Goal: Task Accomplishment & Management: Use online tool/utility

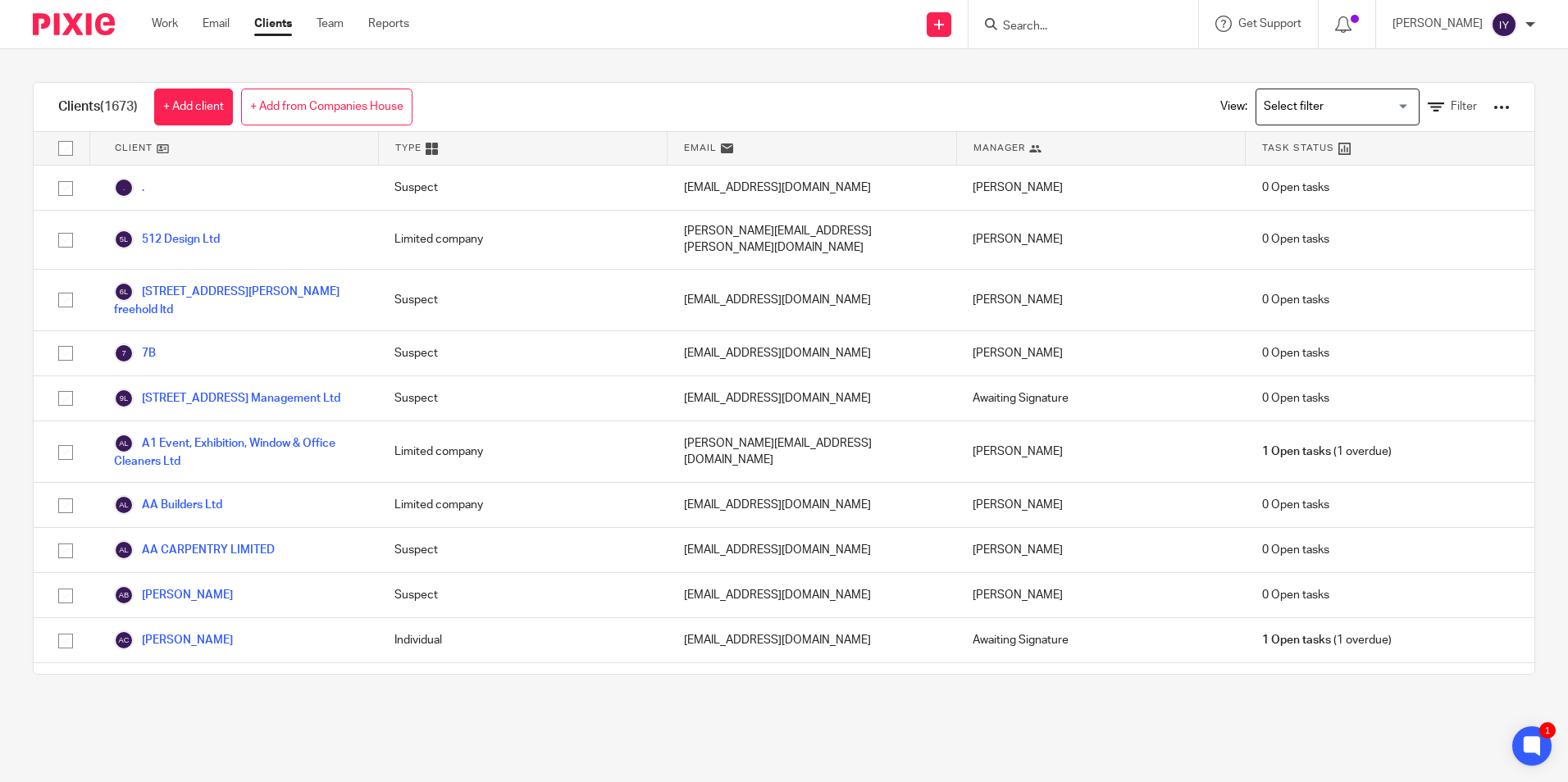
click at [1544, 734] on div "1" at bounding box center [1548, 730] width 16 height 16
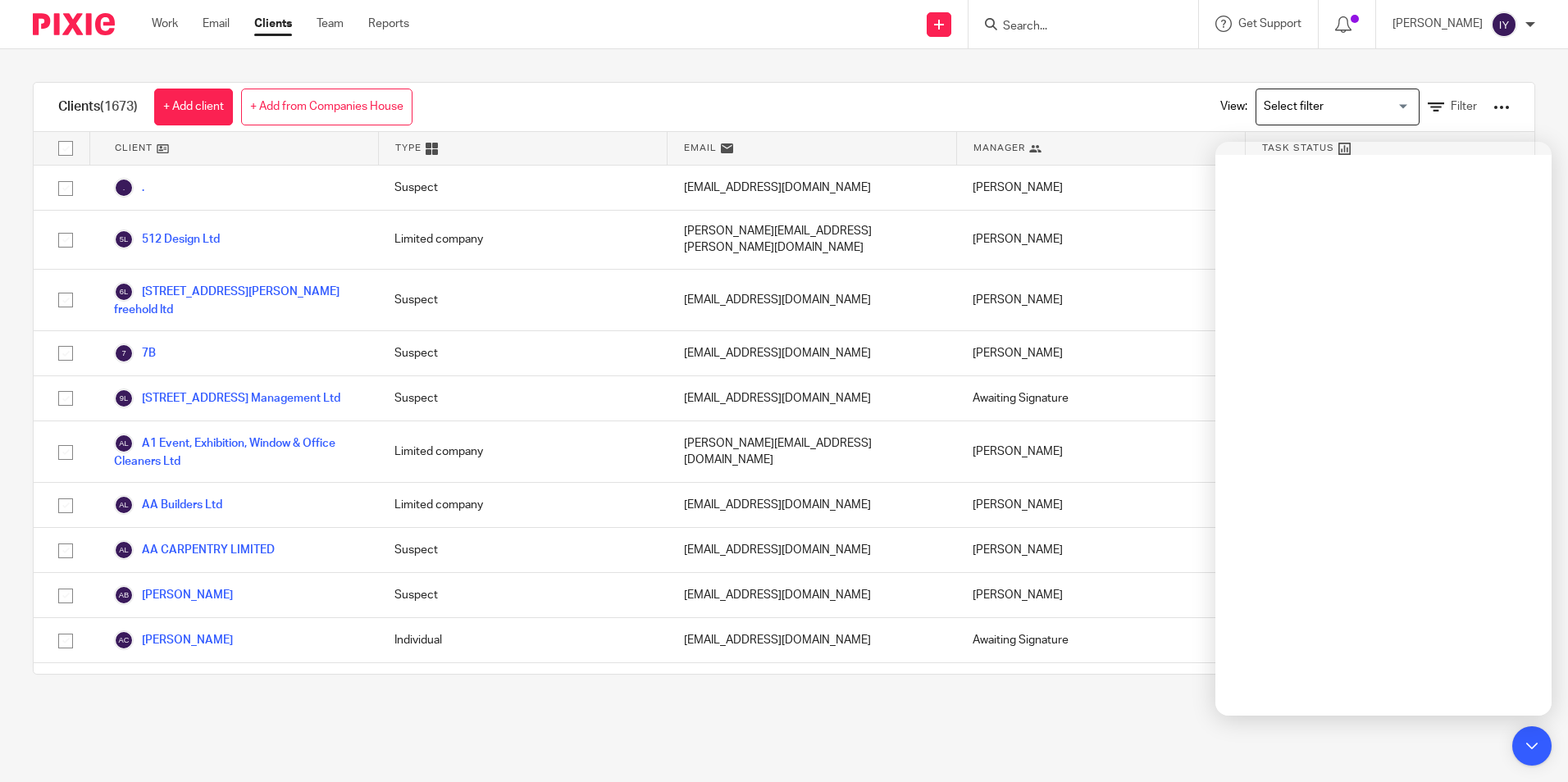
click at [809, 111] on div "Clients (1673) + Add client + Add from Companies House View: Loading... Filter" at bounding box center [784, 107] width 1501 height 49
click at [1533, 741] on icon at bounding box center [1531, 745] width 12 height 12
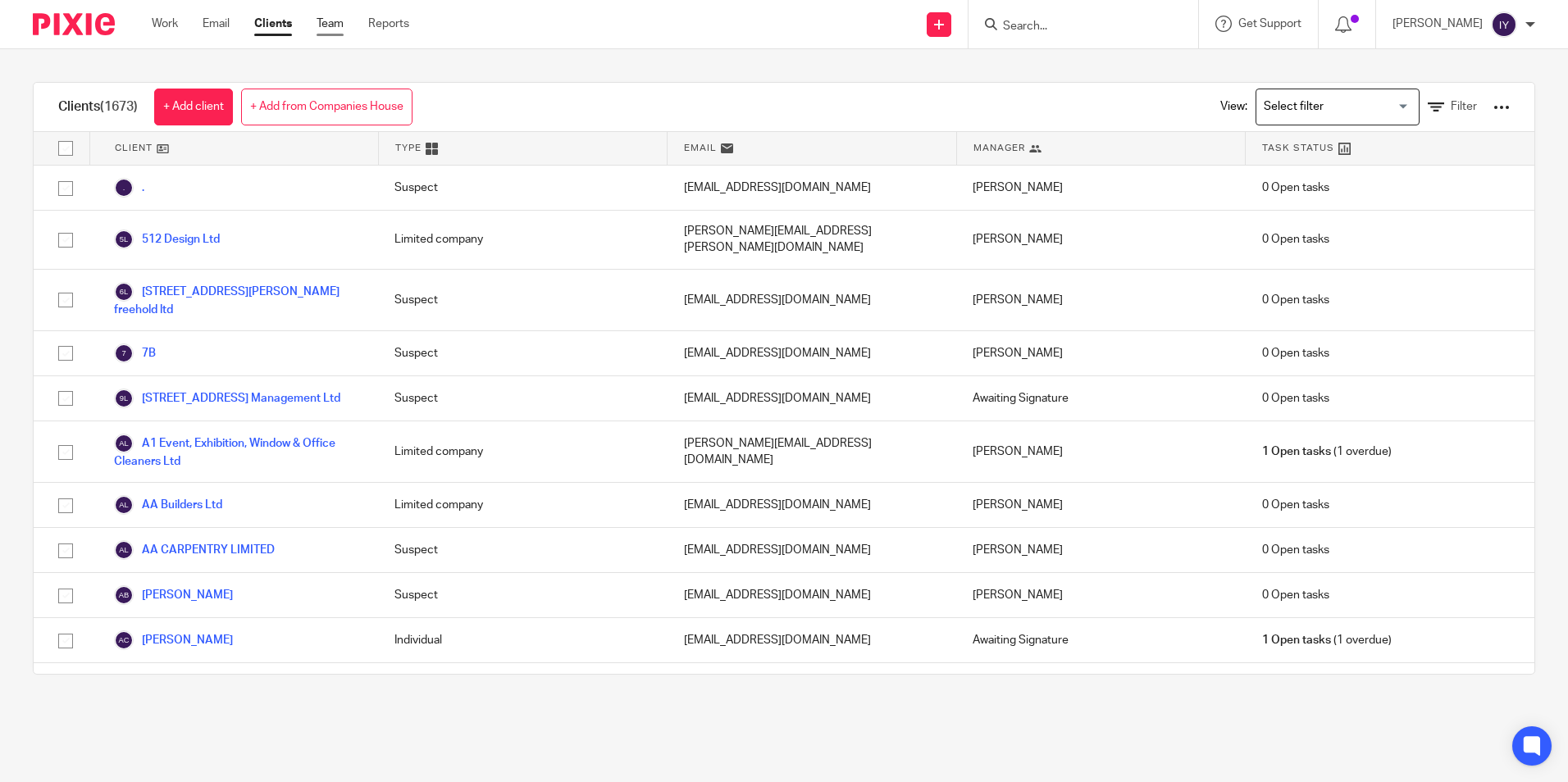
click at [328, 24] on link "Team" at bounding box center [330, 23] width 27 height 16
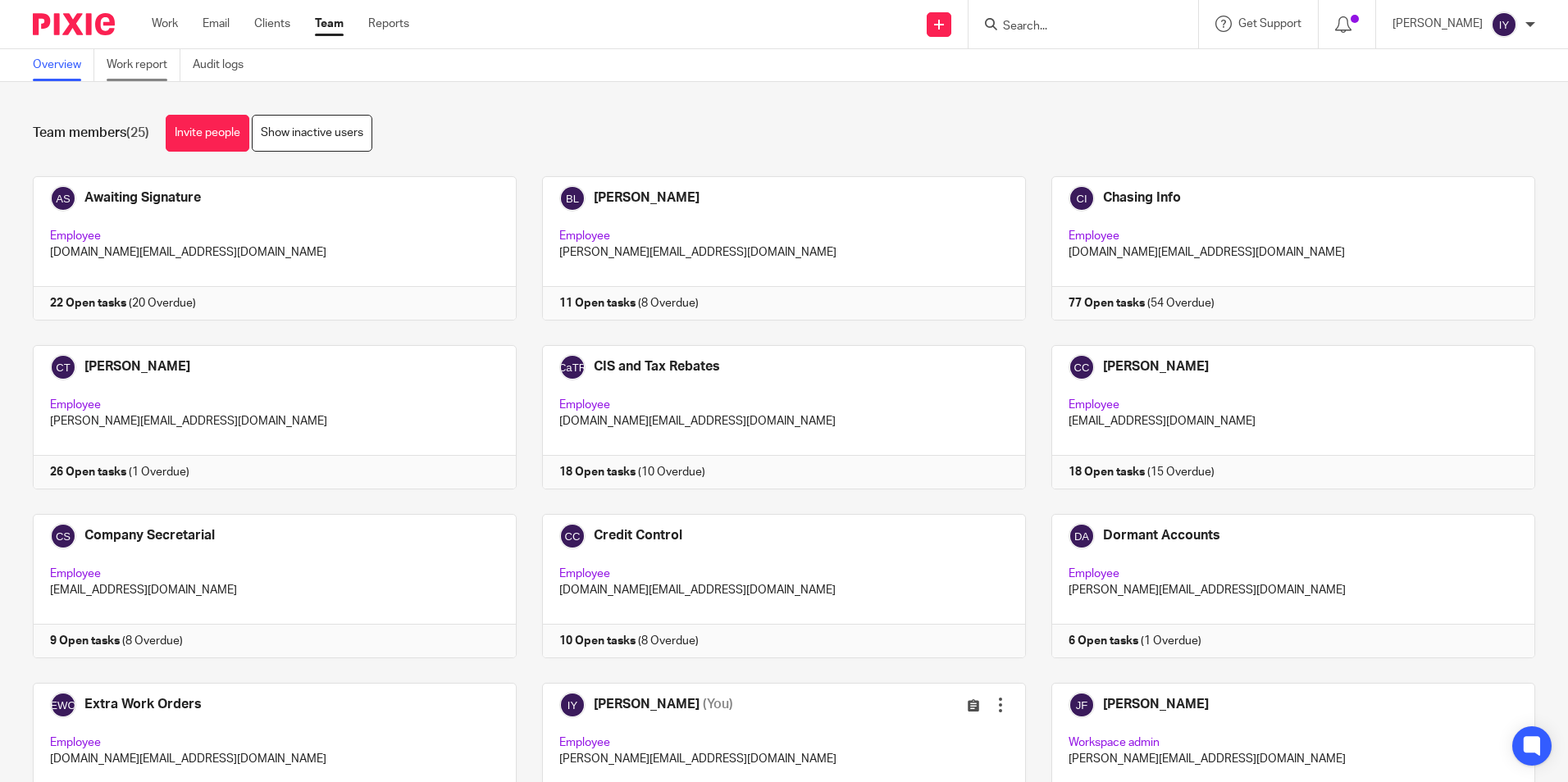
click at [151, 73] on link "Work report" at bounding box center [143, 65] width 74 height 32
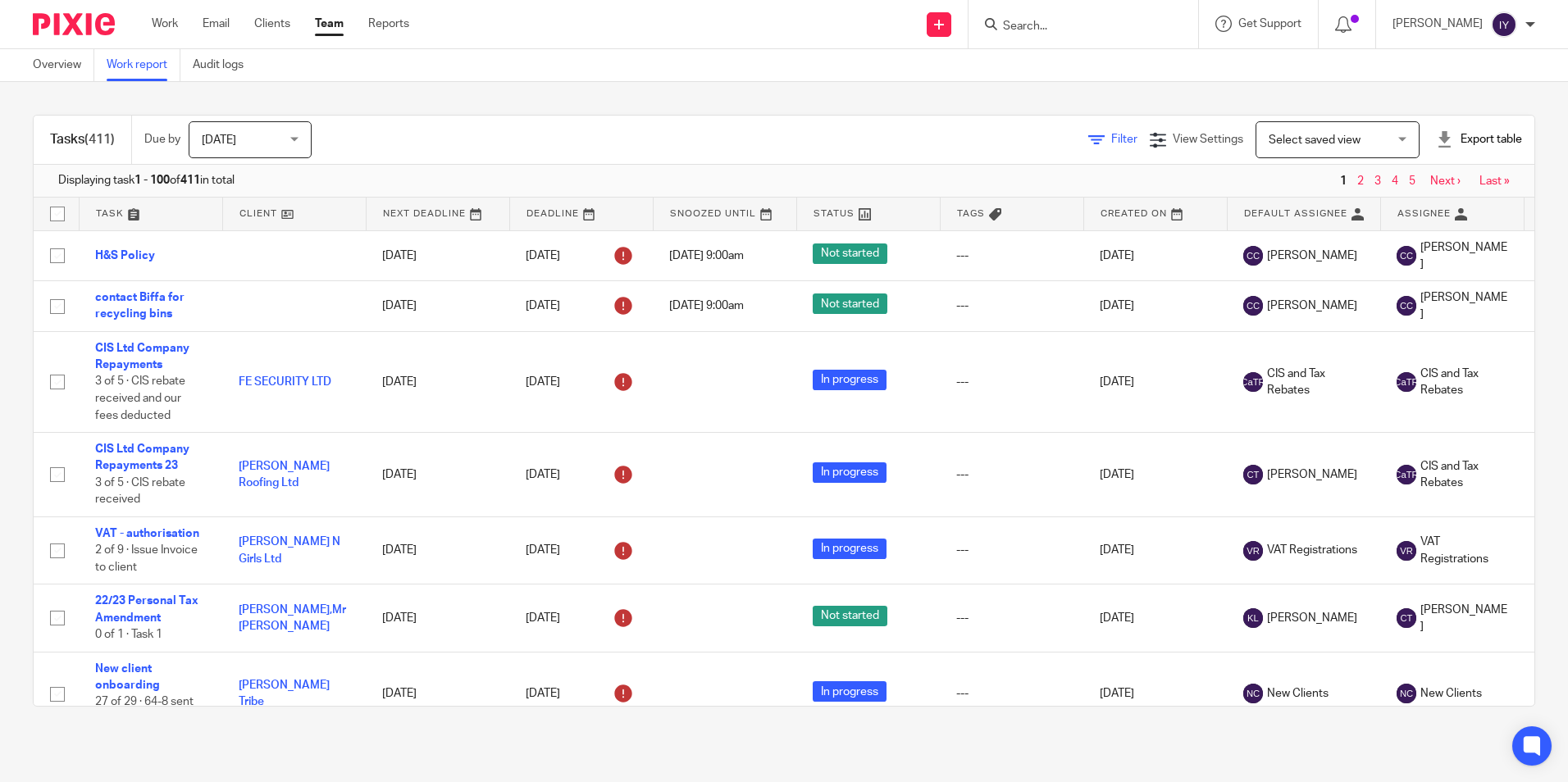
click at [1089, 140] on icon at bounding box center [1096, 140] width 16 height 16
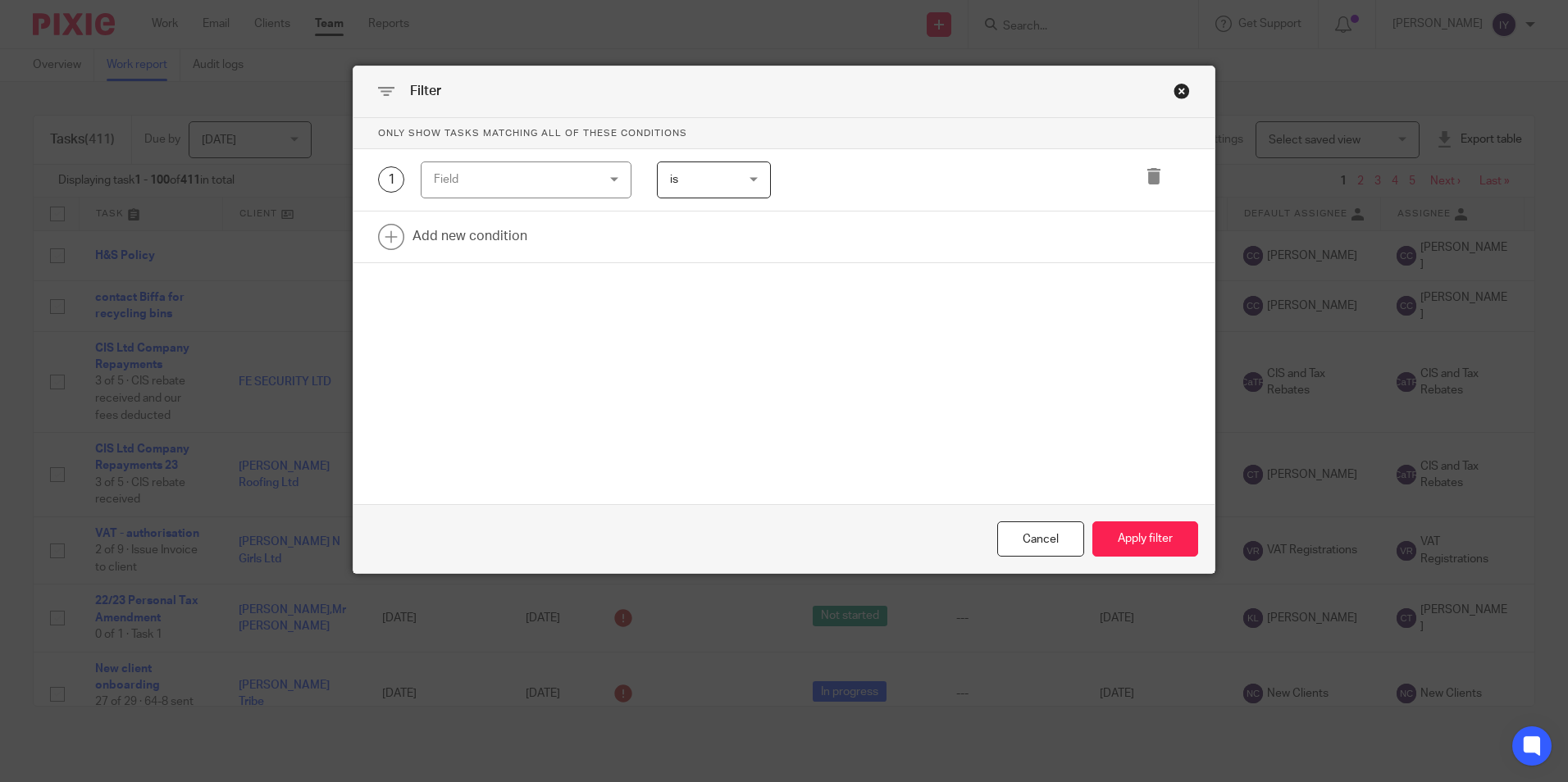
click at [553, 194] on div "Field" at bounding box center [513, 179] width 158 height 34
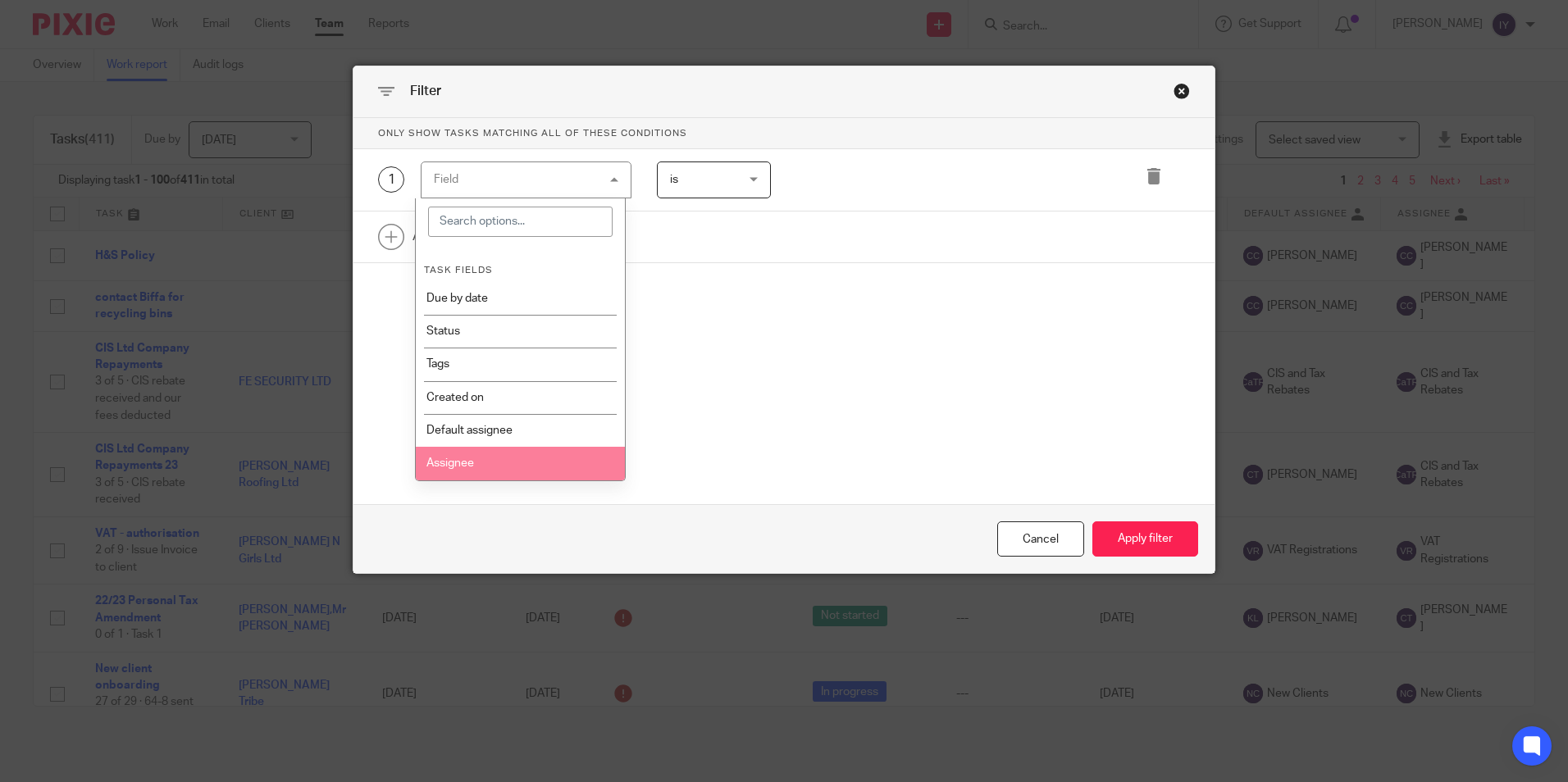
click at [471, 459] on li "Assignee" at bounding box center [520, 463] width 209 height 32
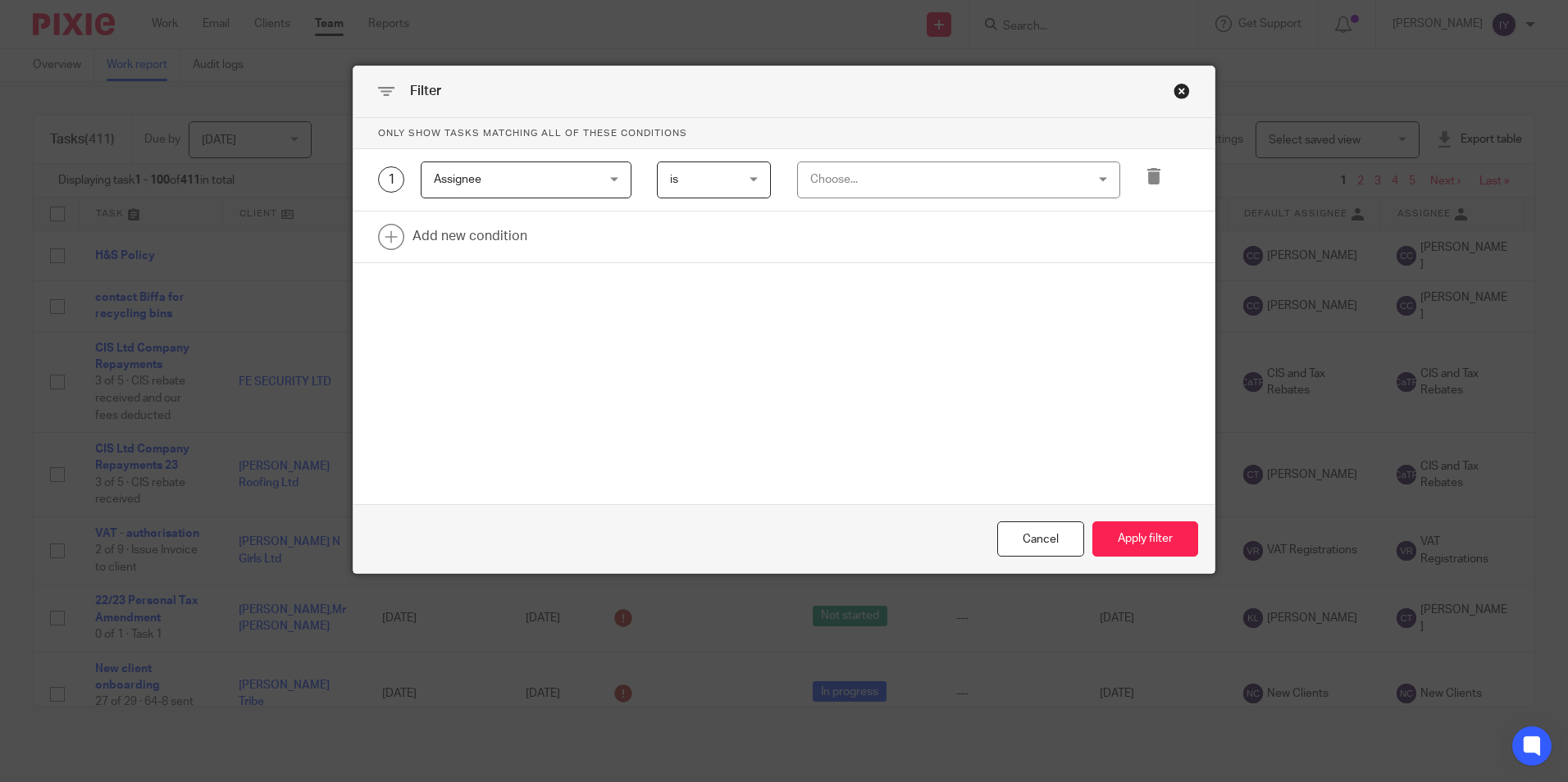
click at [827, 169] on div "Choose..." at bounding box center [934, 179] width 247 height 34
click at [717, 200] on div "1 Assignee Assignee Task fields Due by date Status Tags Created on Default assi…" at bounding box center [784, 180] width 862 height 62
click at [744, 186] on span "is" at bounding box center [711, 179] width 80 height 34
click at [729, 261] on li "is not" at bounding box center [708, 247] width 113 height 33
click at [868, 162] on div "Choose..." at bounding box center [934, 179] width 247 height 34
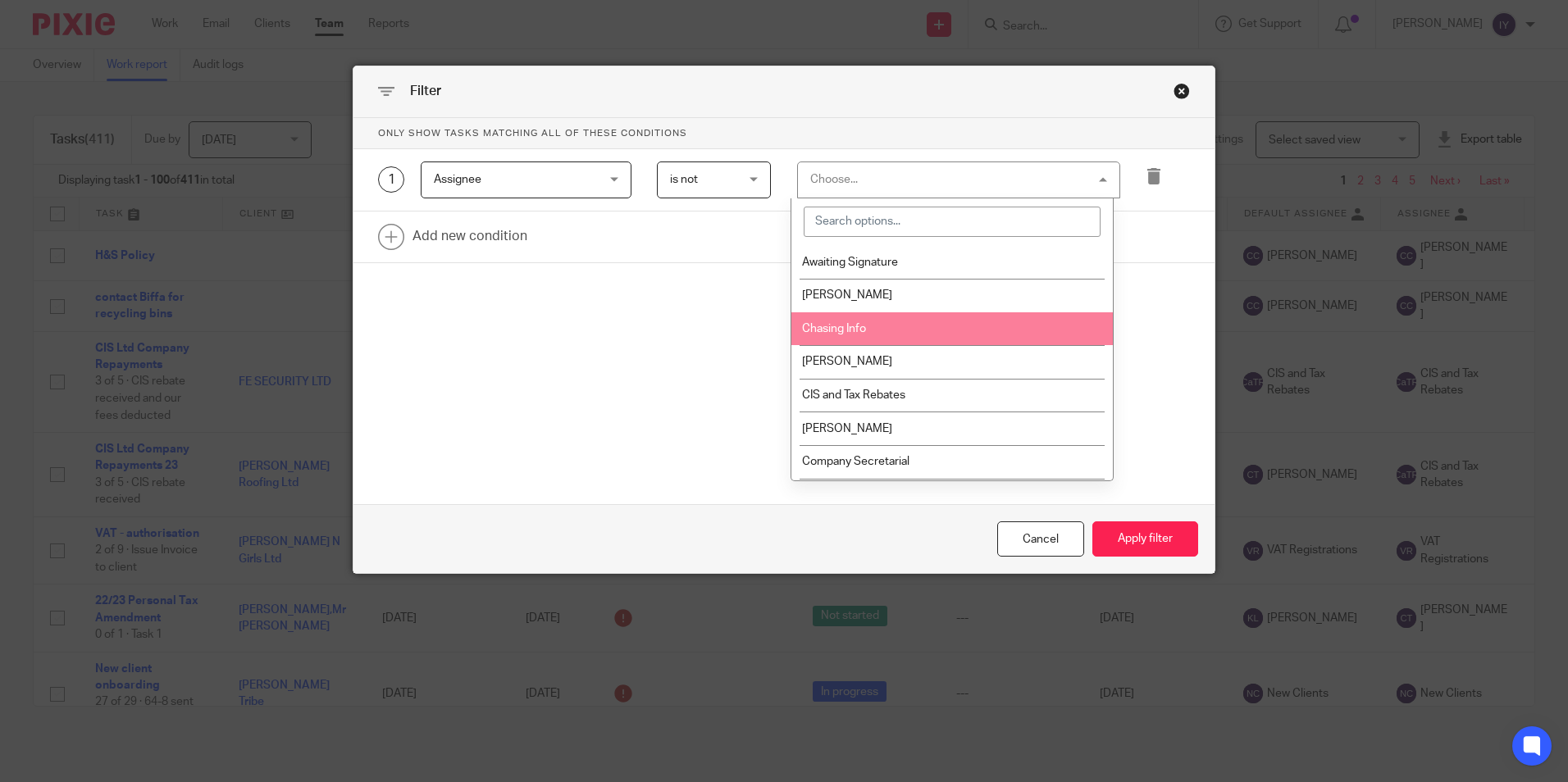
click at [886, 327] on li "Chasing Info" at bounding box center [952, 328] width 322 height 33
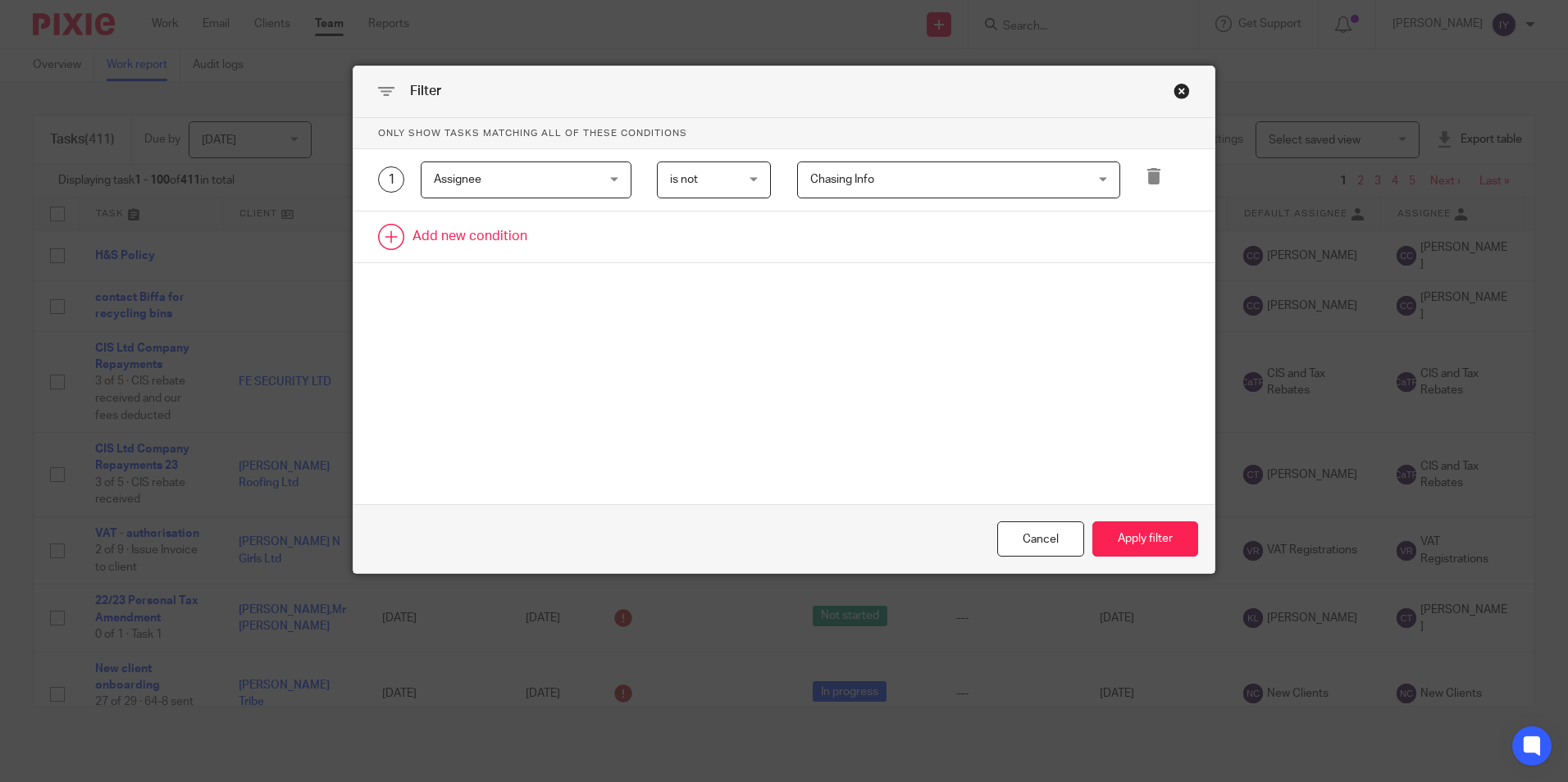
click at [496, 252] on link at bounding box center [784, 237] width 862 height 51
click at [503, 237] on div "Field" at bounding box center [513, 241] width 158 height 34
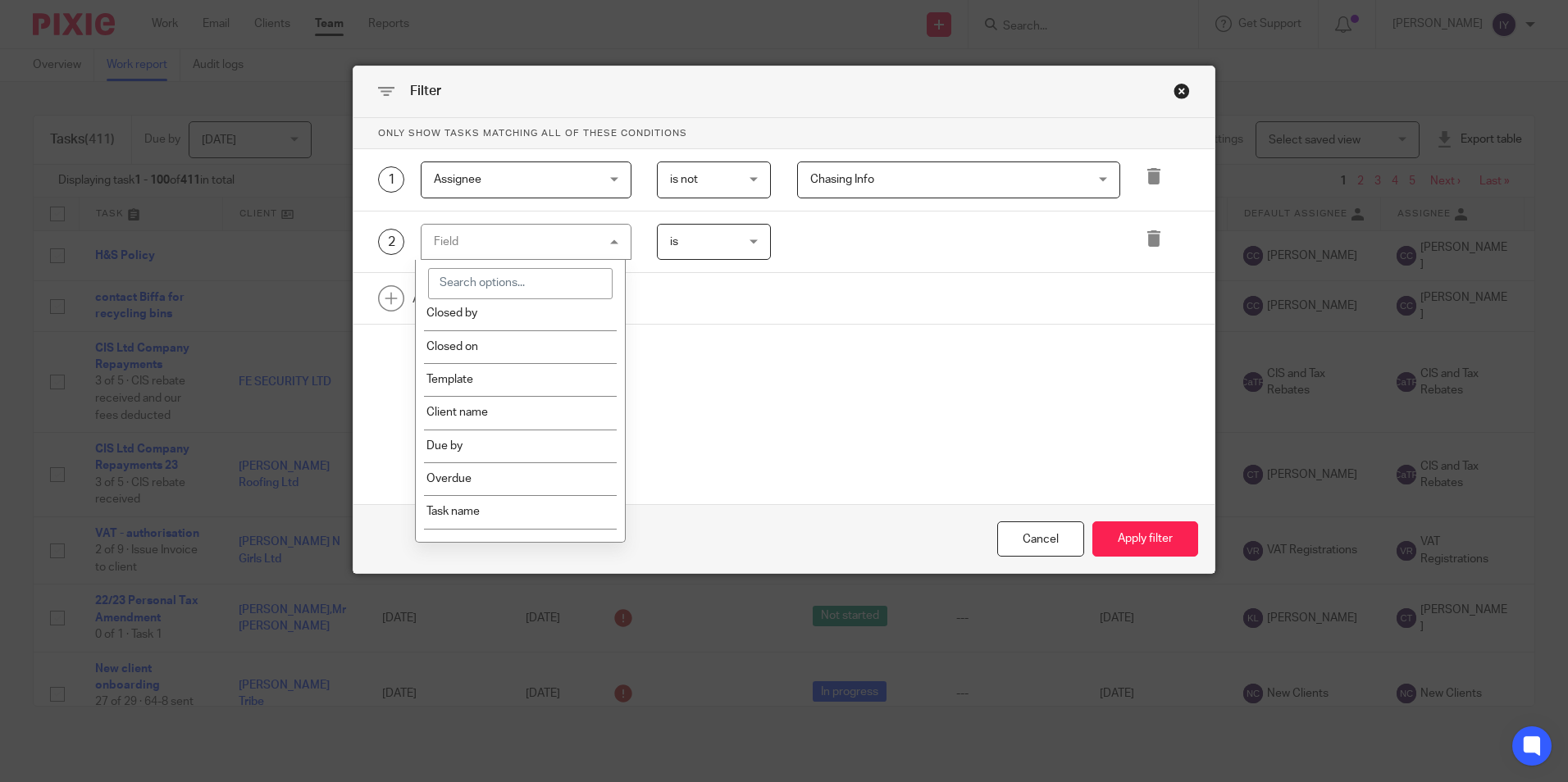
scroll to position [246, 0]
click at [490, 391] on li "Template" at bounding box center [520, 379] width 209 height 32
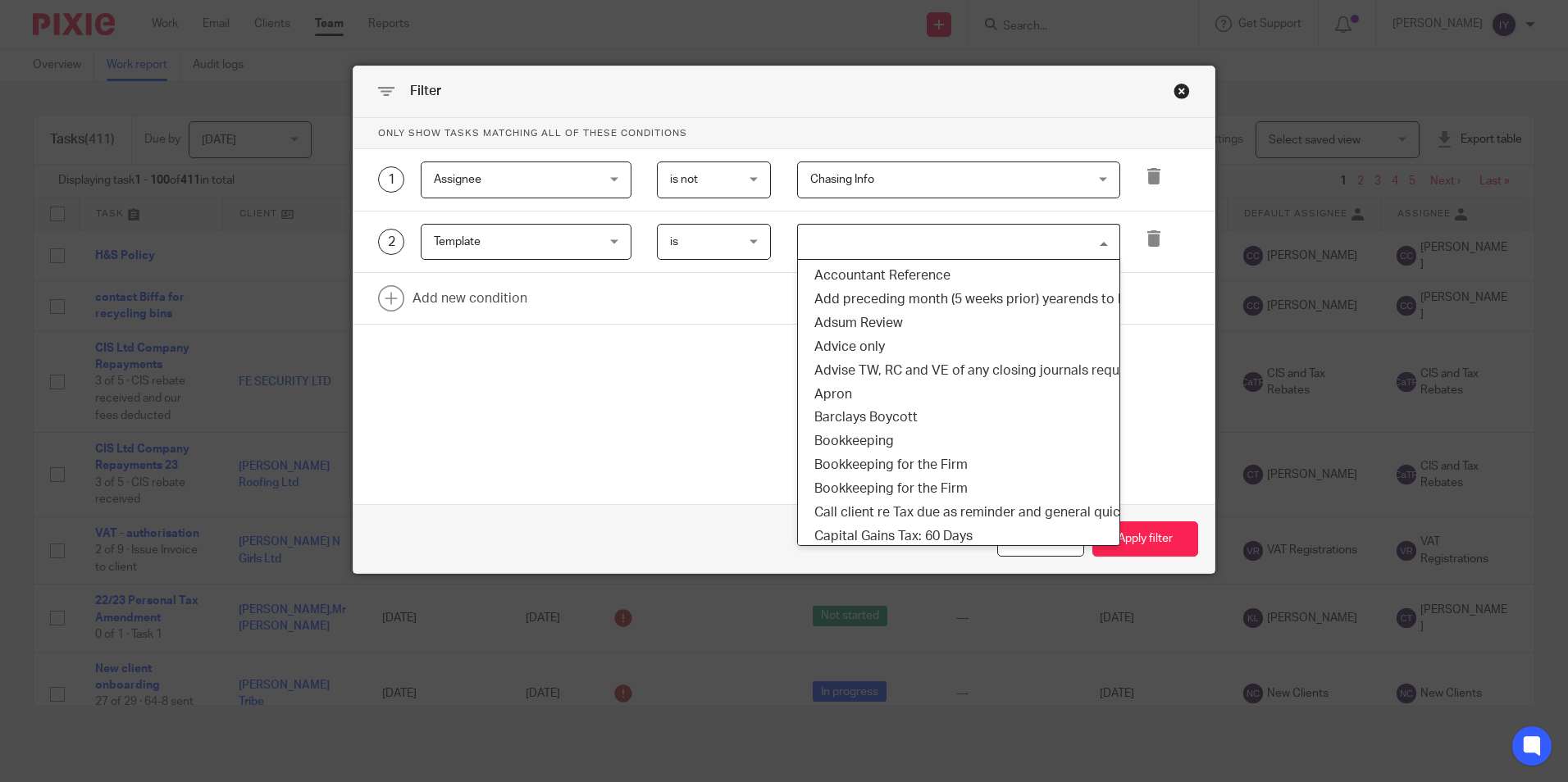
click at [852, 232] on input "Search for option" at bounding box center [955, 242] width 311 height 29
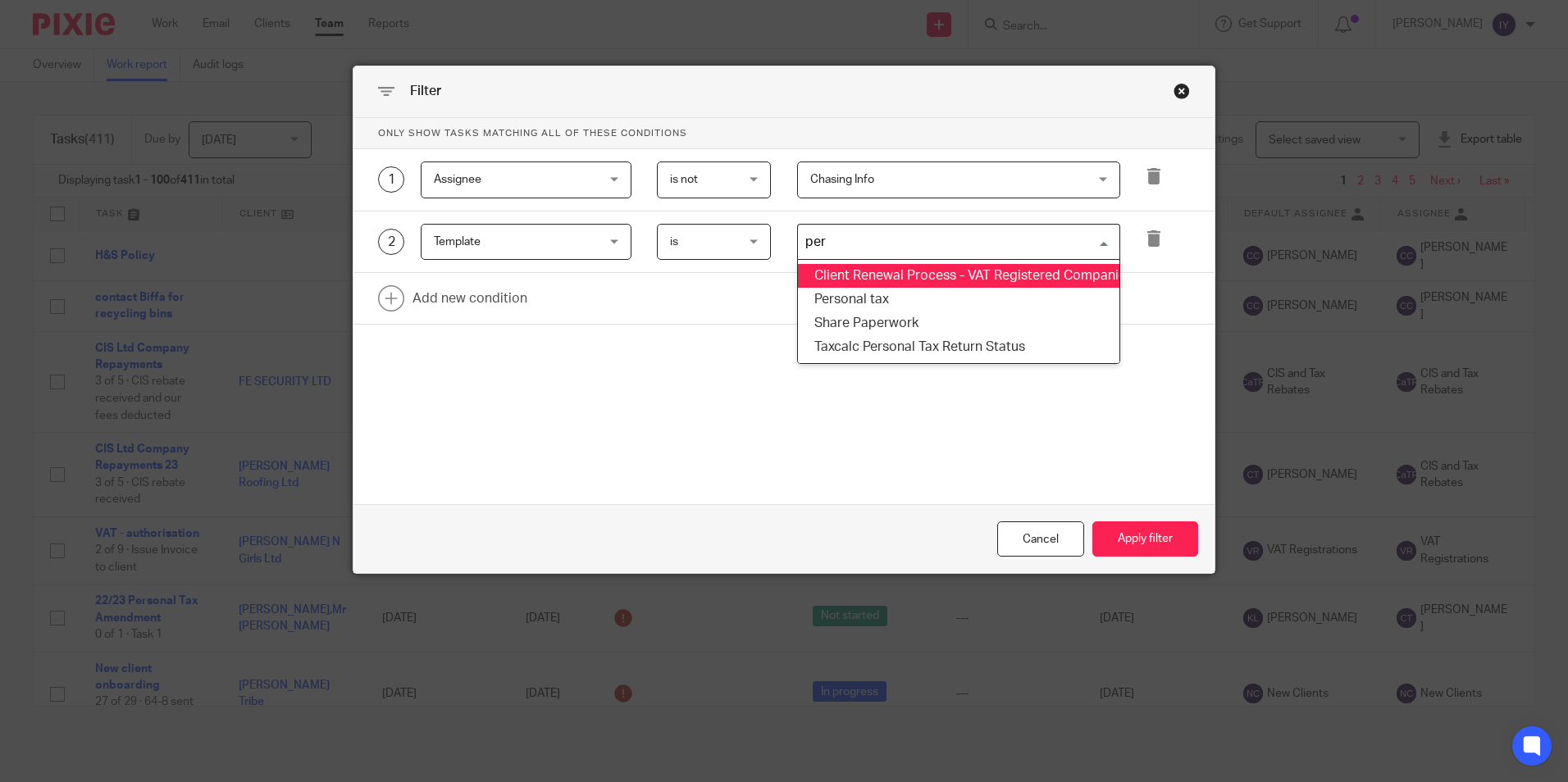
type input "pers"
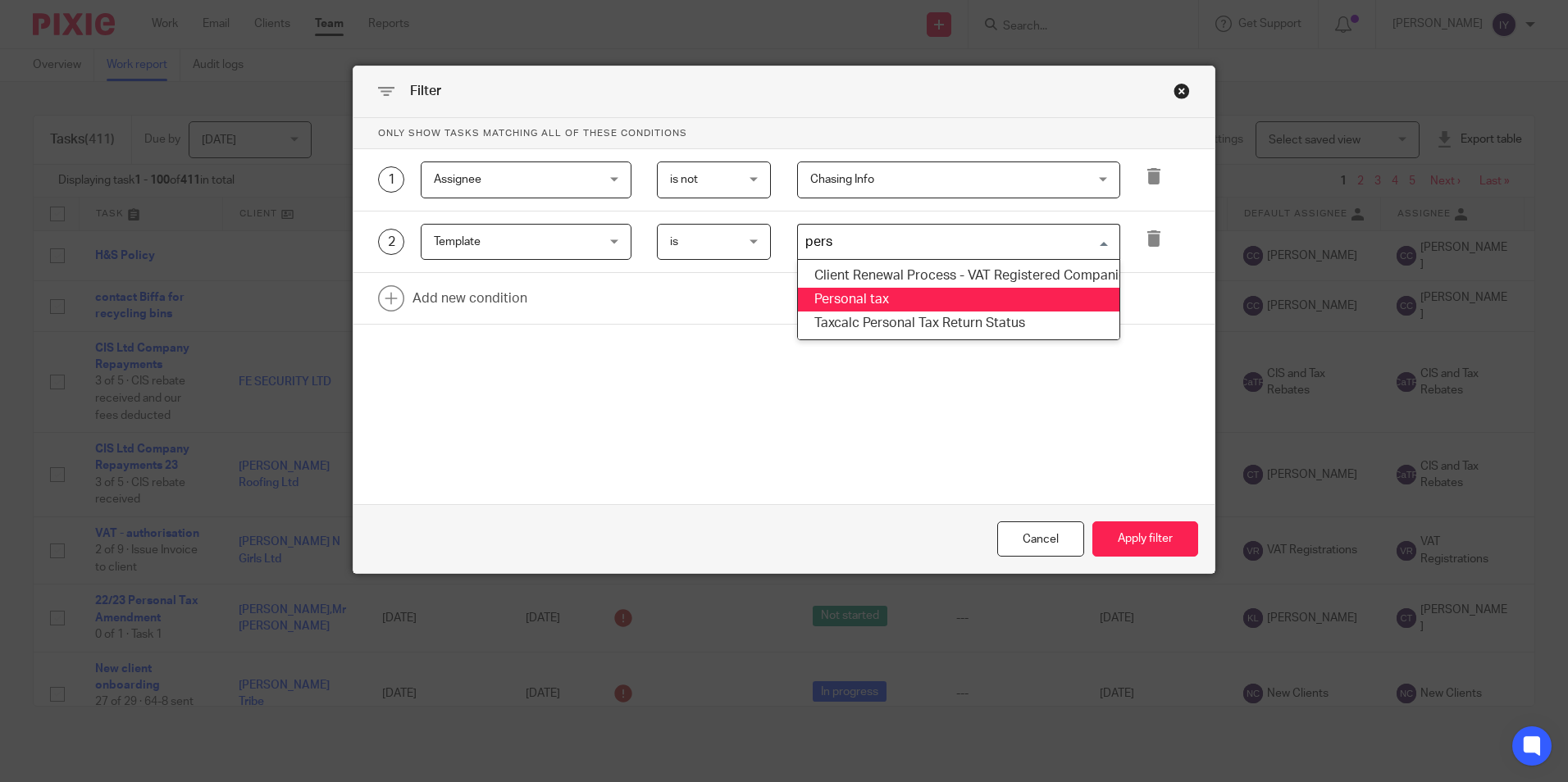
click at [845, 291] on li "Personal tax" at bounding box center [959, 299] width 322 height 24
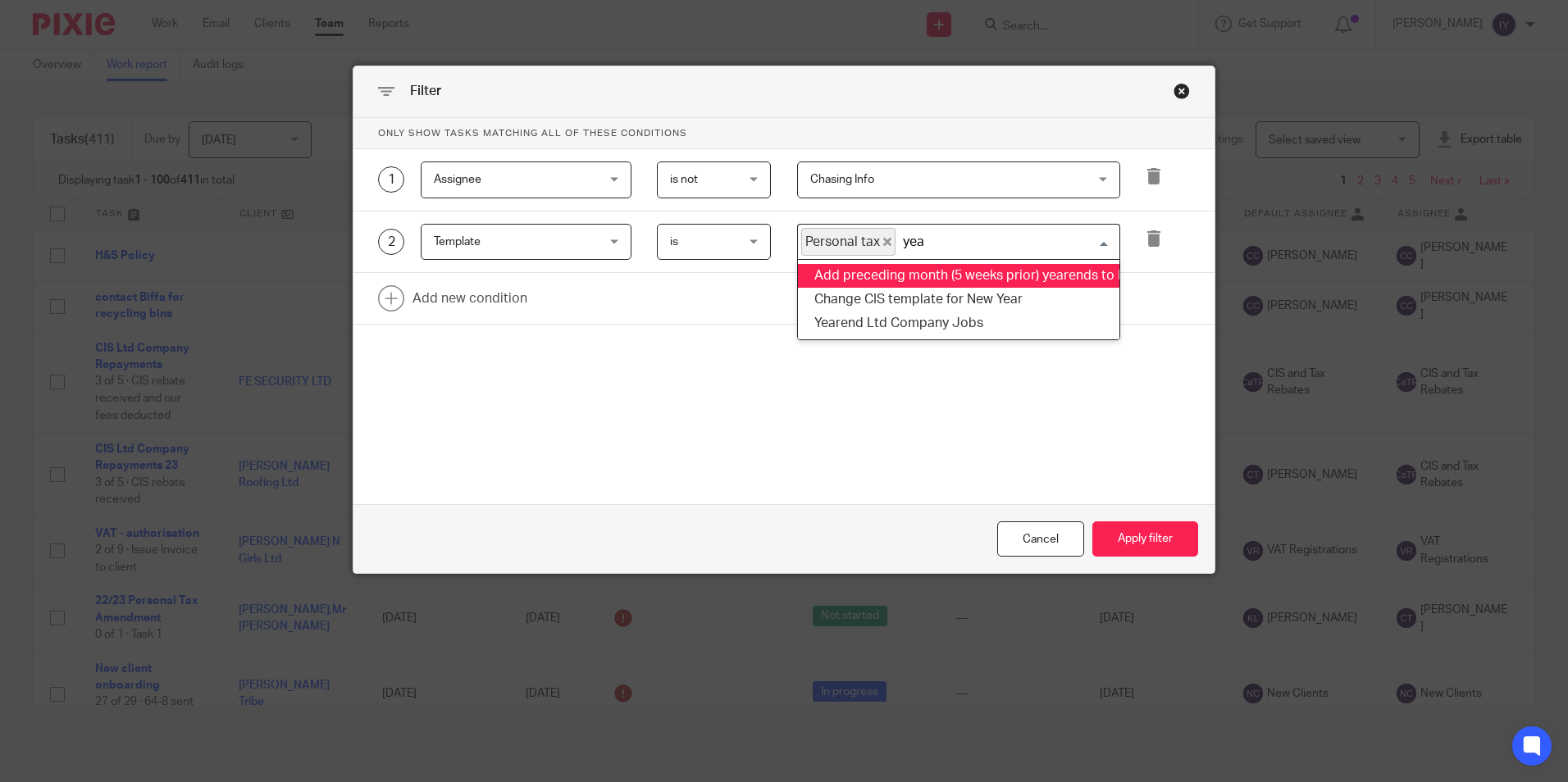
type input "year"
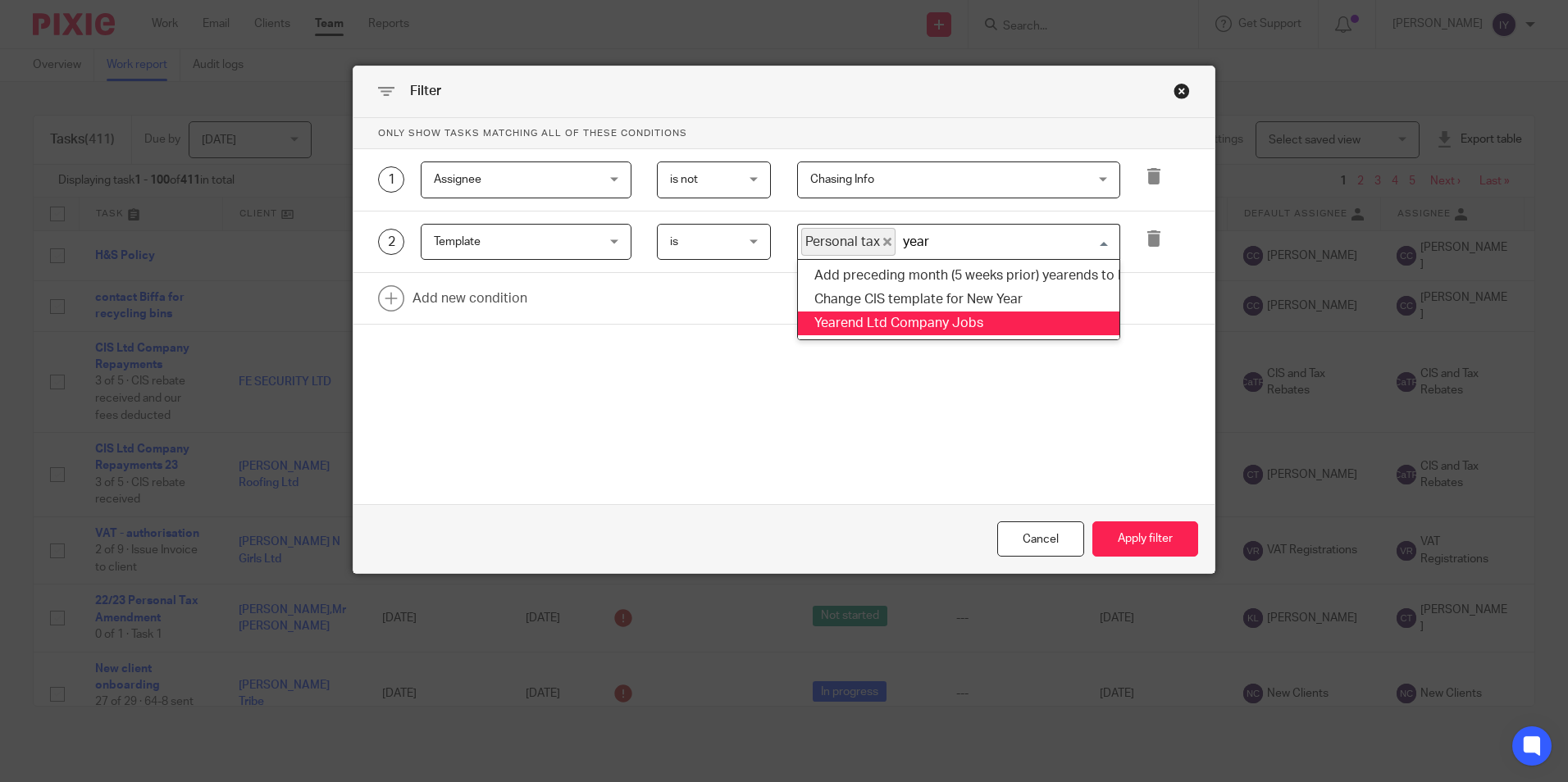
click at [1031, 322] on li "Yearend Ltd Company Jobs" at bounding box center [959, 323] width 322 height 24
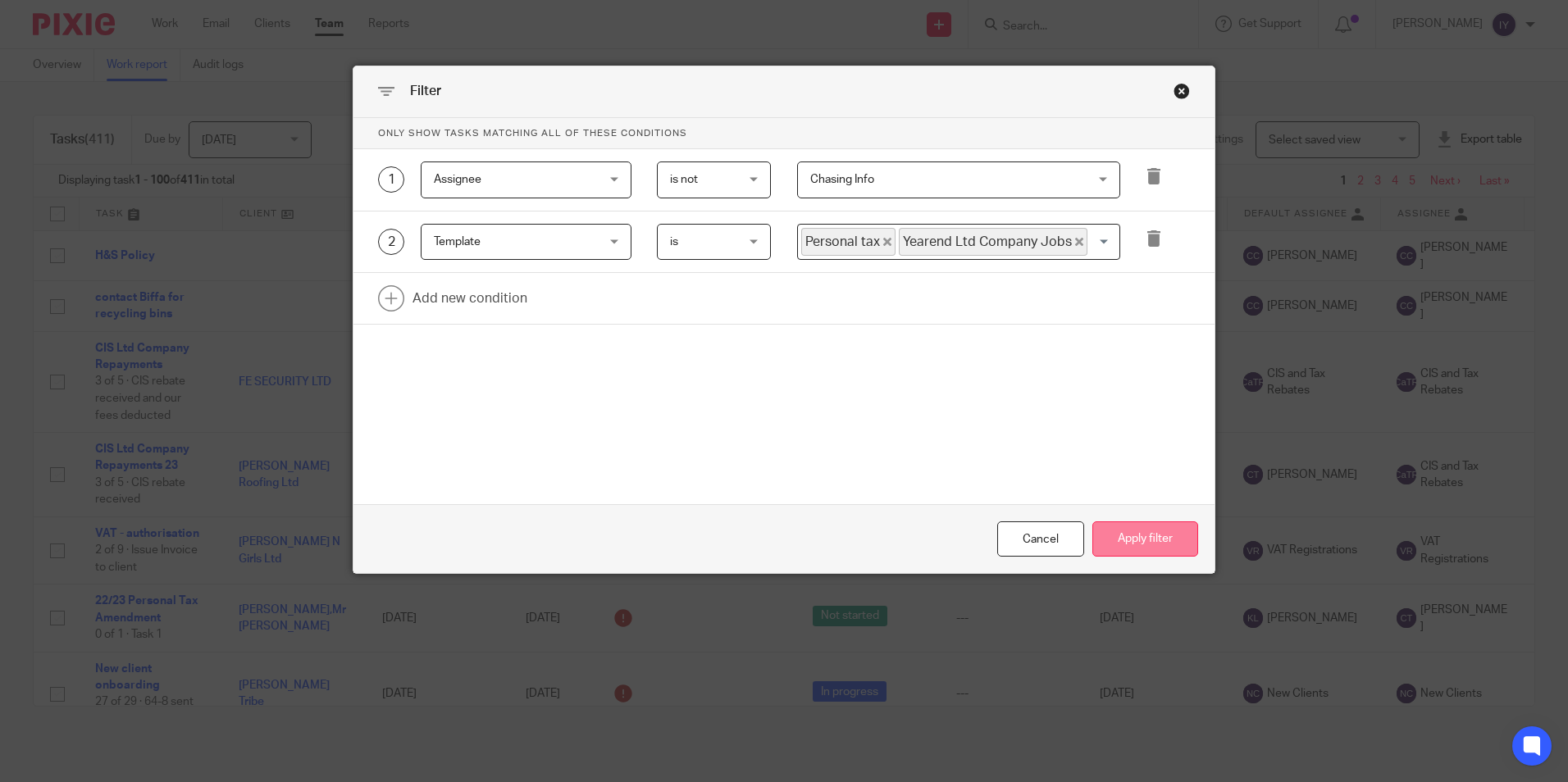
click at [1137, 536] on button "Apply filter" at bounding box center [1146, 539] width 106 height 35
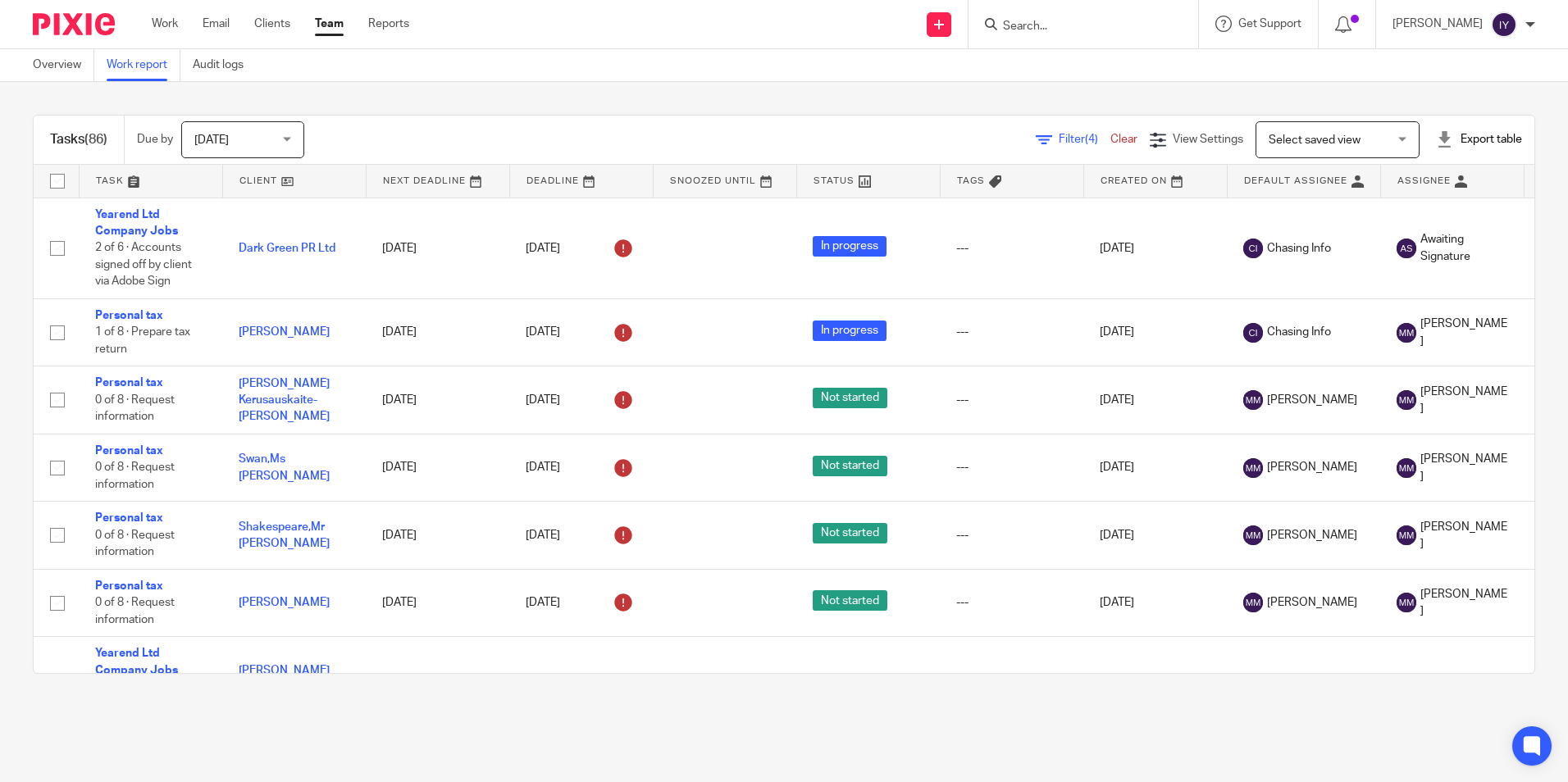
click at [1461, 133] on div "Export table" at bounding box center [1479, 139] width 86 height 16
click at [1447, 196] on link "Excel spreadsheet" at bounding box center [1439, 200] width 96 height 11
click at [329, 24] on link "Team" at bounding box center [329, 23] width 29 height 16
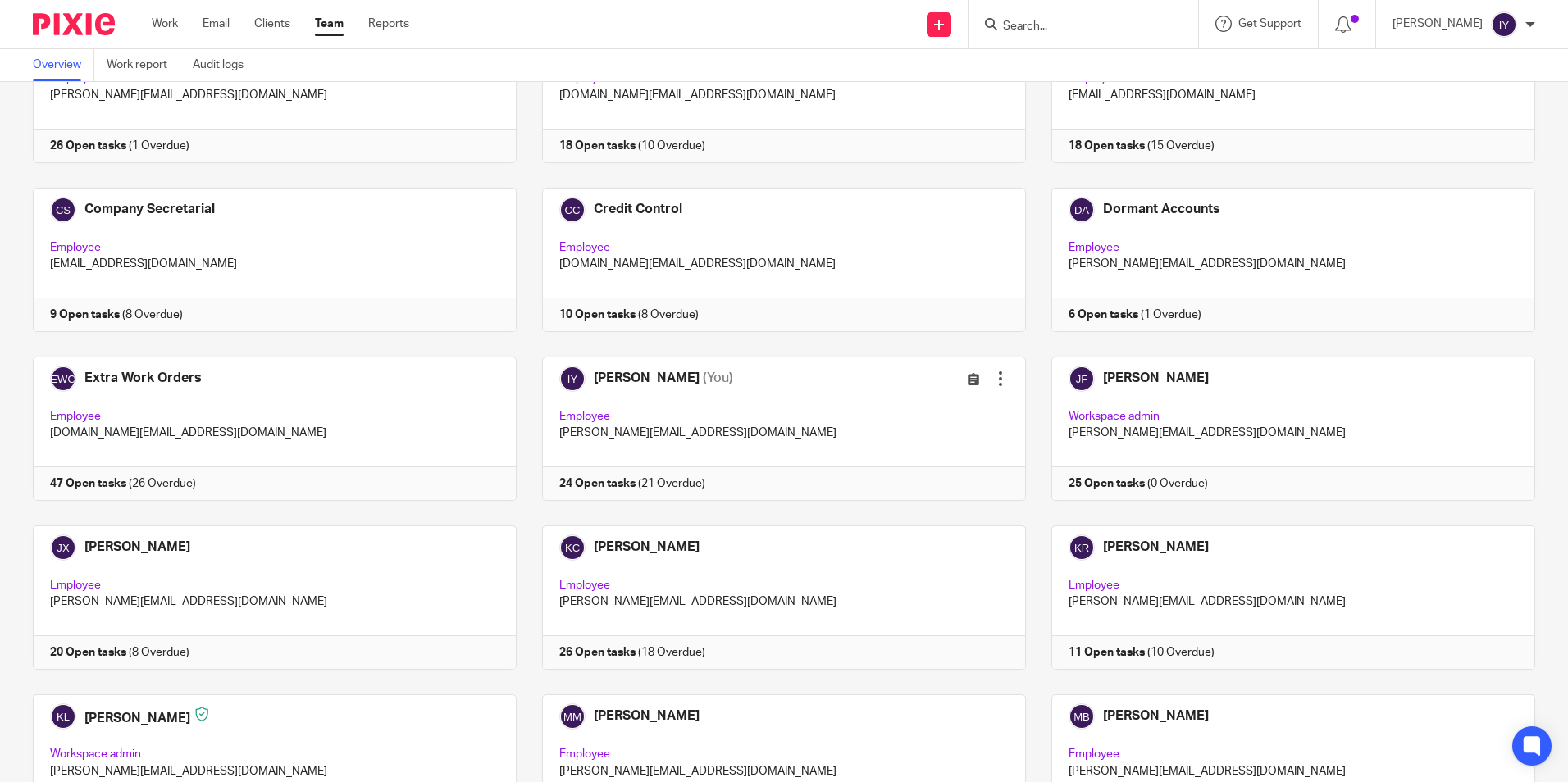
scroll to position [328, 0]
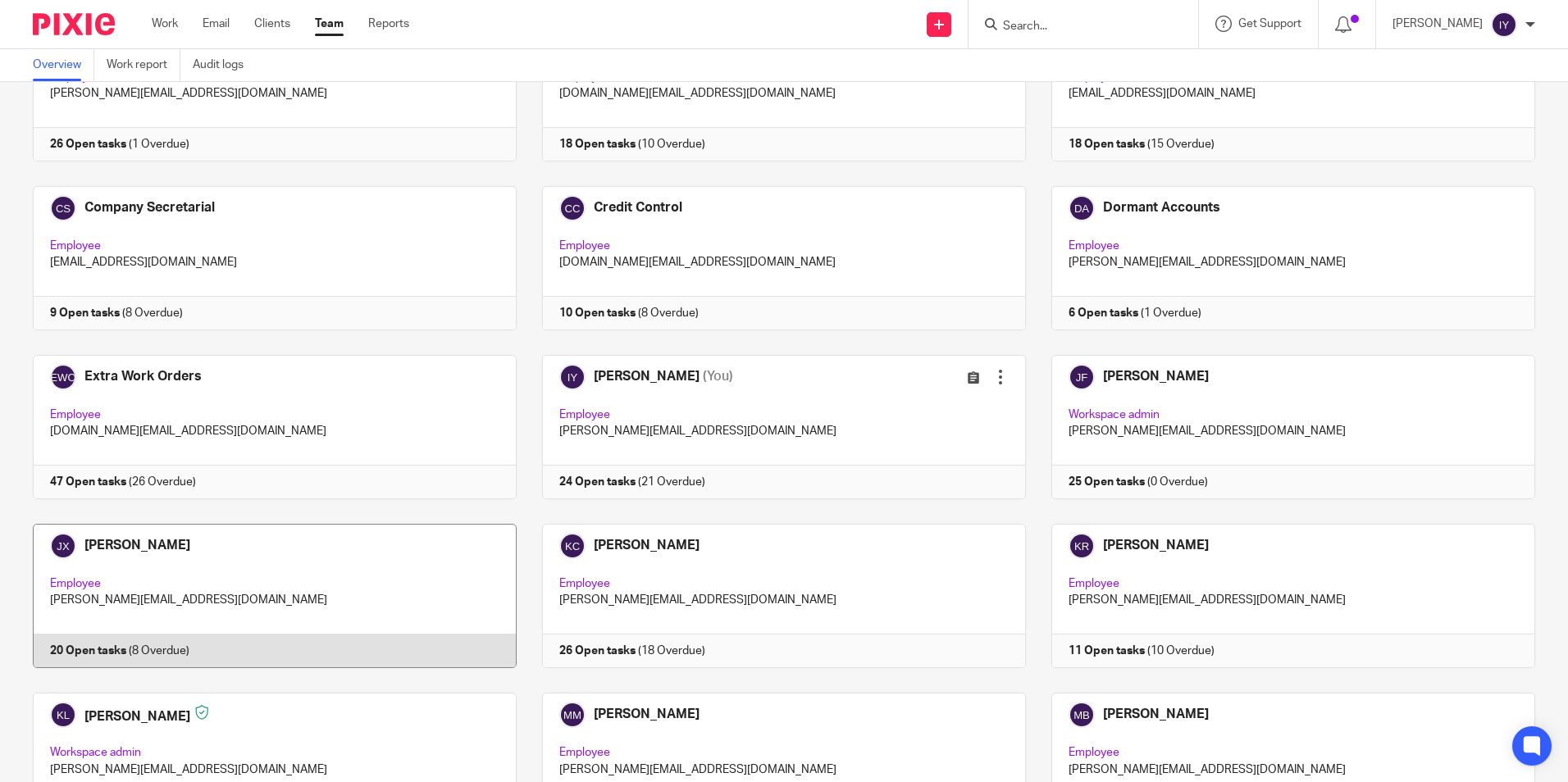
click at [212, 557] on link at bounding box center [262, 595] width 509 height 144
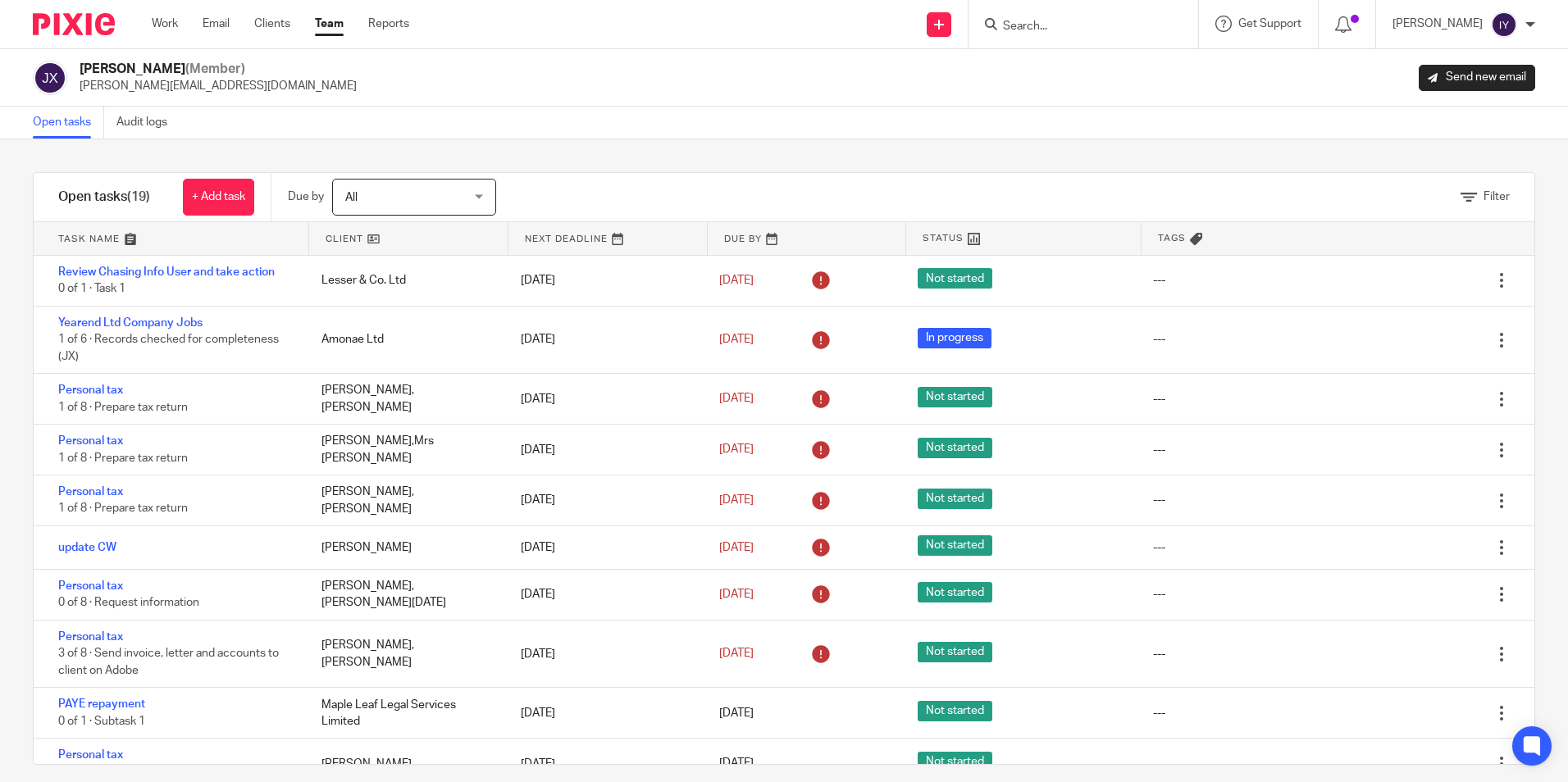
click at [136, 235] on link at bounding box center [171, 239] width 275 height 32
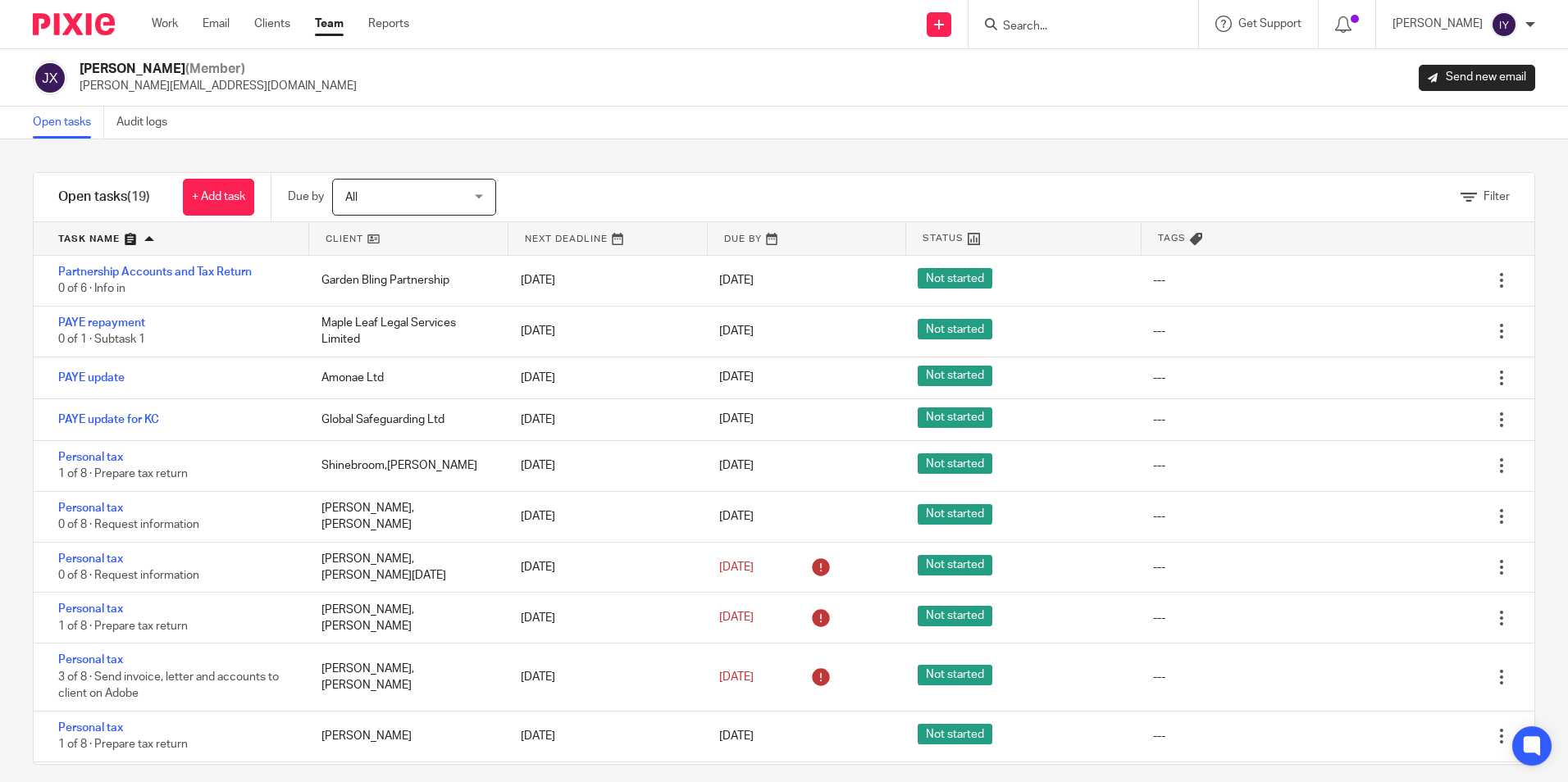
click at [350, 32] on ul "Work Email Clients Team Reports" at bounding box center [293, 23] width 282 height 16
click at [332, 26] on link "Team" at bounding box center [329, 23] width 29 height 16
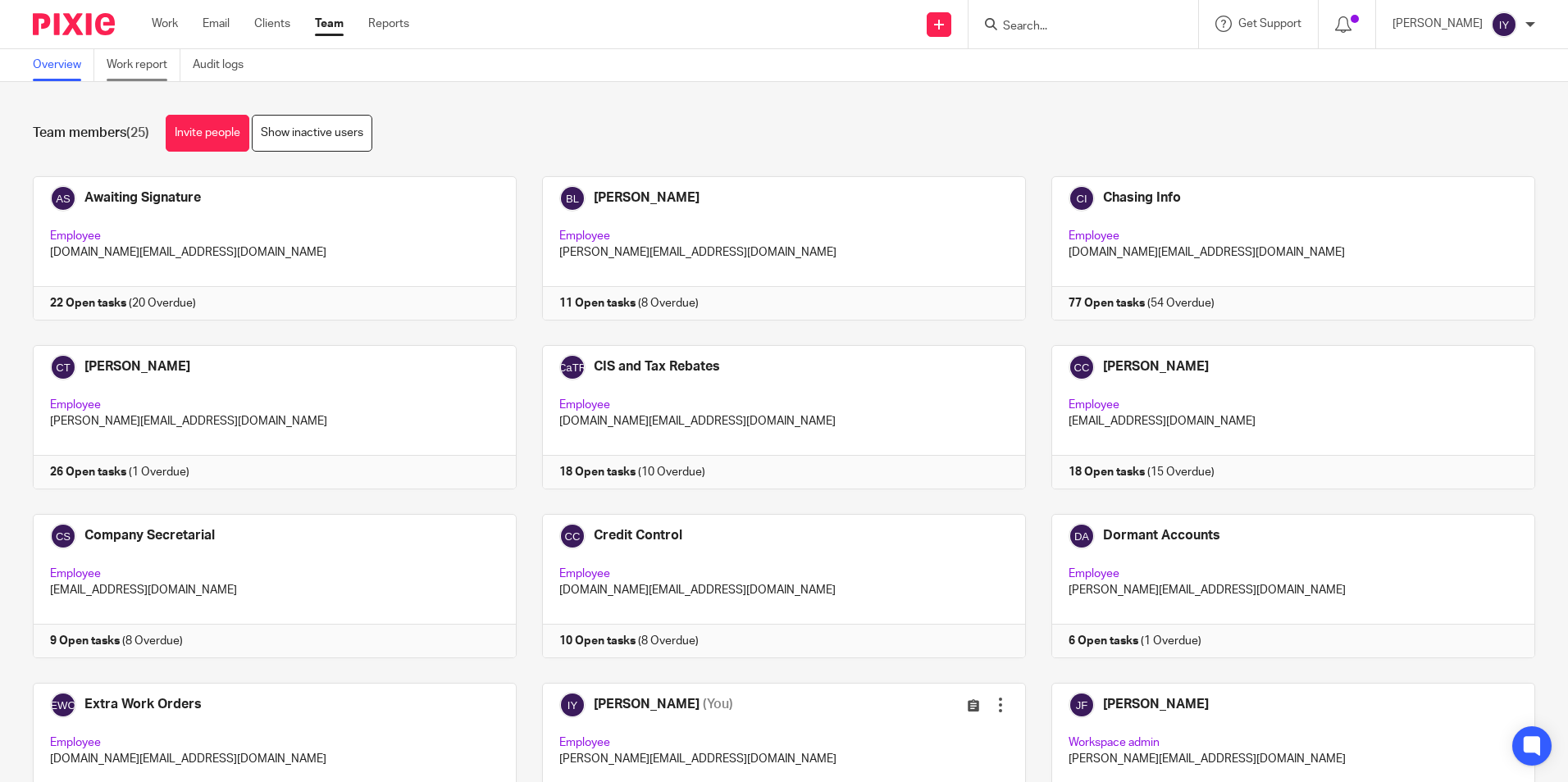
click at [152, 62] on link "Work report" at bounding box center [143, 65] width 74 height 32
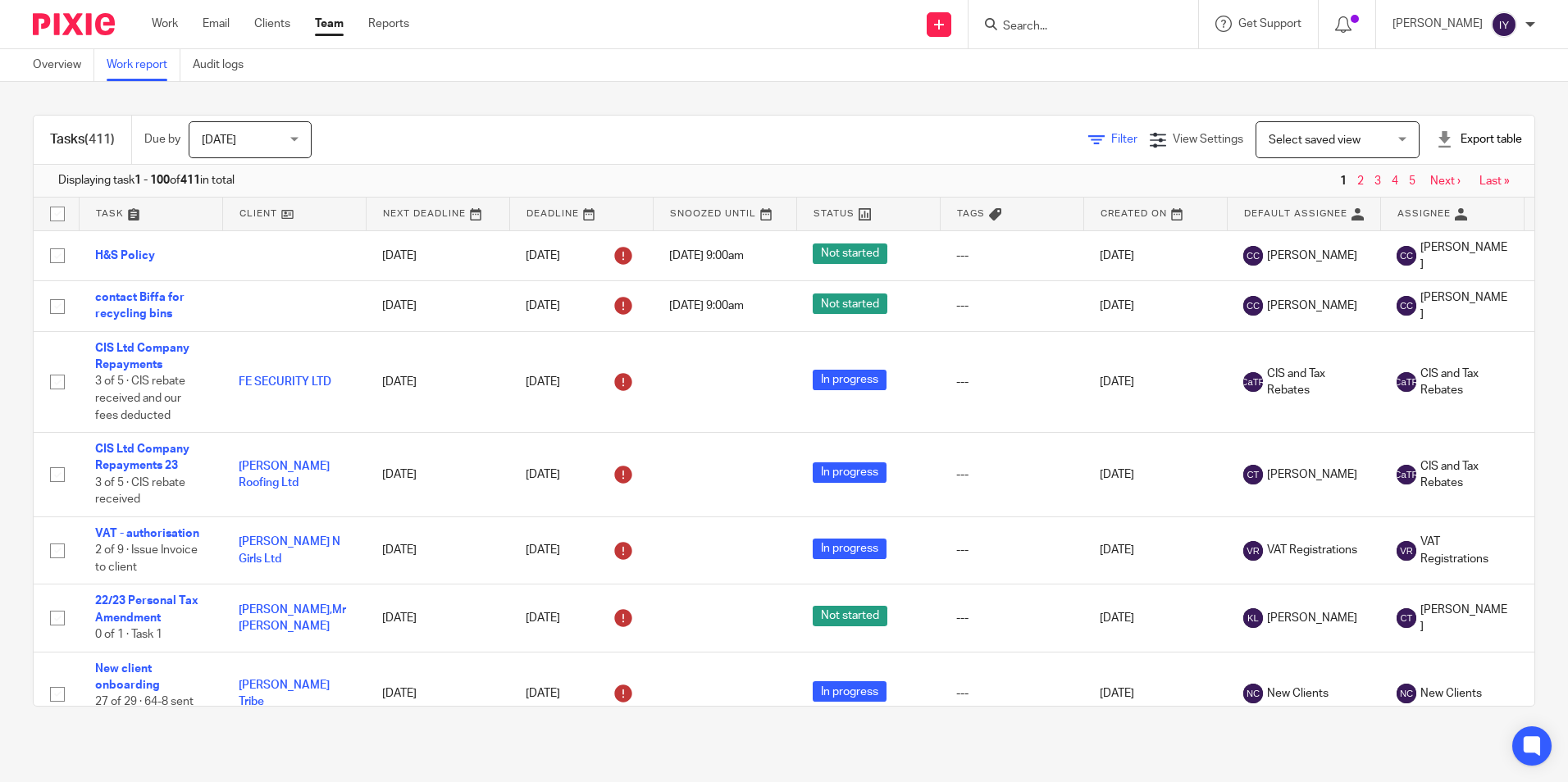
click at [1112, 138] on span "Filter" at bounding box center [1124, 139] width 26 height 11
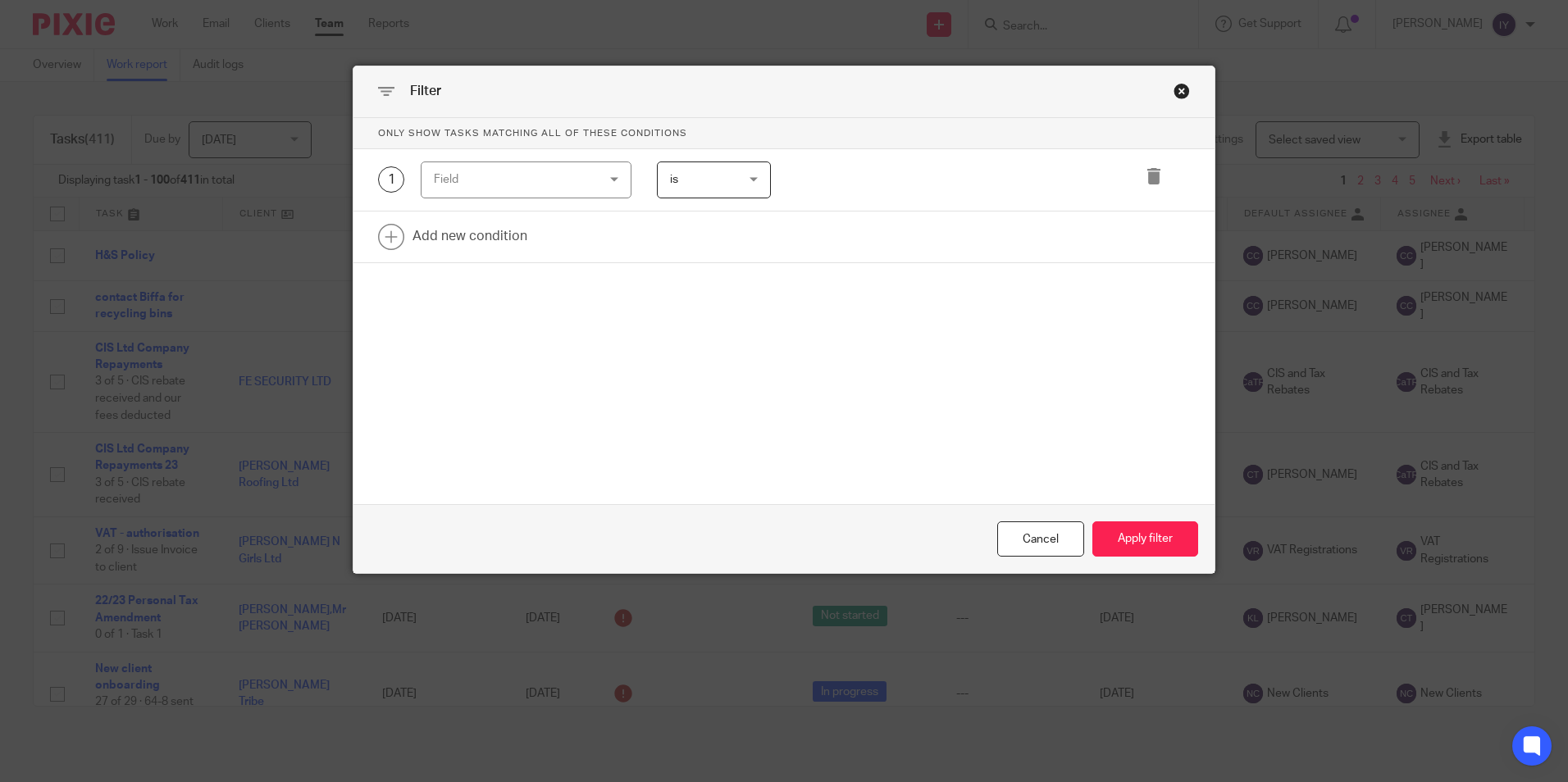
click at [593, 195] on div "Field" at bounding box center [526, 179] width 211 height 37
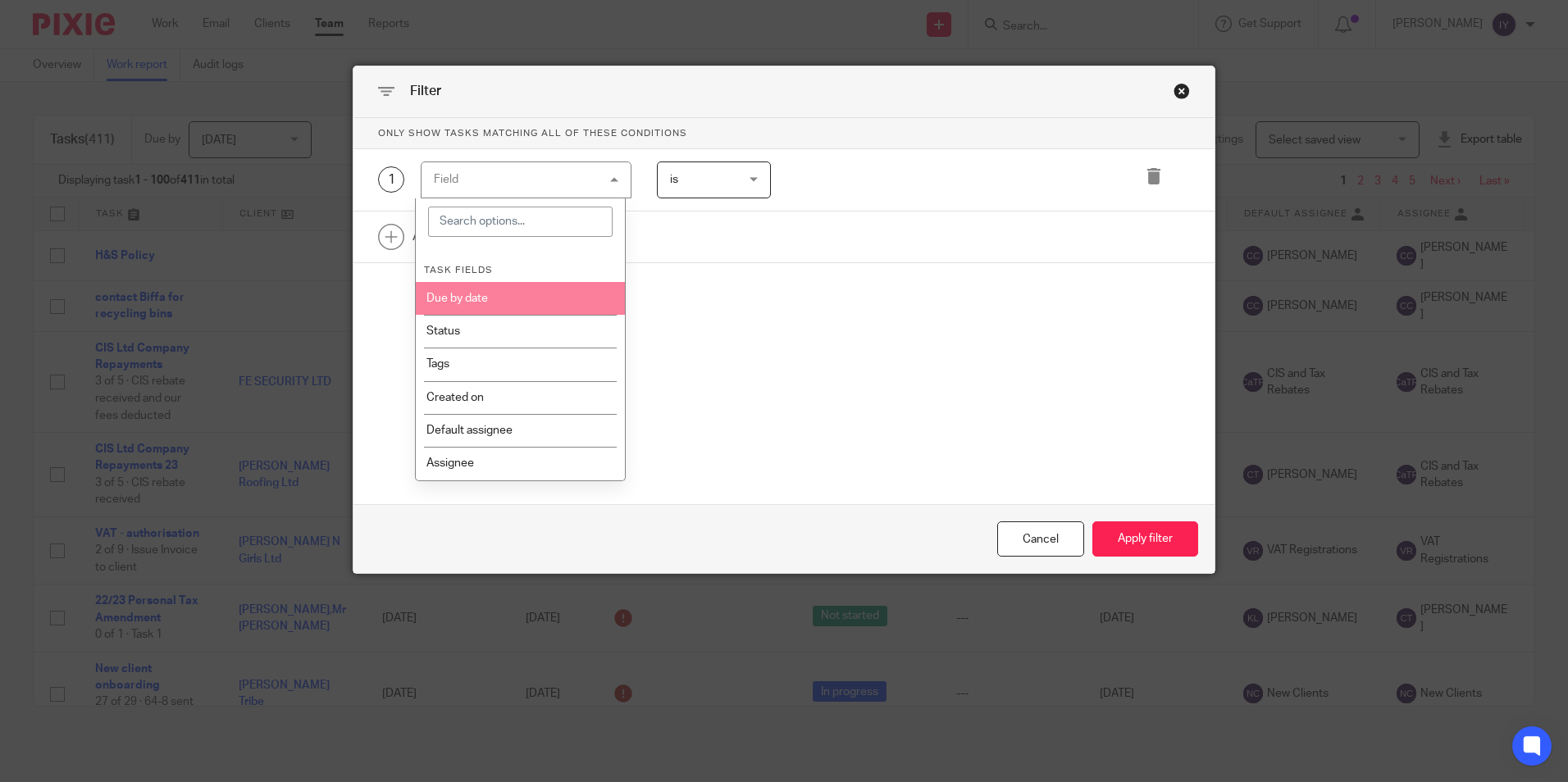
click at [573, 277] on li "Task fields" at bounding box center [520, 264] width 193 height 34
click at [453, 292] on li "Due by date" at bounding box center [520, 298] width 209 height 32
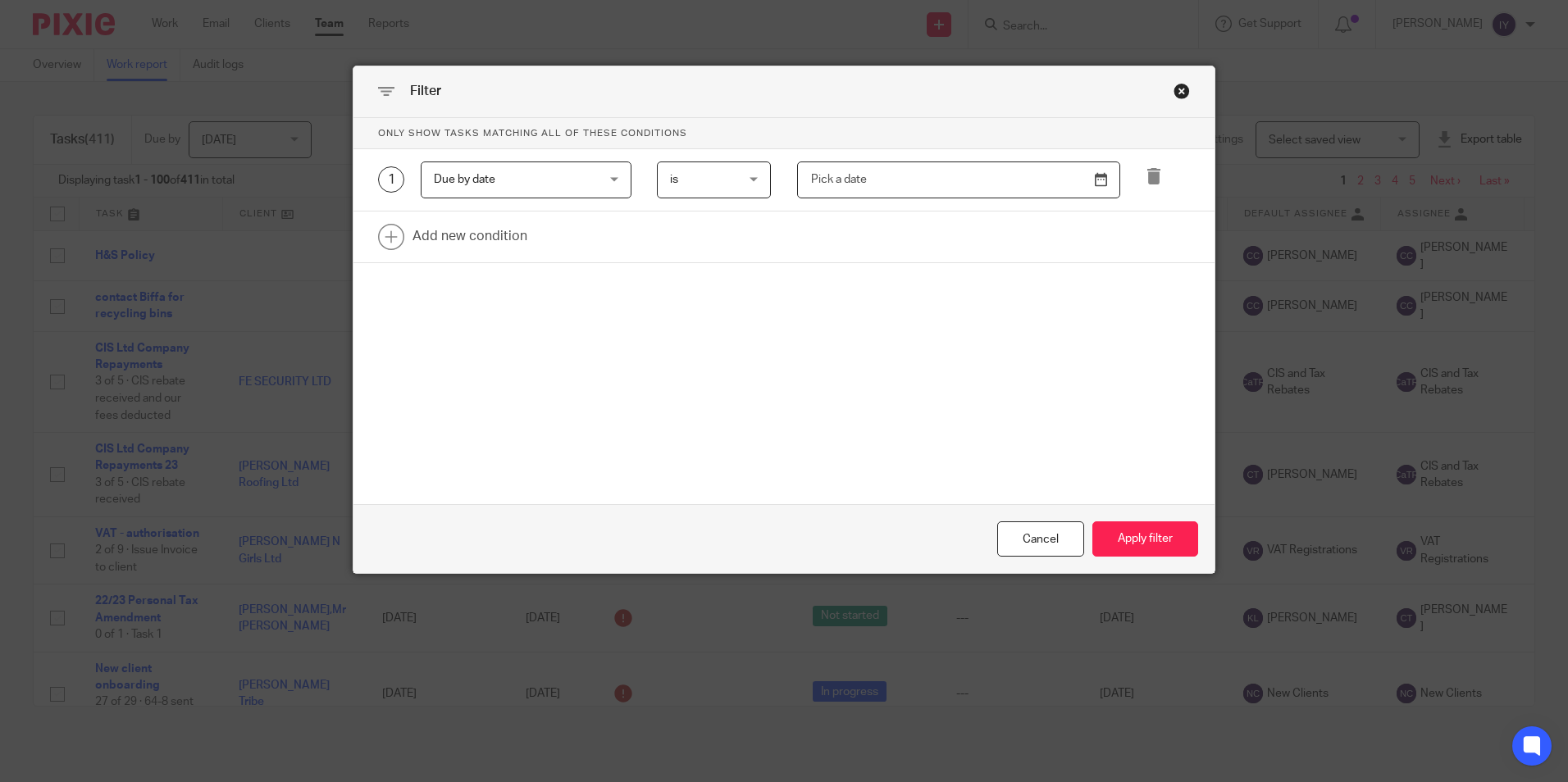
click at [976, 186] on input "text" at bounding box center [959, 179] width 323 height 37
click at [1098, 181] on input "[DATE]" at bounding box center [959, 179] width 323 height 37
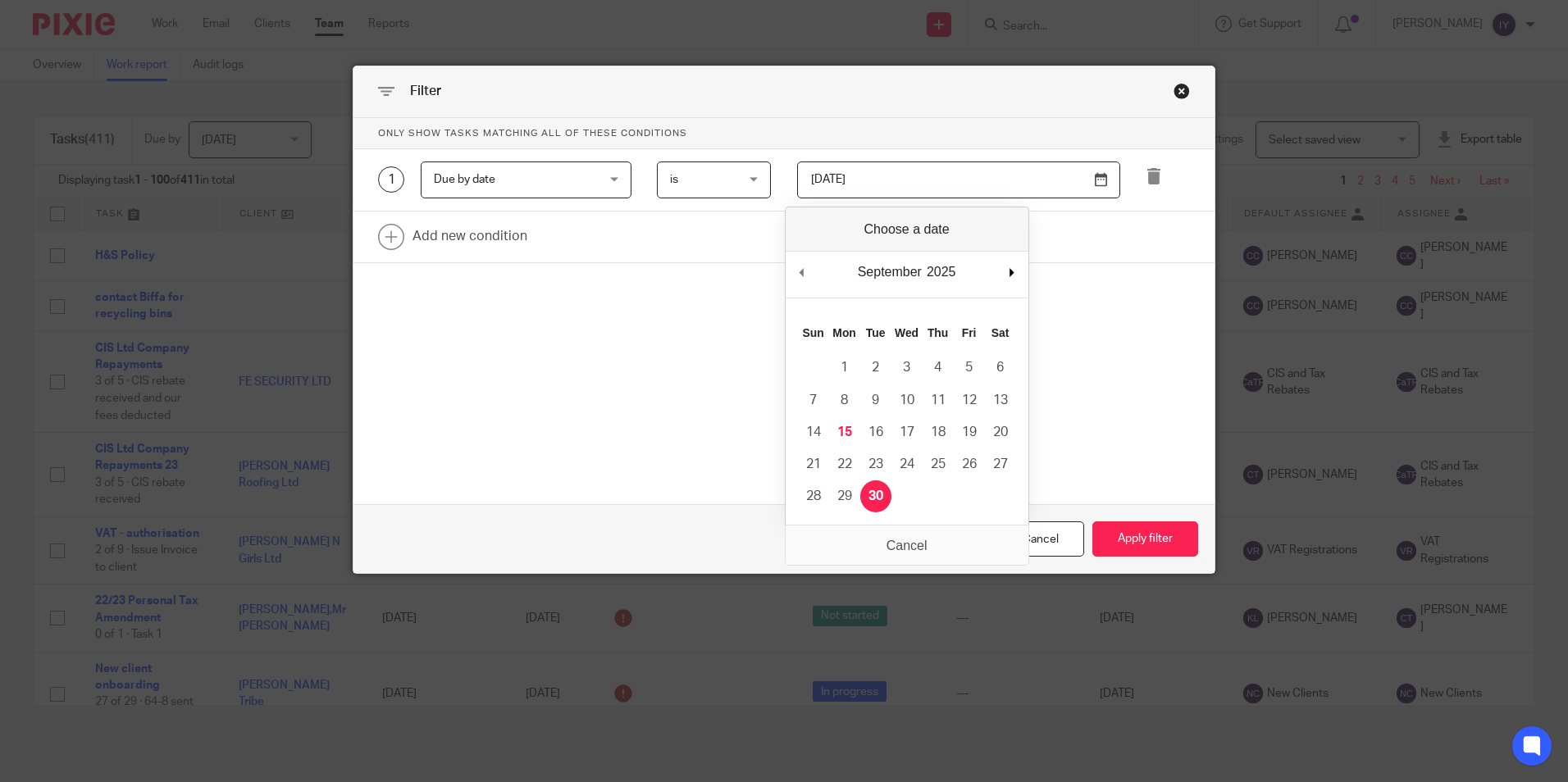
drag, startPoint x: 999, startPoint y: 277, endPoint x: 1009, endPoint y: 274, distance: 10.4
click at [1001, 276] on div "September January February March April May June July August September October N…" at bounding box center [907, 275] width 243 height 47
type input "[DATE]"
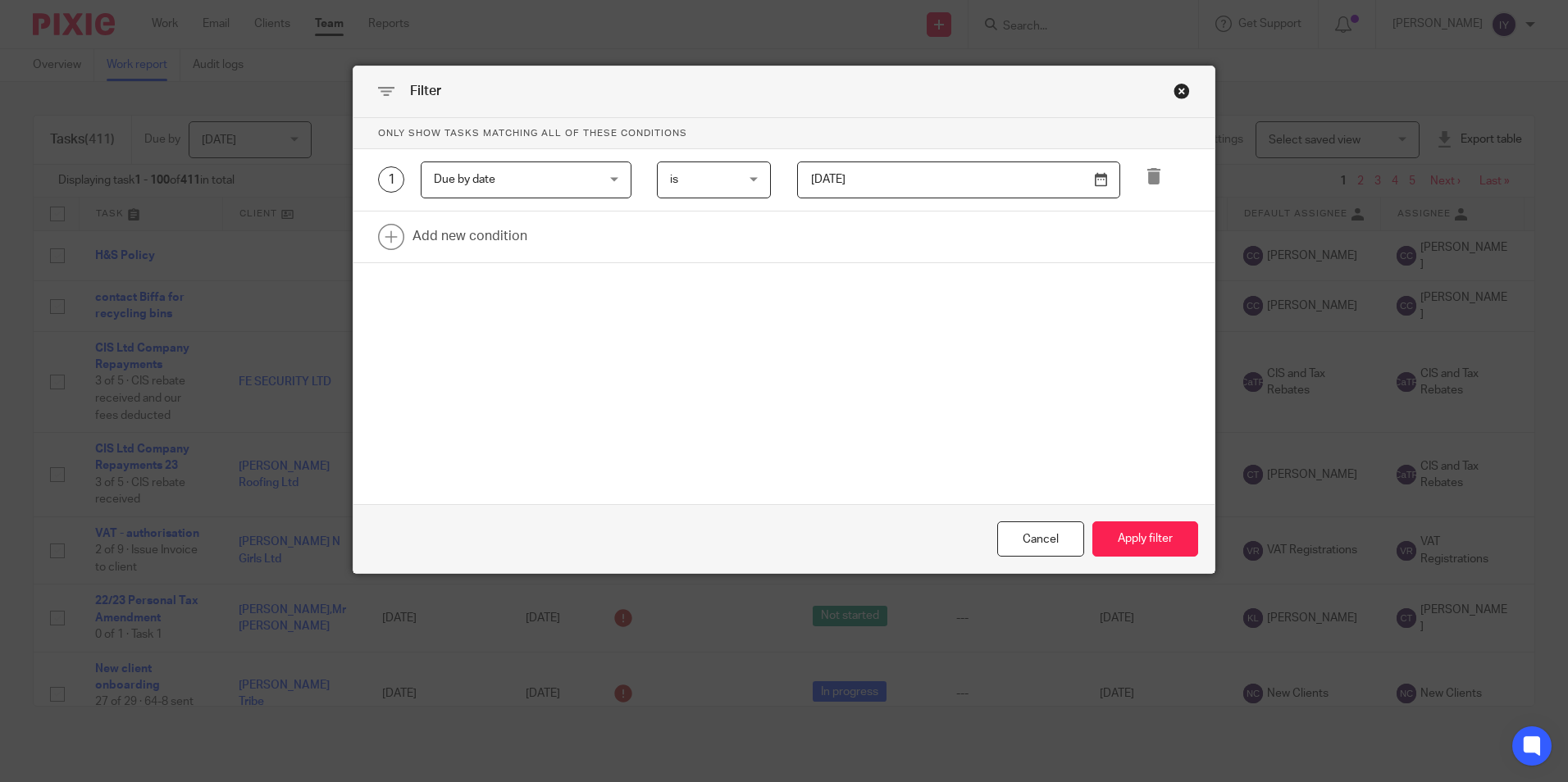
click at [848, 355] on div "Only show tasks matching all of these conditions 1 Due by date Due by date Task…" at bounding box center [784, 251] width 862 height 266
click at [428, 235] on link at bounding box center [784, 237] width 862 height 51
click at [478, 242] on div "Field" at bounding box center [513, 241] width 158 height 34
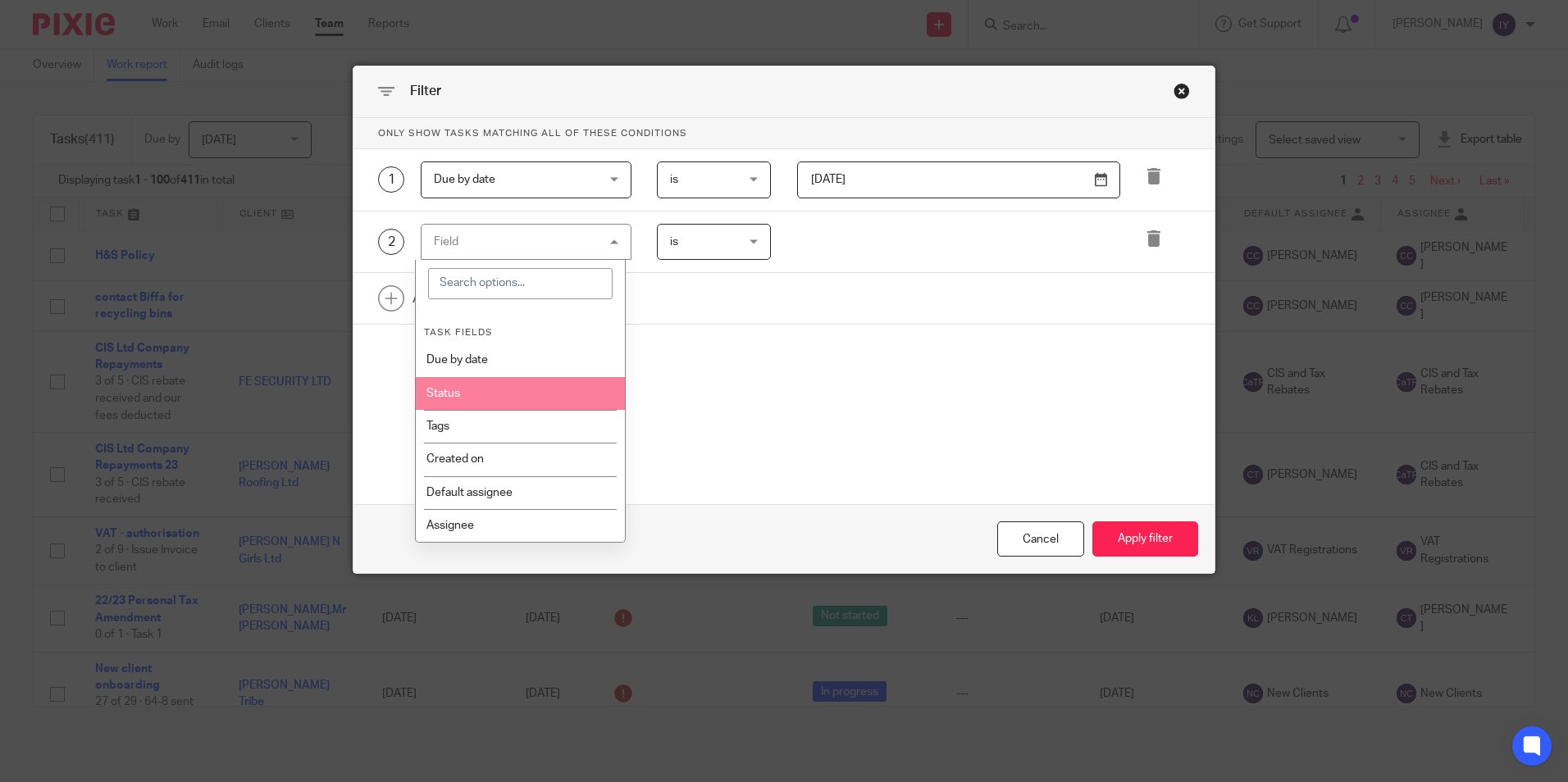
click at [537, 407] on li "Status" at bounding box center [520, 393] width 209 height 32
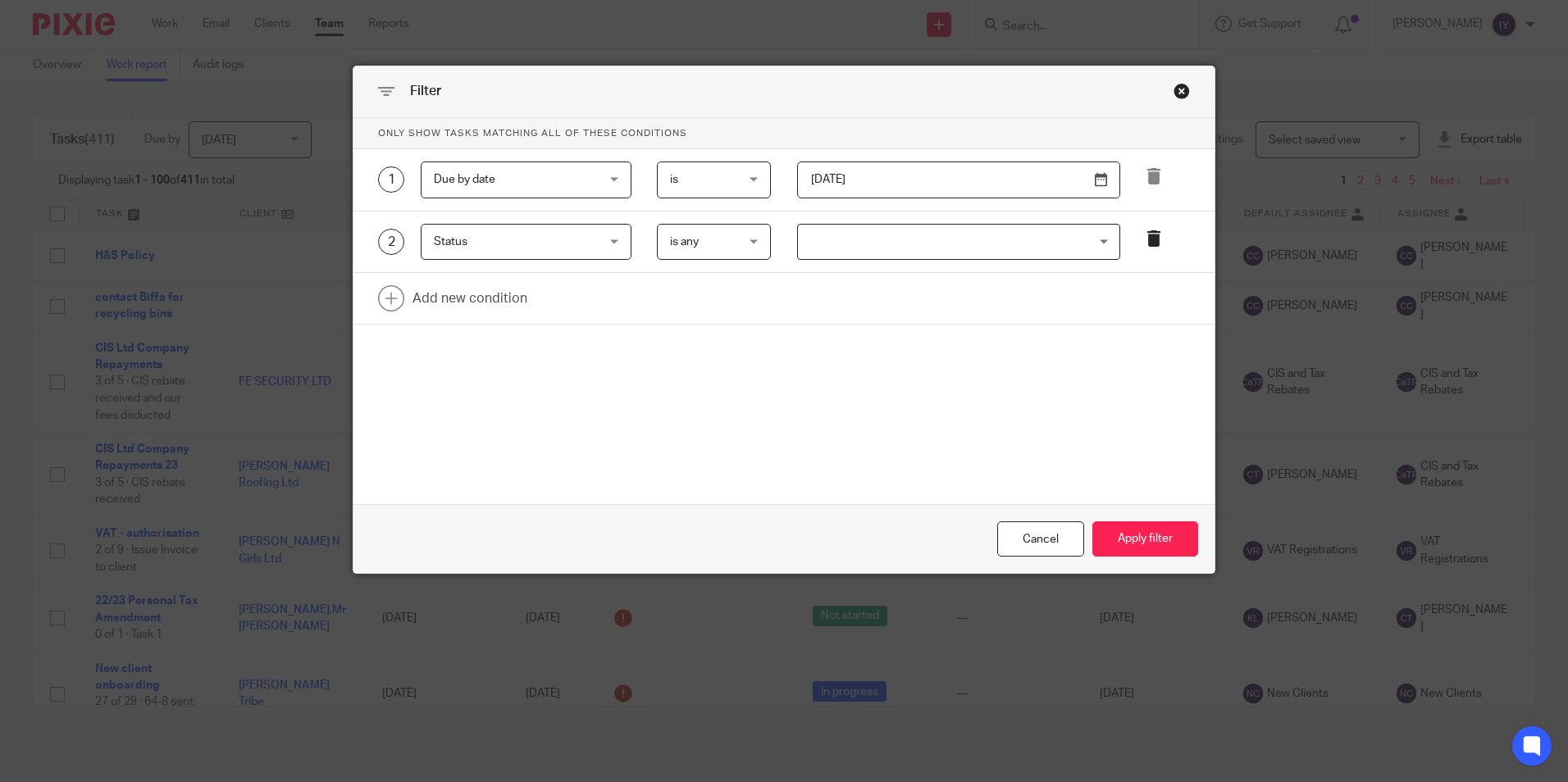
click at [1153, 238] on icon at bounding box center [1153, 238] width 16 height 16
click at [478, 245] on link at bounding box center [784, 237] width 862 height 51
click at [478, 245] on div "Field" at bounding box center [513, 241] width 158 height 34
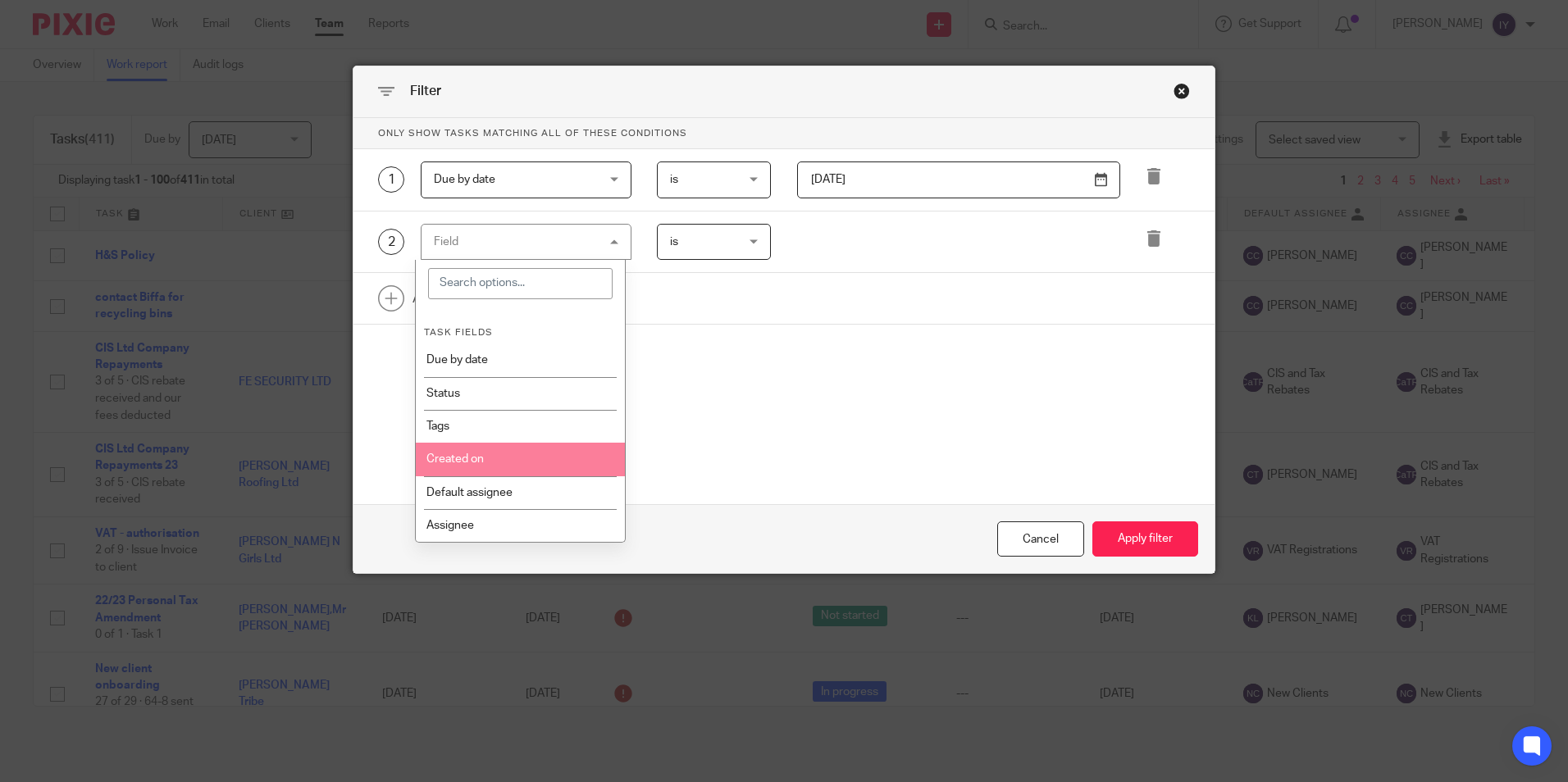
scroll to position [82, 0]
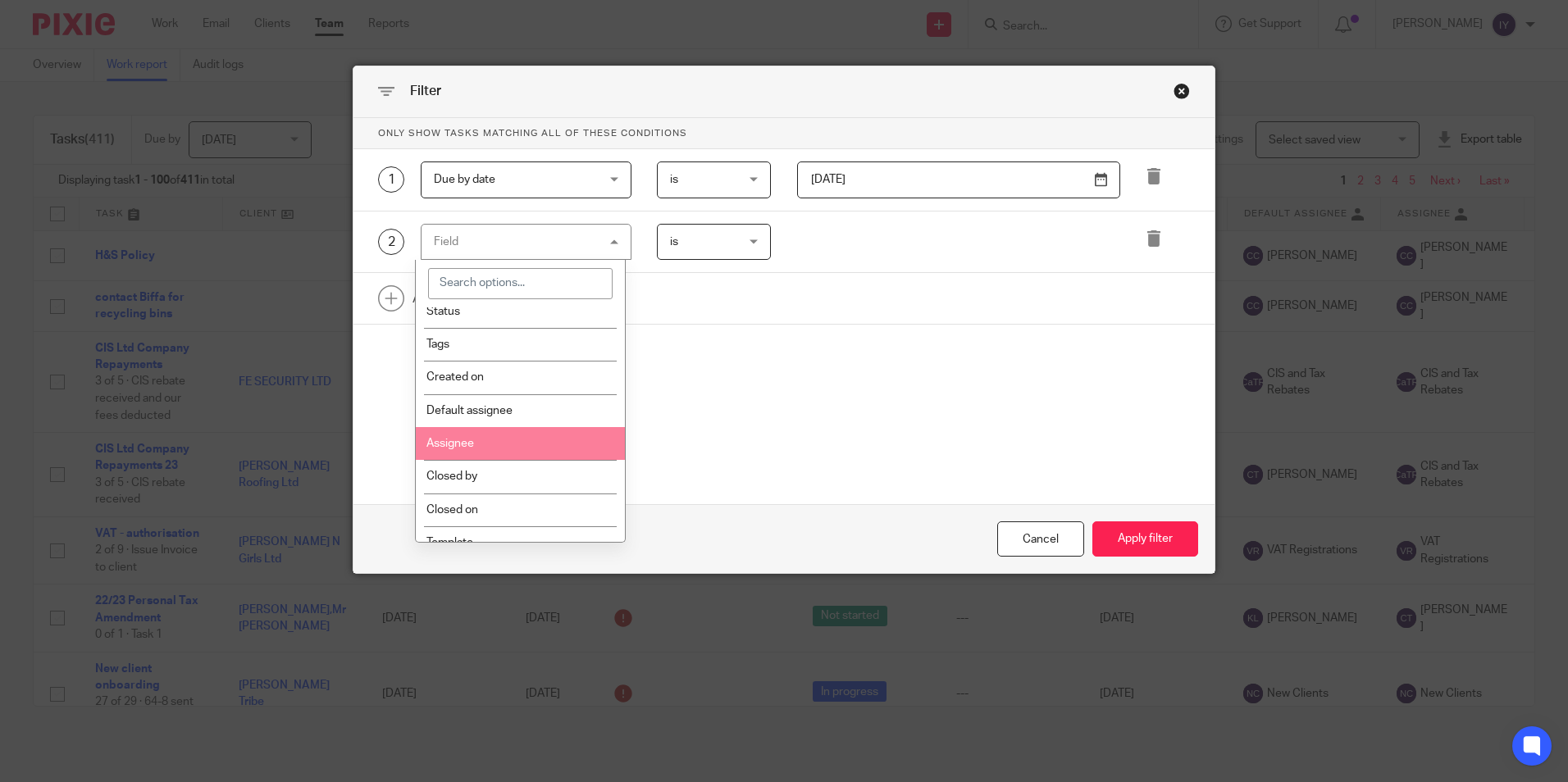
click at [500, 450] on li "Assignee" at bounding box center [520, 443] width 209 height 32
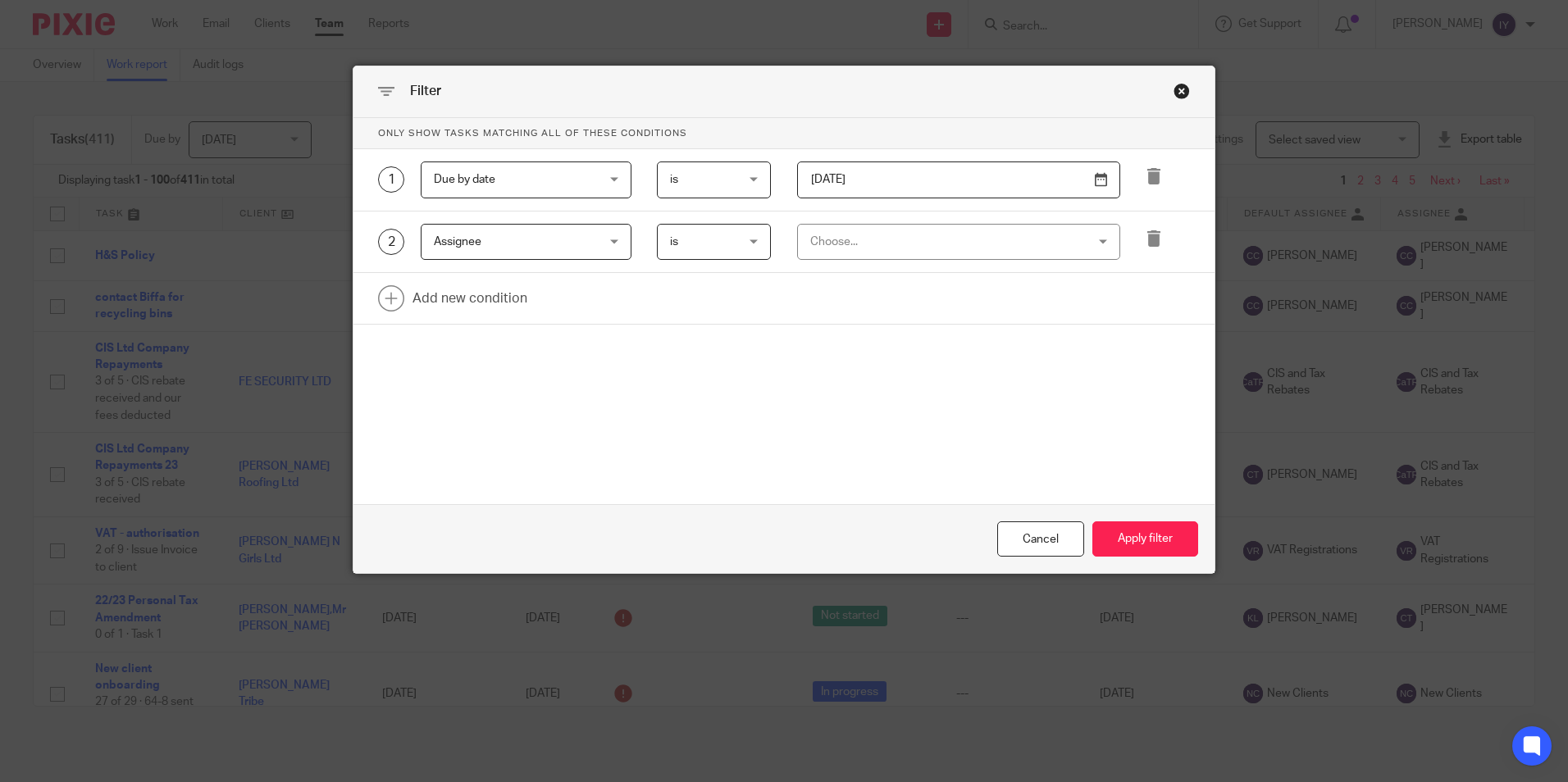
click at [704, 253] on span "is" at bounding box center [711, 241] width 80 height 34
click at [705, 315] on li "is not" at bounding box center [708, 310] width 113 height 33
click at [851, 239] on div "Choose..." at bounding box center [934, 241] width 247 height 34
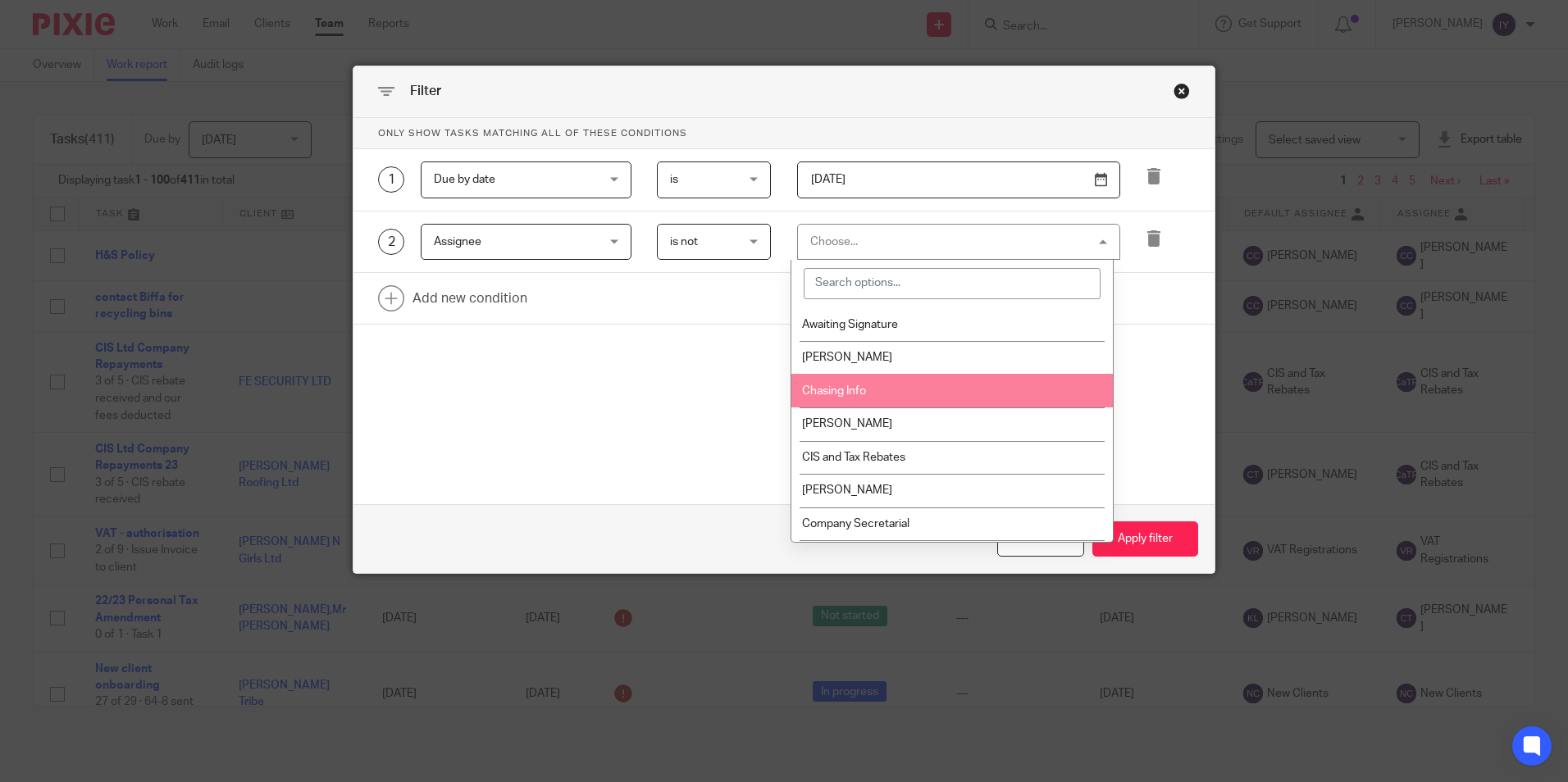
click at [847, 391] on span "Chasing Info" at bounding box center [833, 391] width 64 height 11
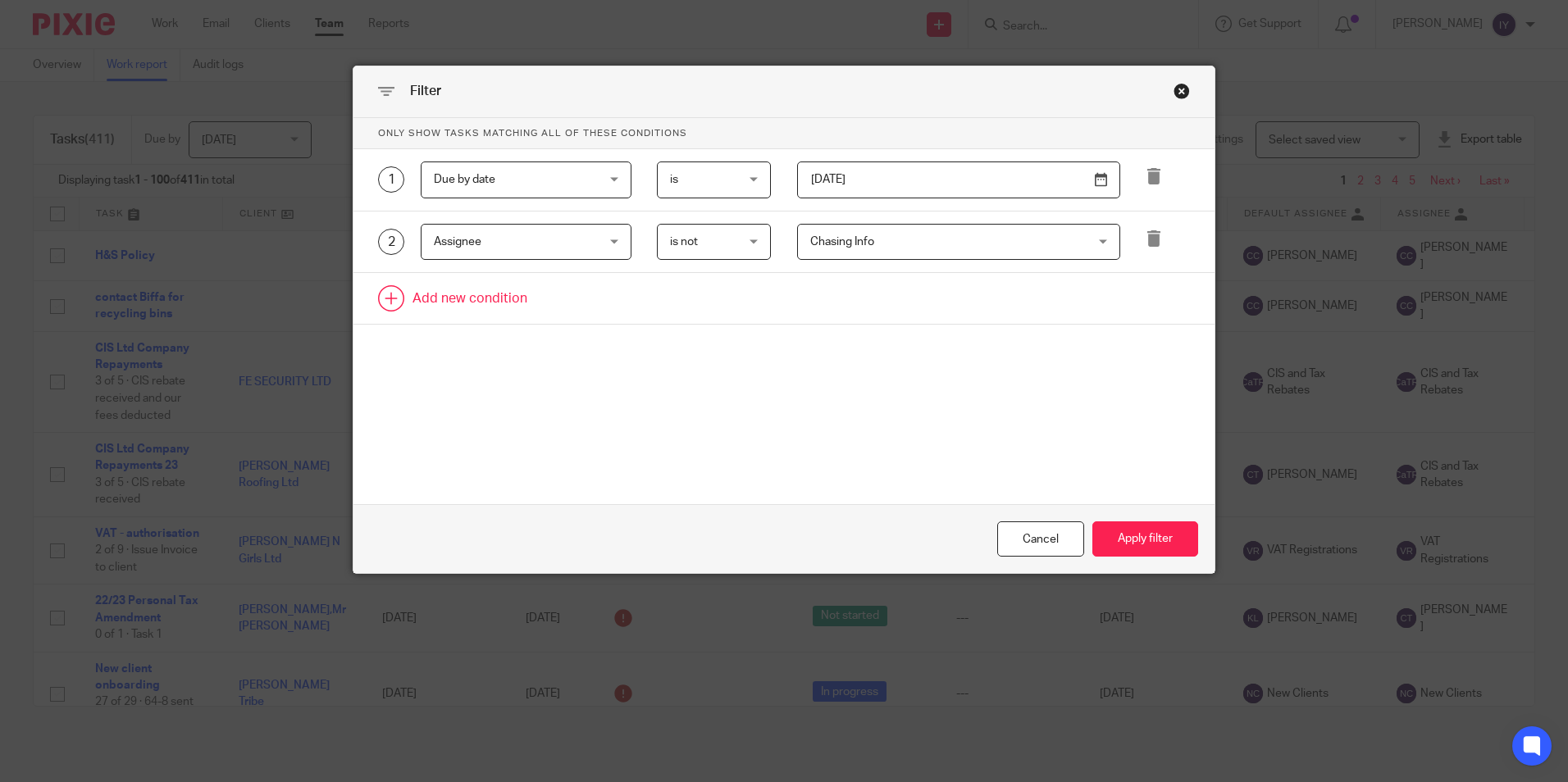
click at [477, 301] on link at bounding box center [784, 298] width 862 height 51
click at [477, 301] on div "Field" at bounding box center [513, 304] width 158 height 34
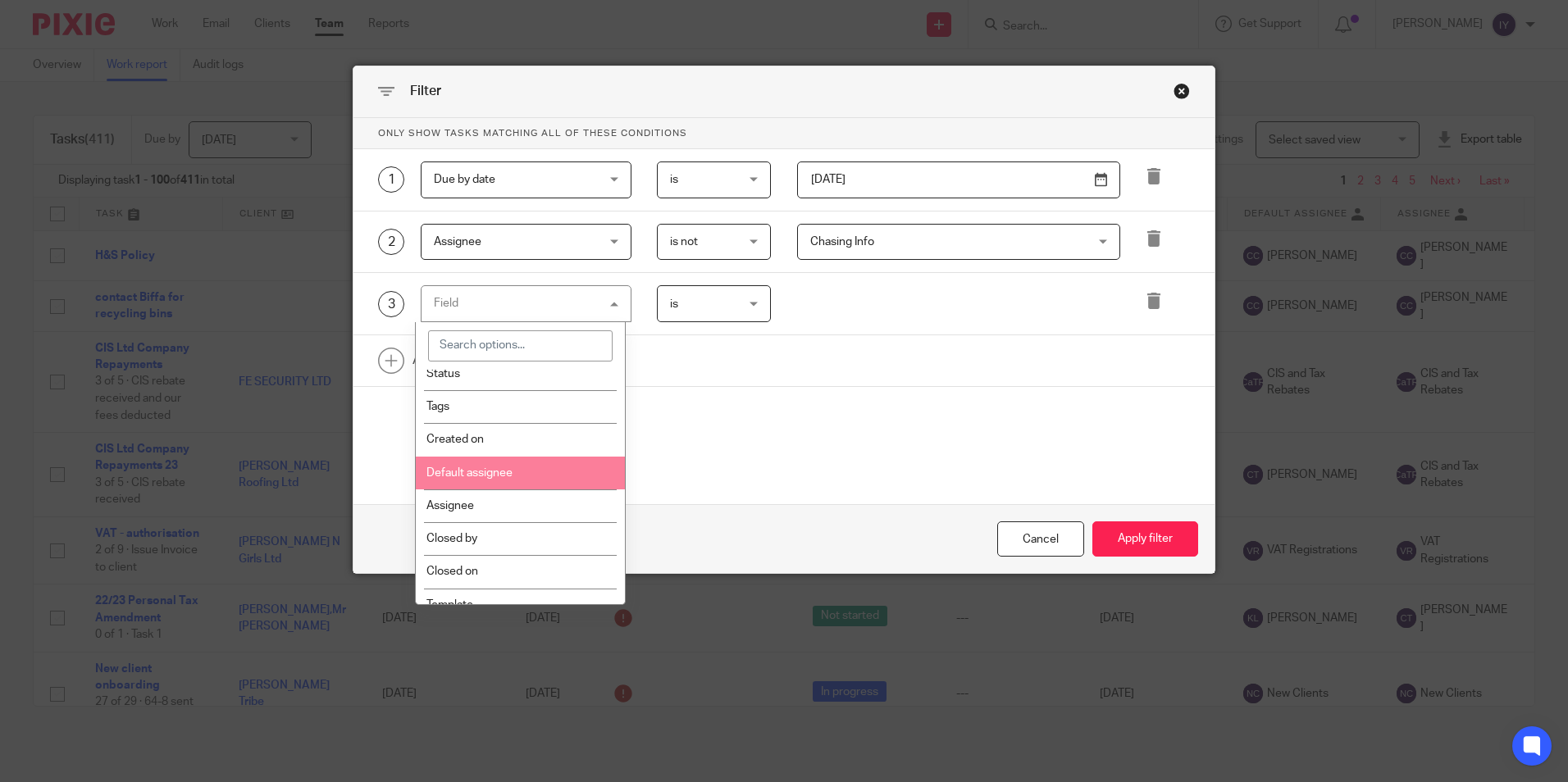
scroll to position [164, 0]
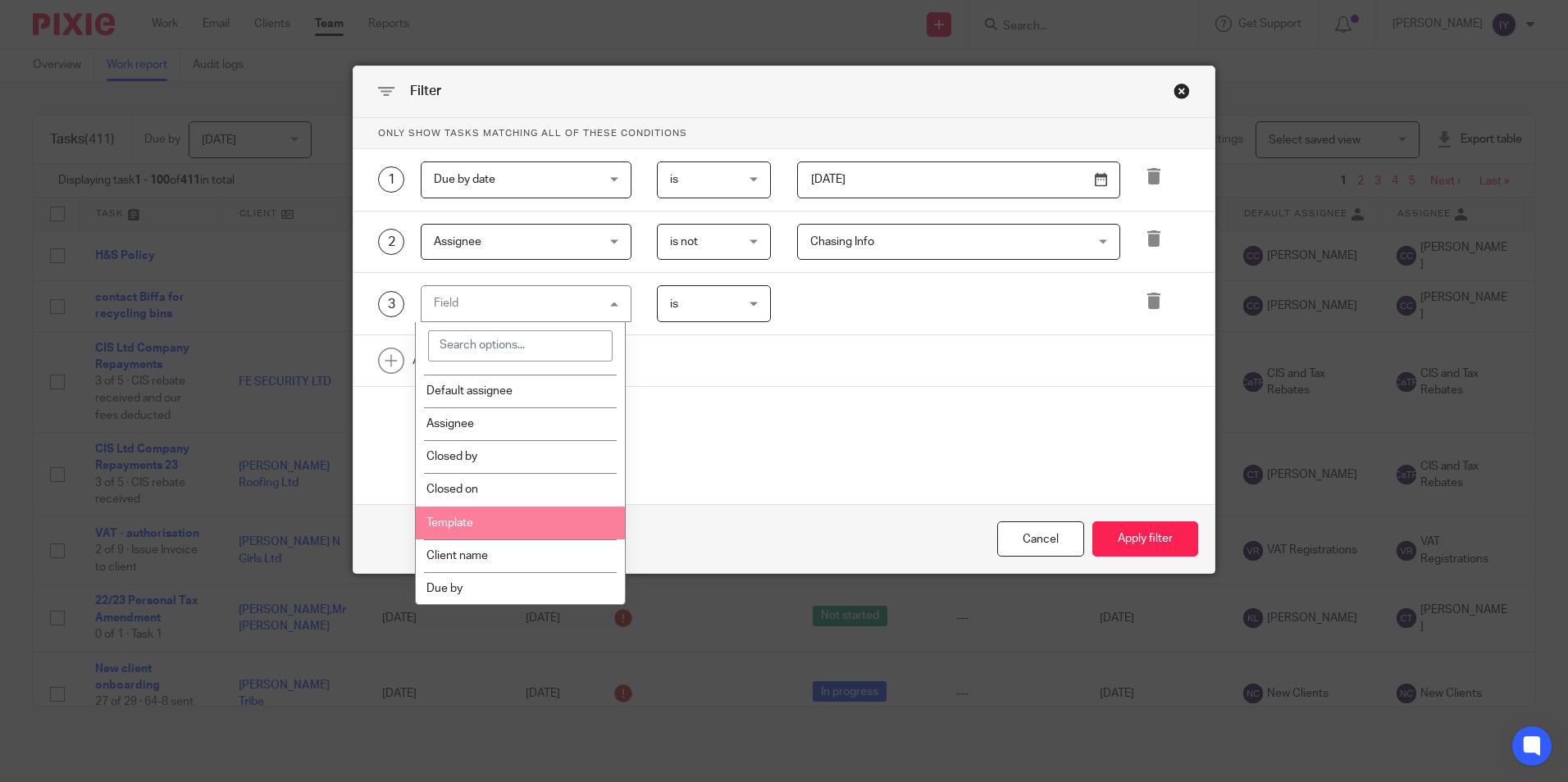
click at [514, 513] on li "Template" at bounding box center [520, 523] width 209 height 32
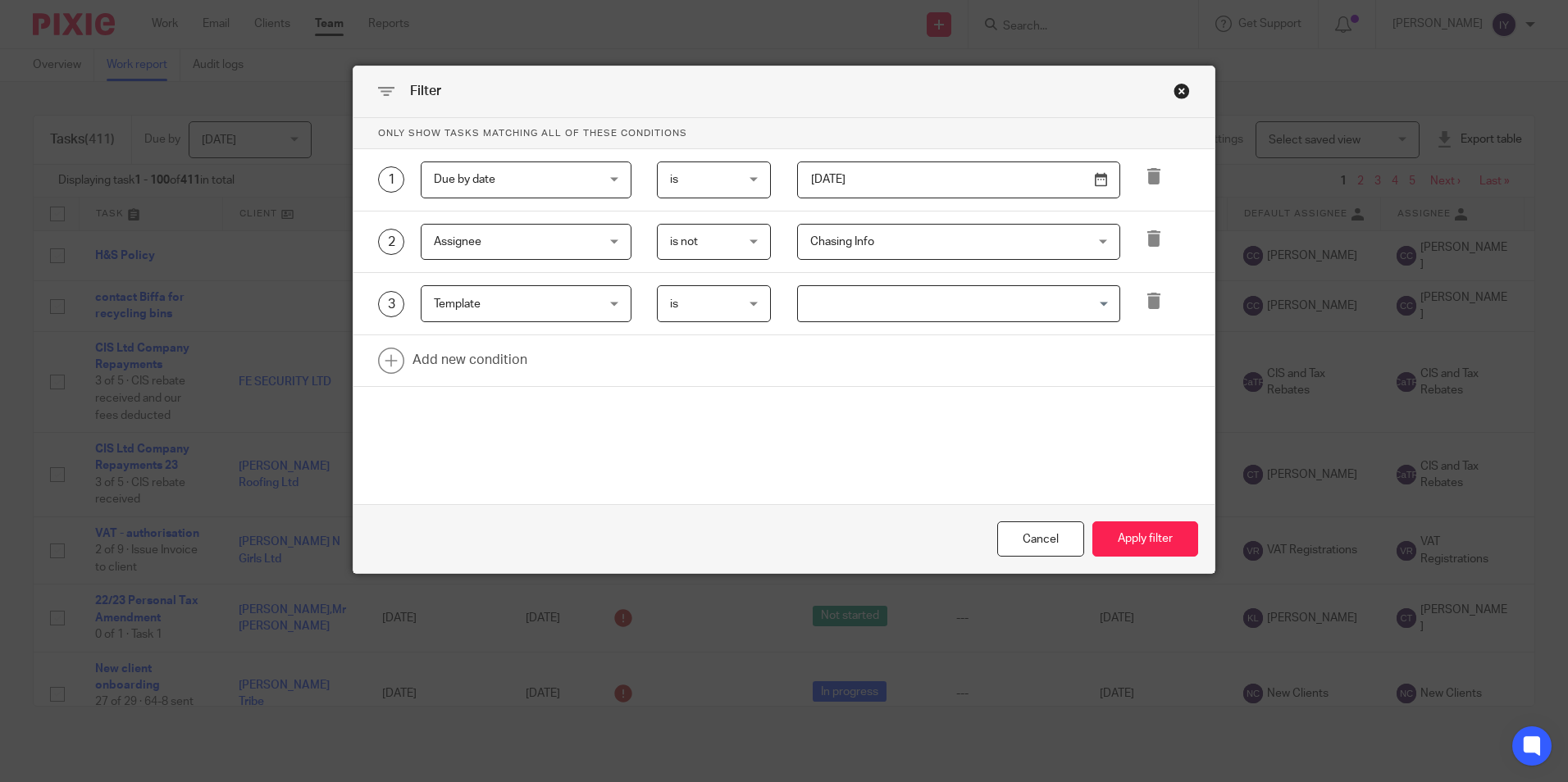
click at [829, 306] on input "Search for option" at bounding box center [955, 304] width 311 height 29
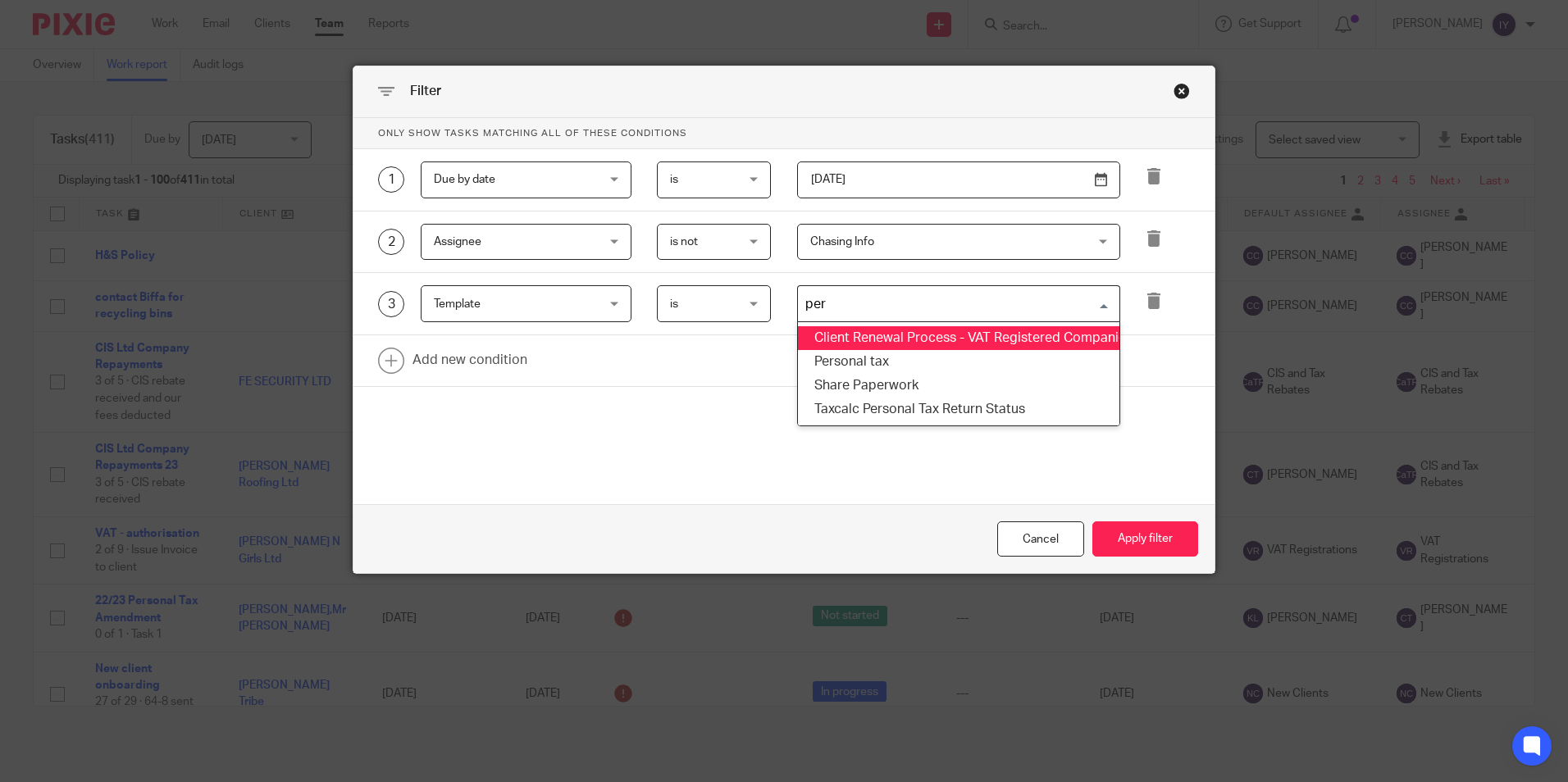
type input "pers"
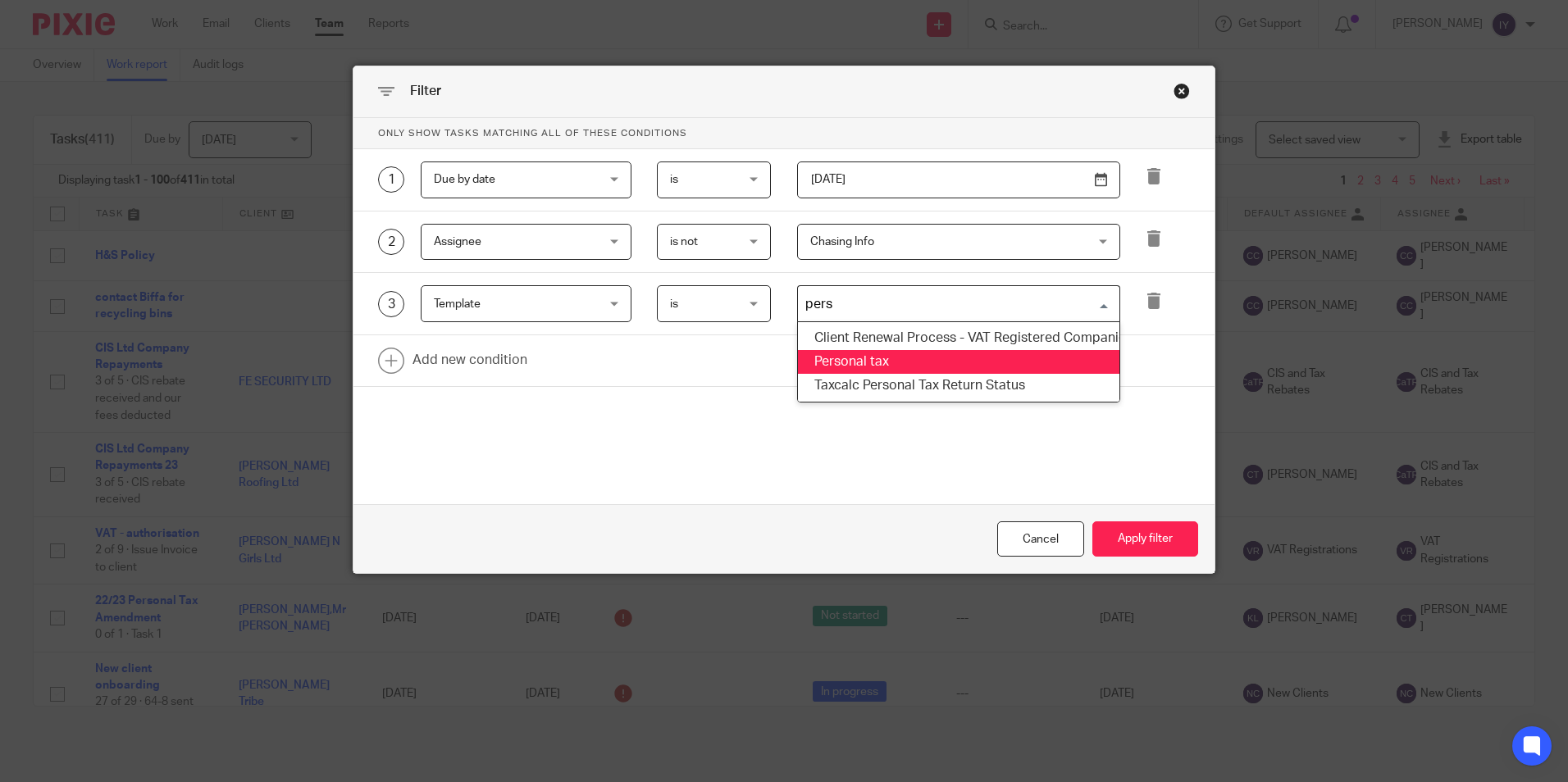
click at [862, 361] on li "Personal tax" at bounding box center [959, 362] width 322 height 24
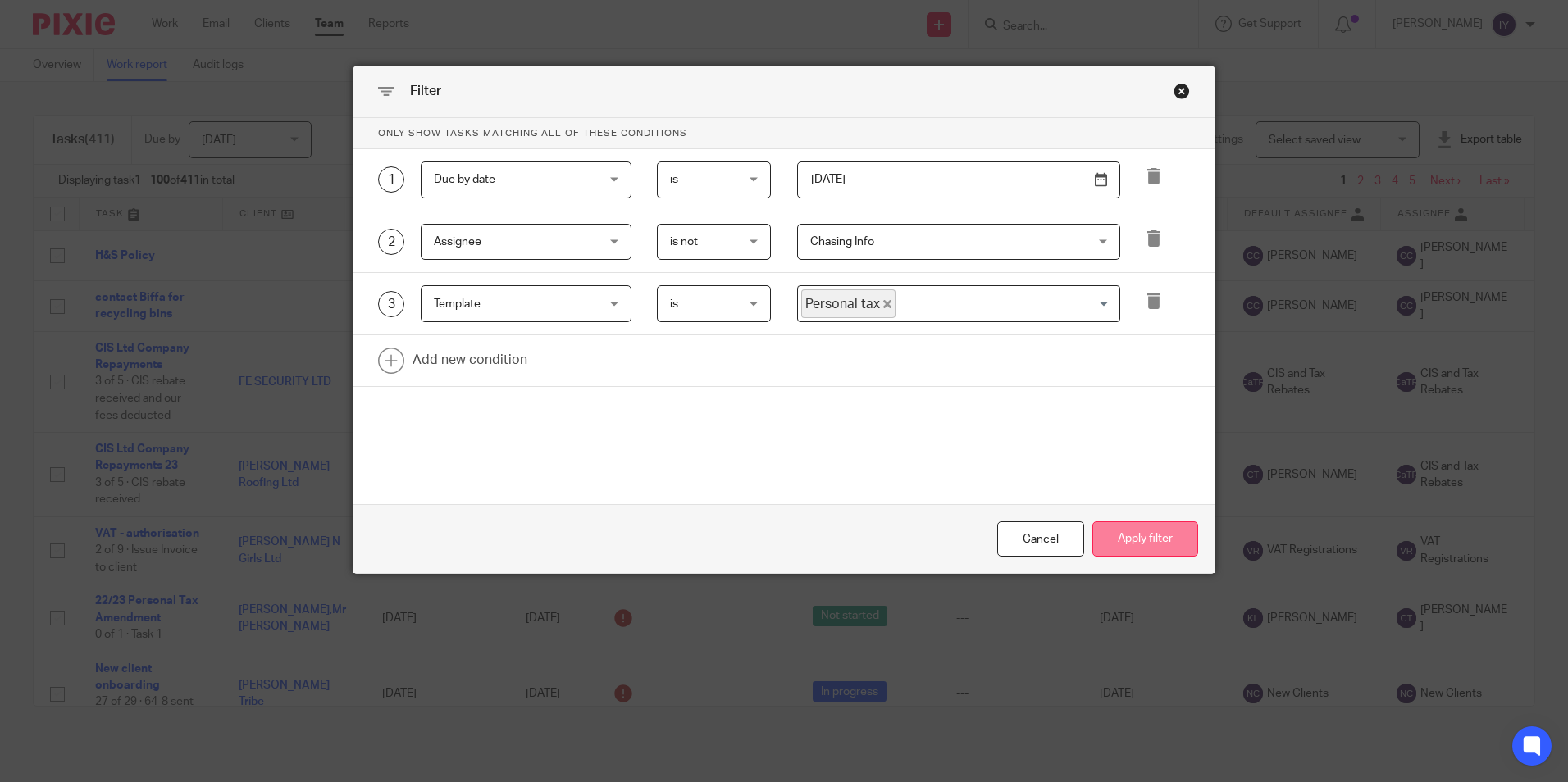
click at [1158, 543] on button "Apply filter" at bounding box center [1146, 539] width 106 height 35
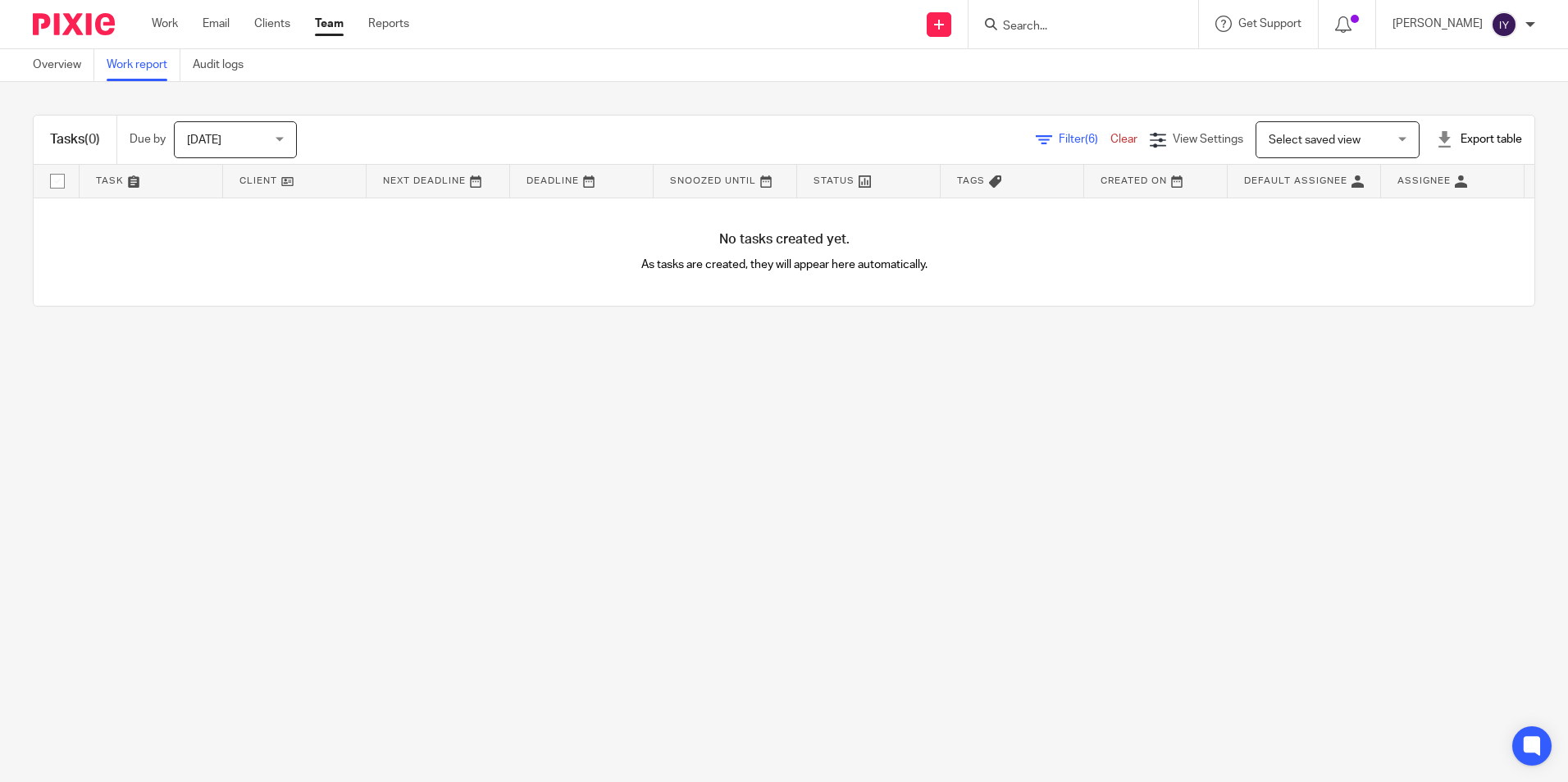
click at [1059, 140] on span "Filter (6)" at bounding box center [1084, 139] width 52 height 11
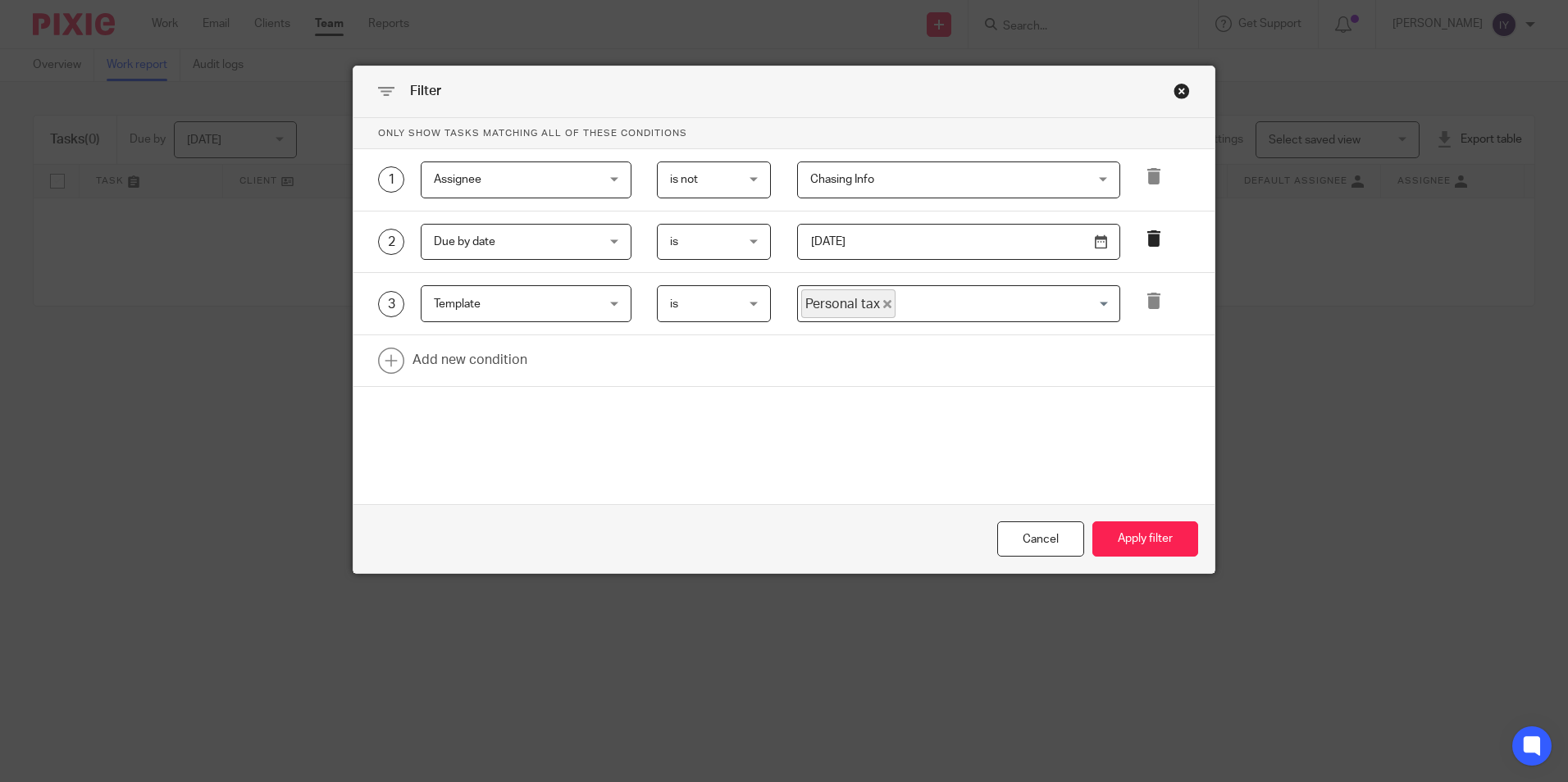
click at [1150, 240] on icon at bounding box center [1153, 238] width 16 height 16
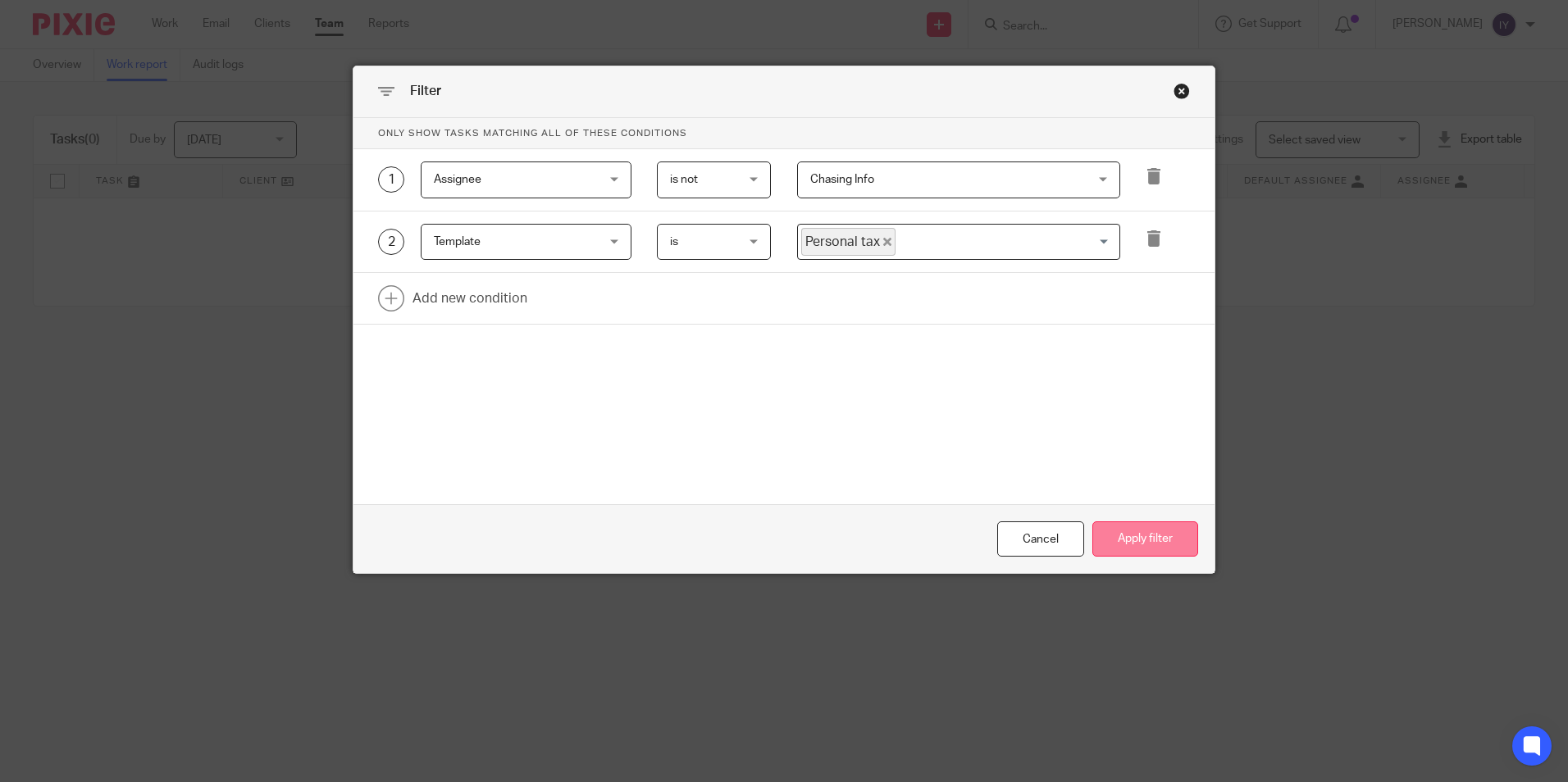
click at [1140, 539] on button "Apply filter" at bounding box center [1146, 539] width 106 height 35
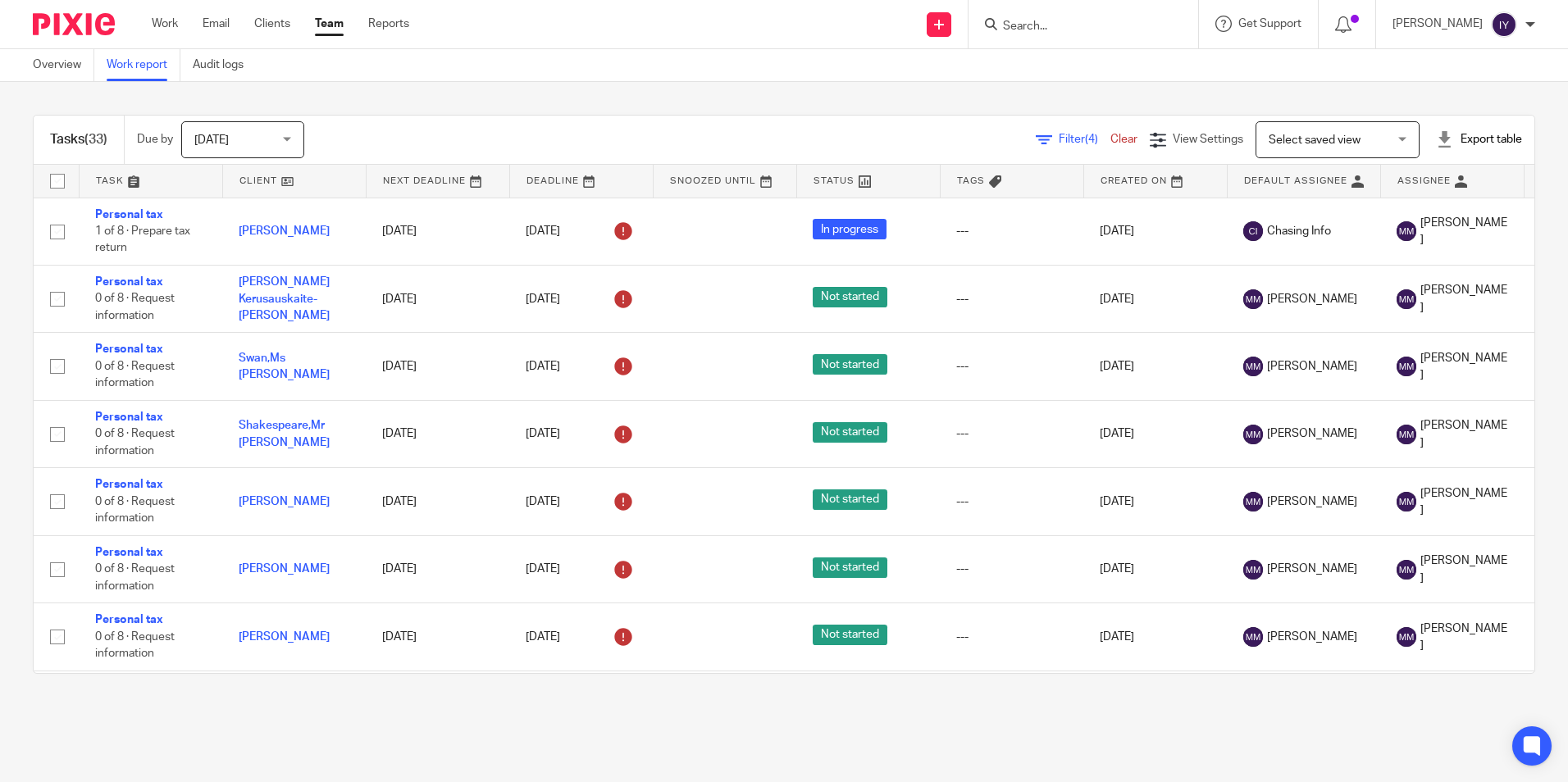
click at [1059, 138] on span "Filter (4)" at bounding box center [1084, 139] width 52 height 11
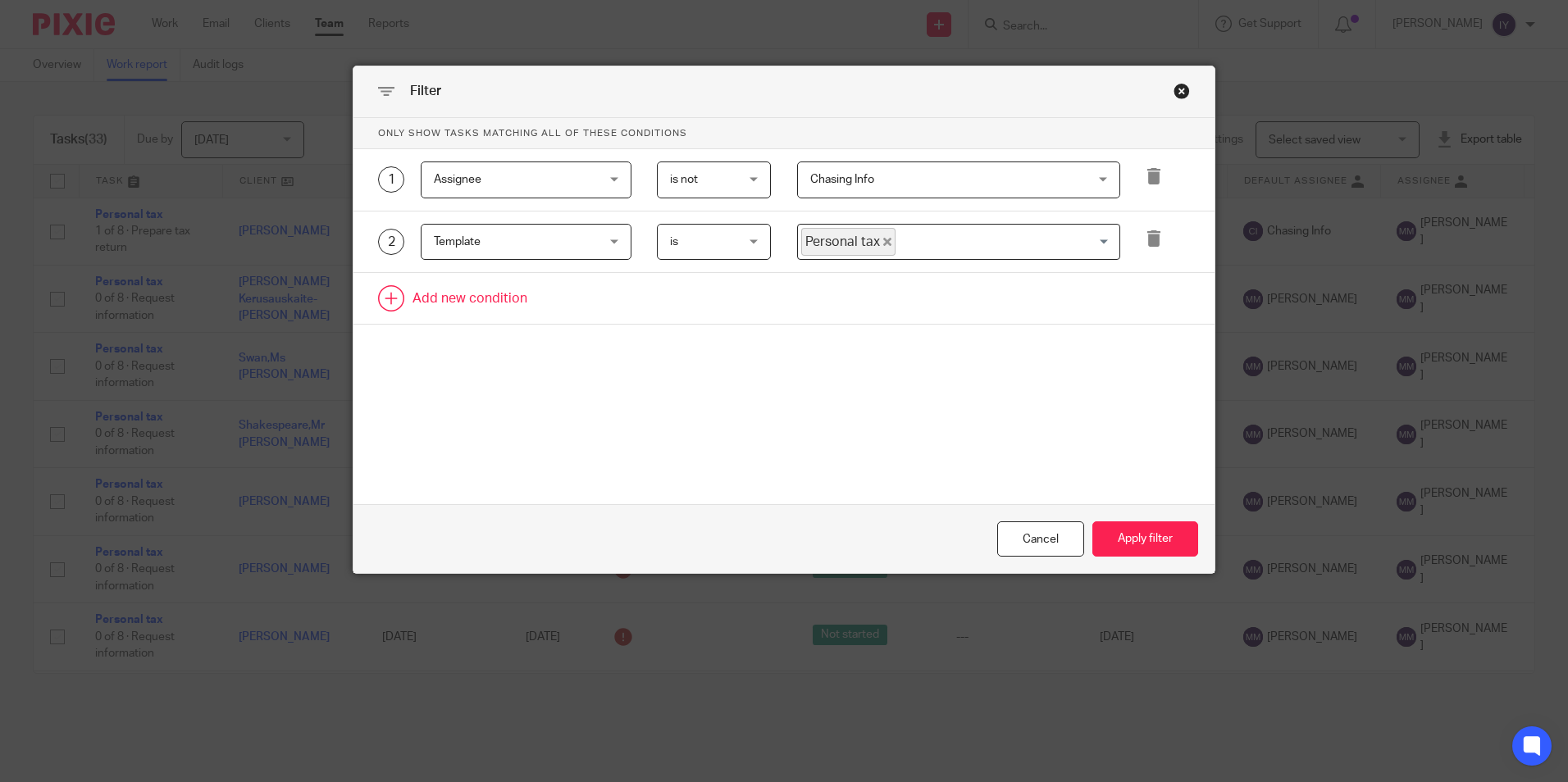
click at [469, 281] on link at bounding box center [784, 298] width 862 height 51
click at [473, 310] on div "Field" at bounding box center [513, 304] width 158 height 34
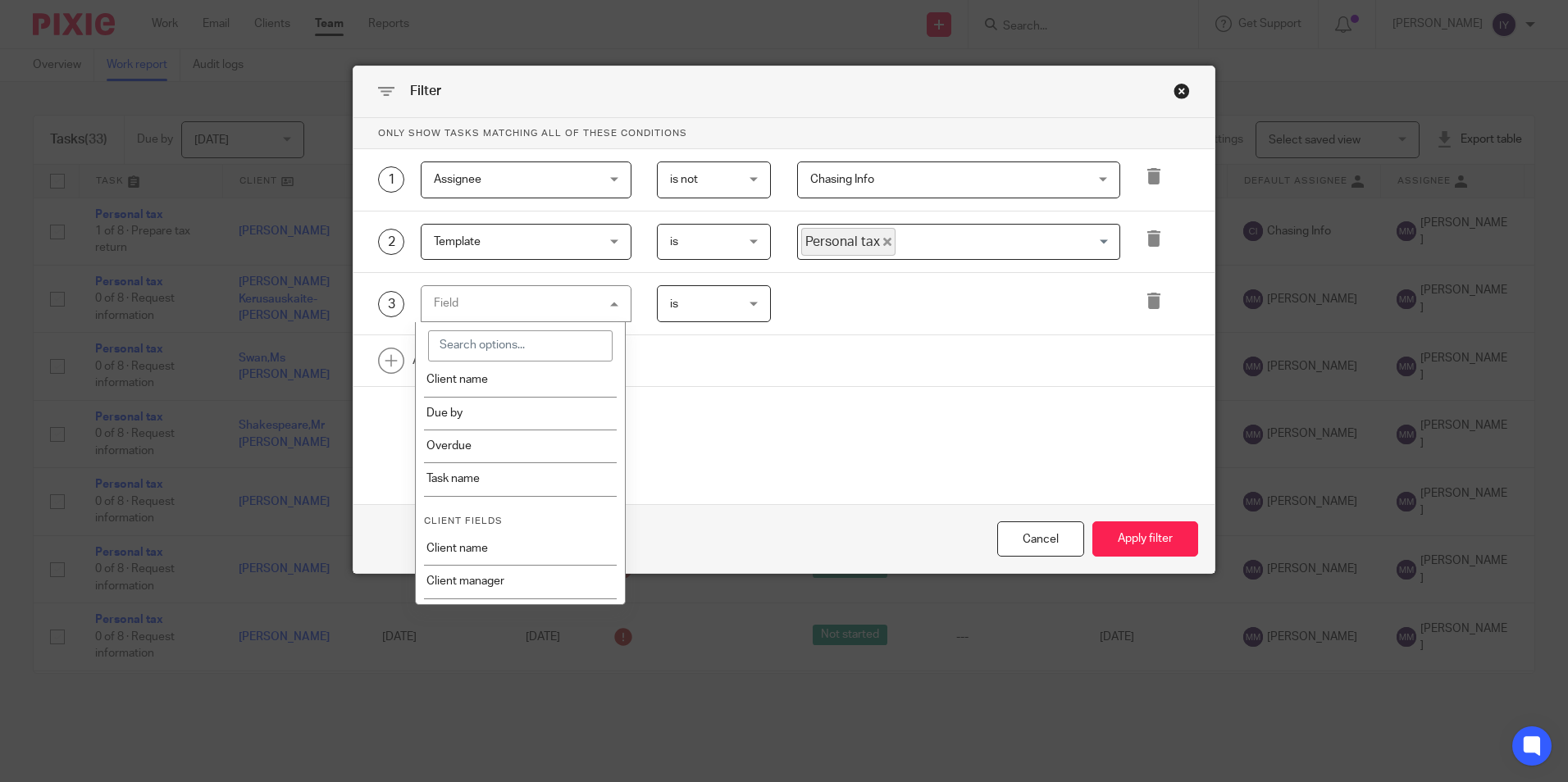
scroll to position [246, 0]
click at [523, 493] on li "Task name" at bounding box center [520, 507] width 209 height 32
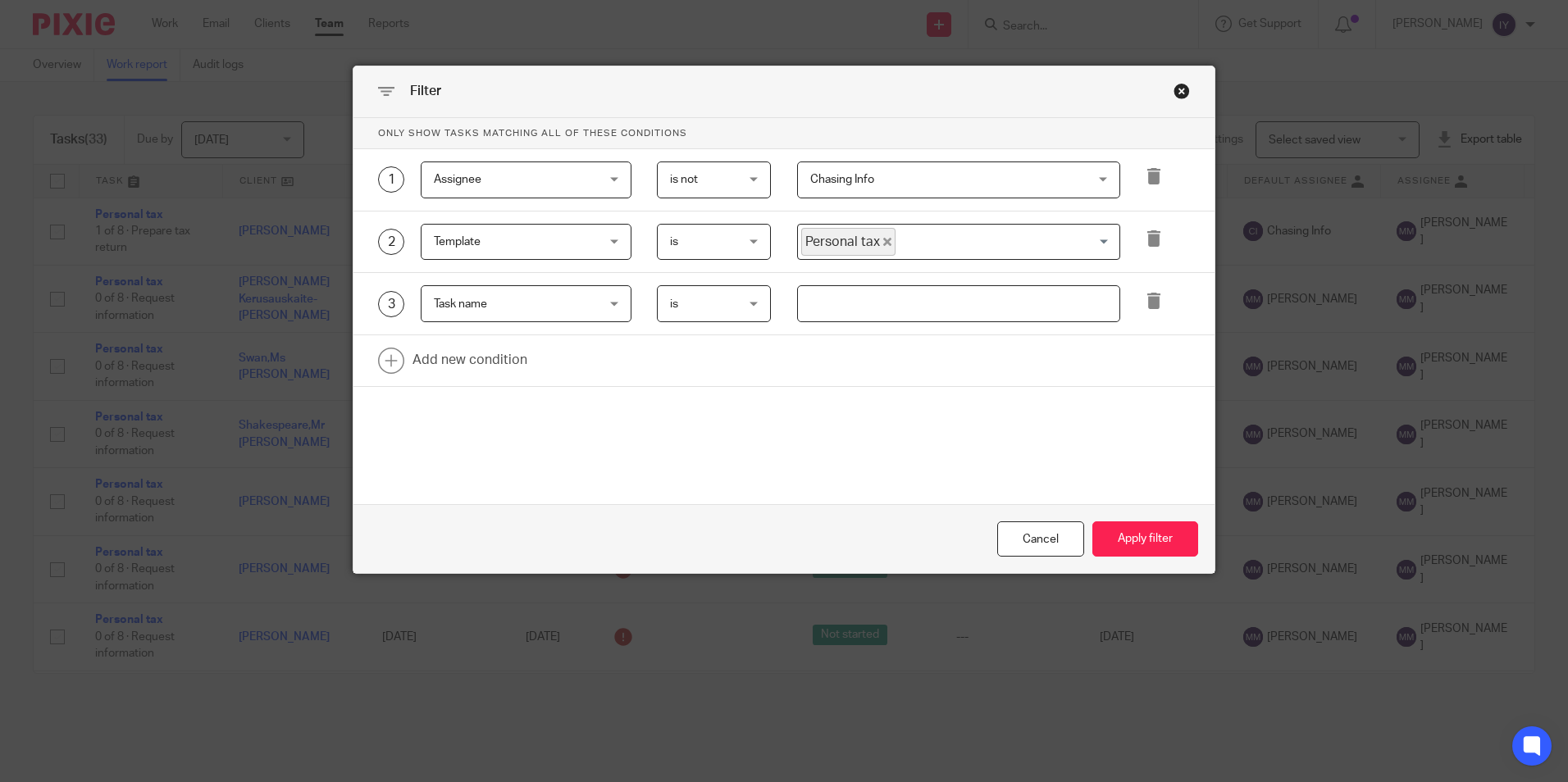
click at [972, 327] on div "3 Task name Task name Task fields Due by date Status Tags Created on Default as…" at bounding box center [784, 304] width 862 height 62
click at [986, 310] on input "text" at bounding box center [959, 304] width 323 height 37
click at [1150, 309] on icon at bounding box center [1153, 300] width 16 height 16
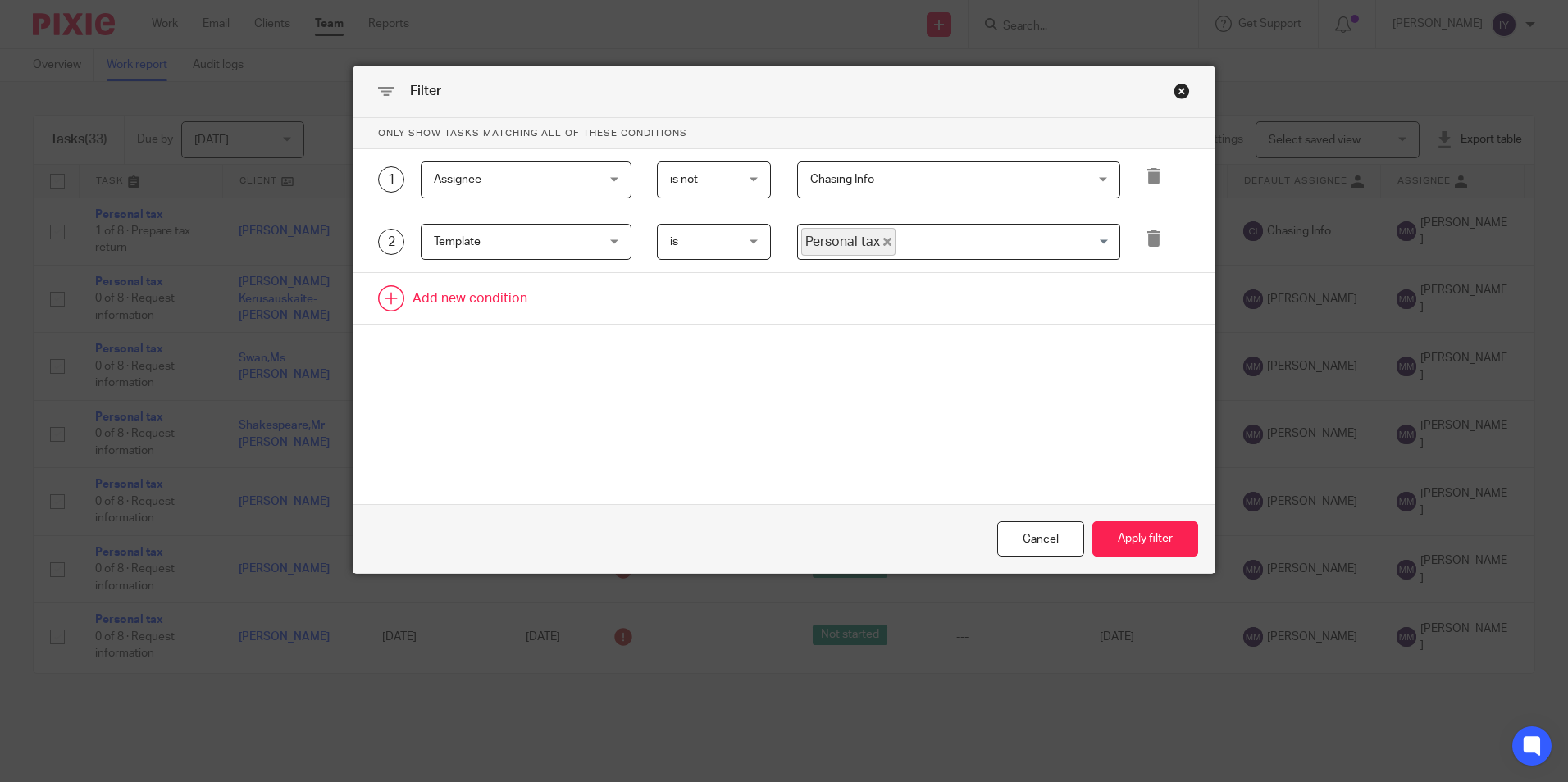
click at [450, 297] on link at bounding box center [784, 298] width 862 height 51
click at [450, 297] on div "Field" at bounding box center [513, 304] width 158 height 34
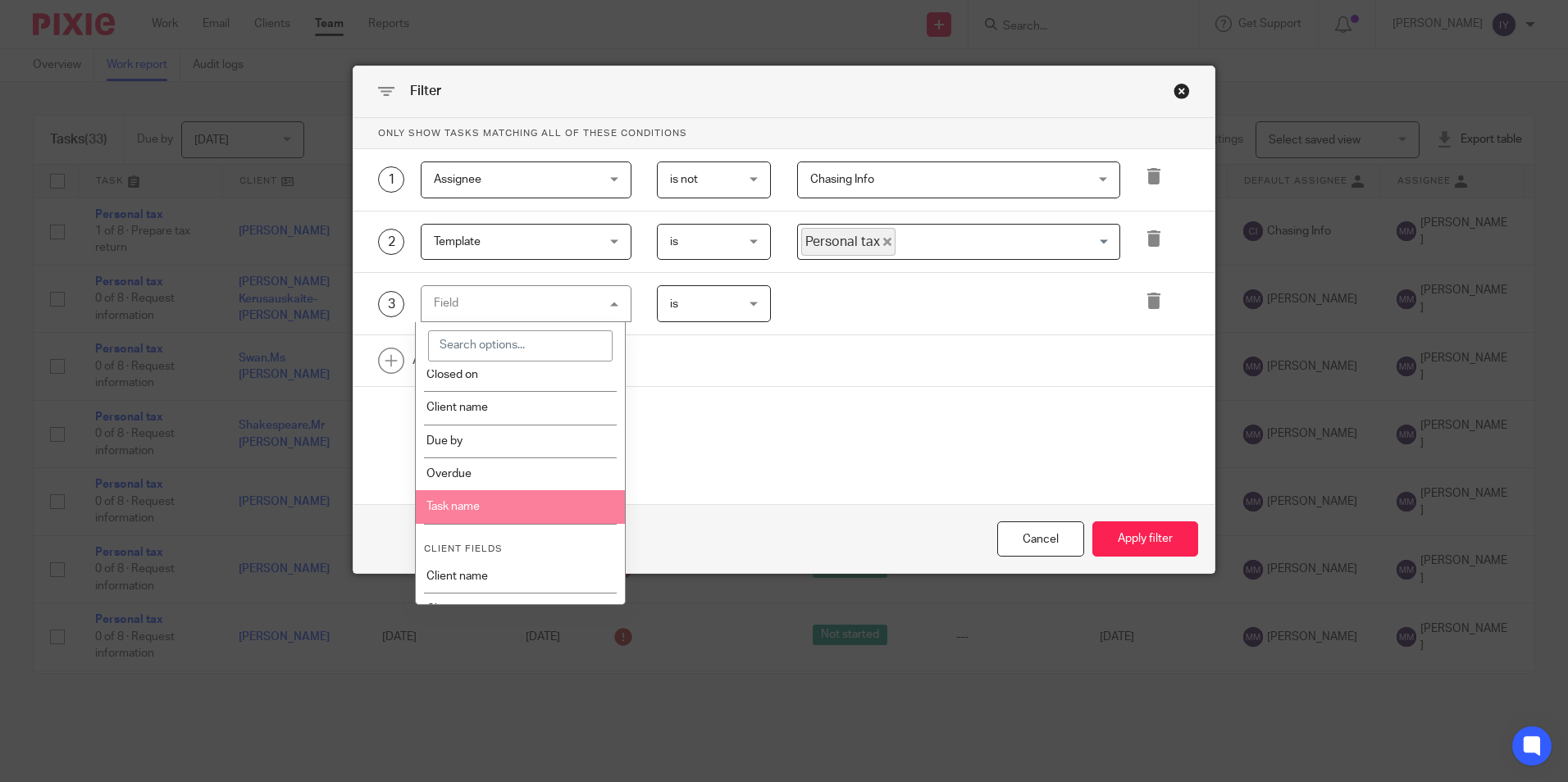
click at [469, 507] on li "Task name" at bounding box center [520, 507] width 209 height 32
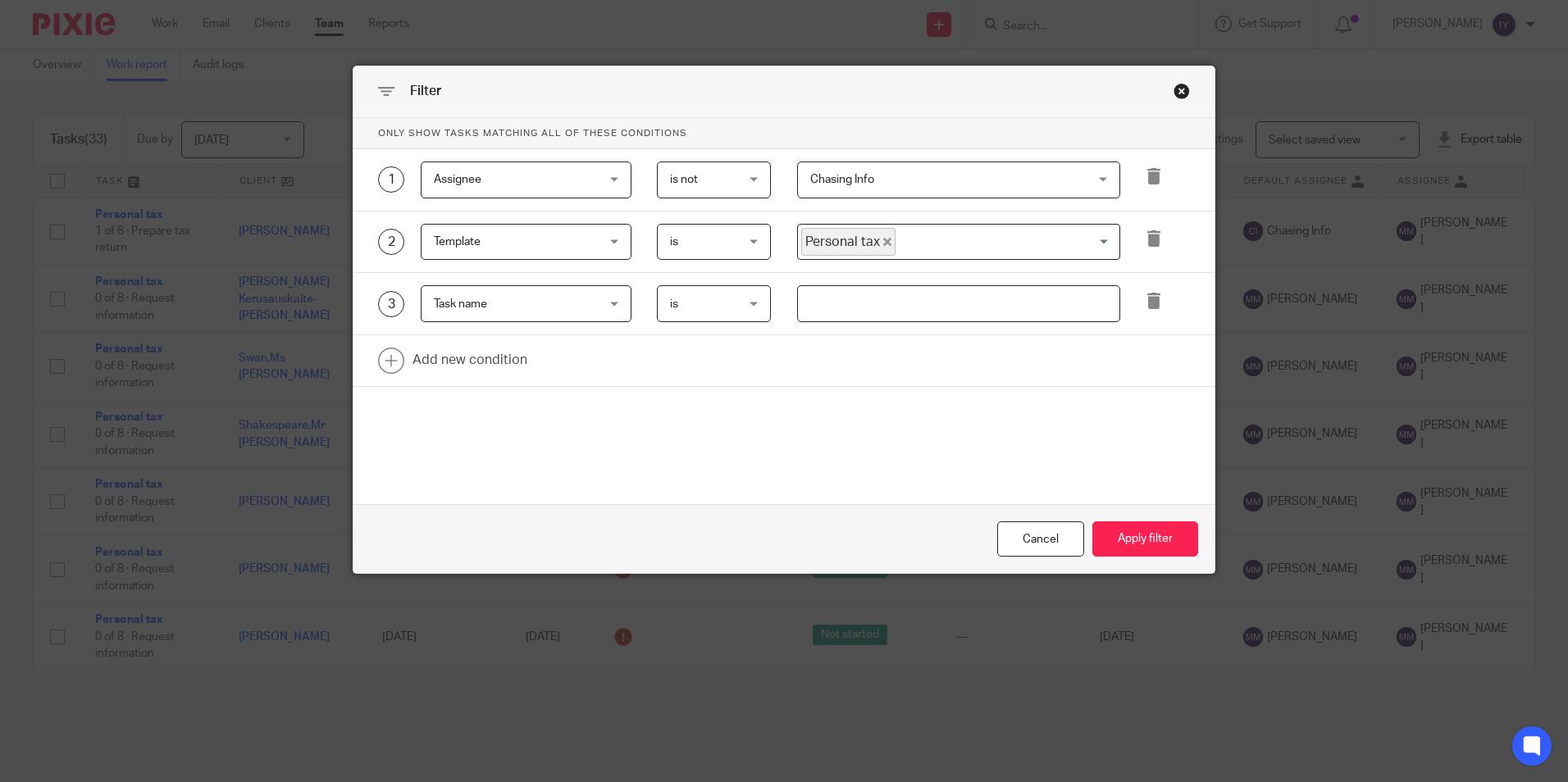
click at [865, 294] on input "text" at bounding box center [959, 304] width 323 height 37
type input "Personal tax"
click at [1093, 522] on button "Apply filter" at bounding box center [1146, 539] width 106 height 35
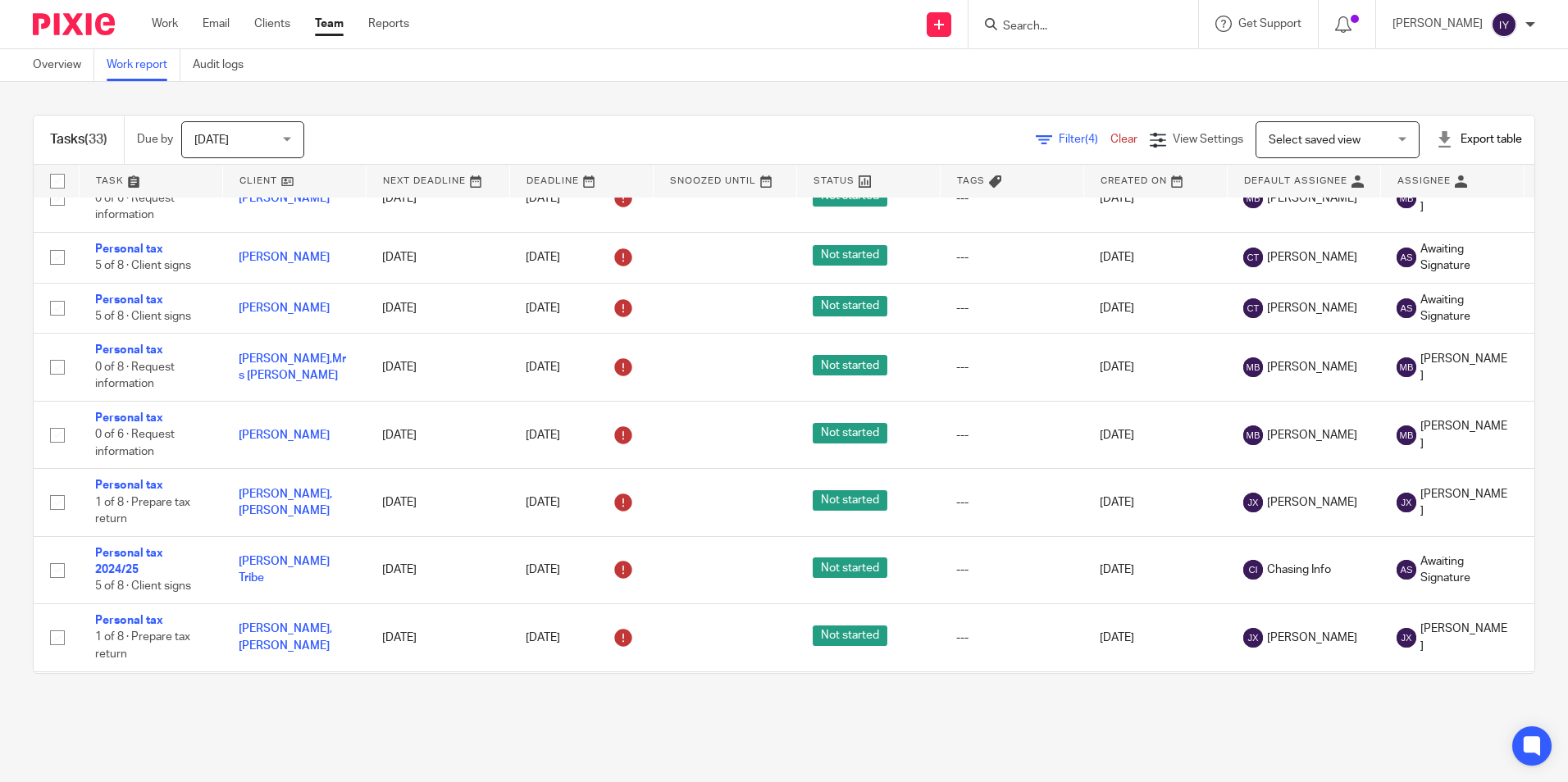
scroll to position [946, 0]
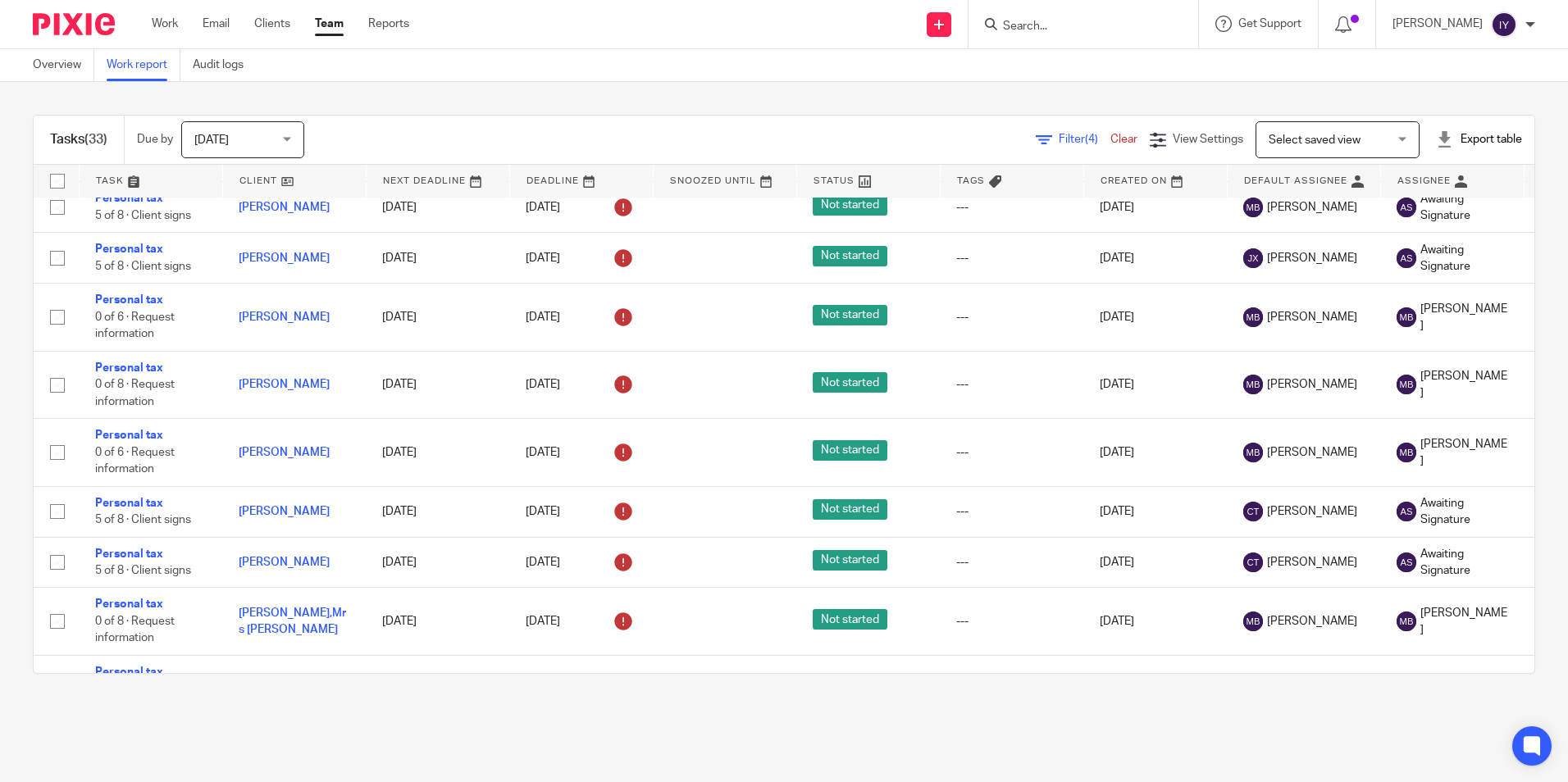
click at [1045, 133] on div "Filter (4) Clear" at bounding box center [1093, 140] width 114 height 17
click at [1059, 140] on span "Filter (4)" at bounding box center [1084, 139] width 52 height 11
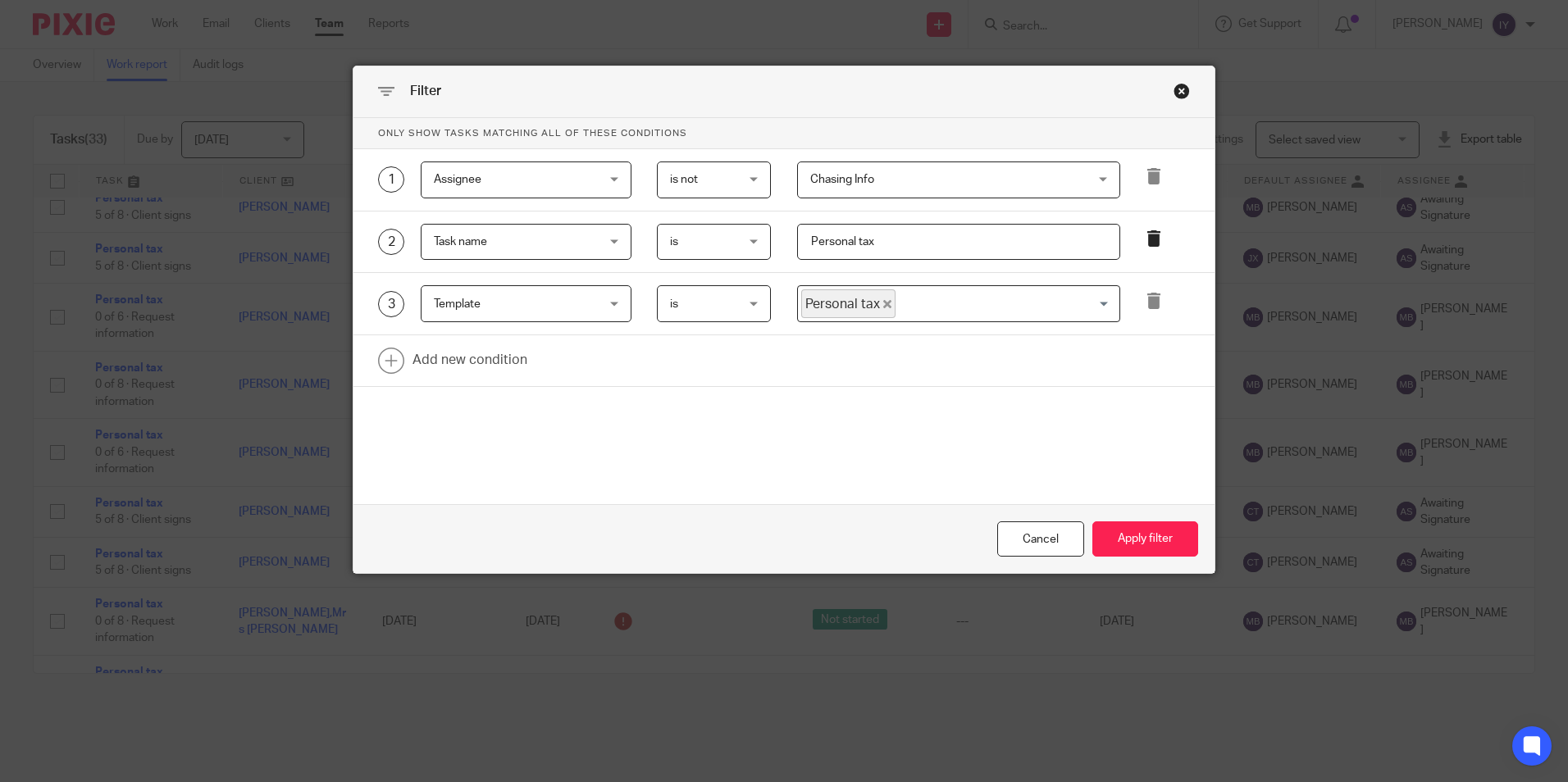
click at [1156, 246] on icon at bounding box center [1153, 238] width 16 height 16
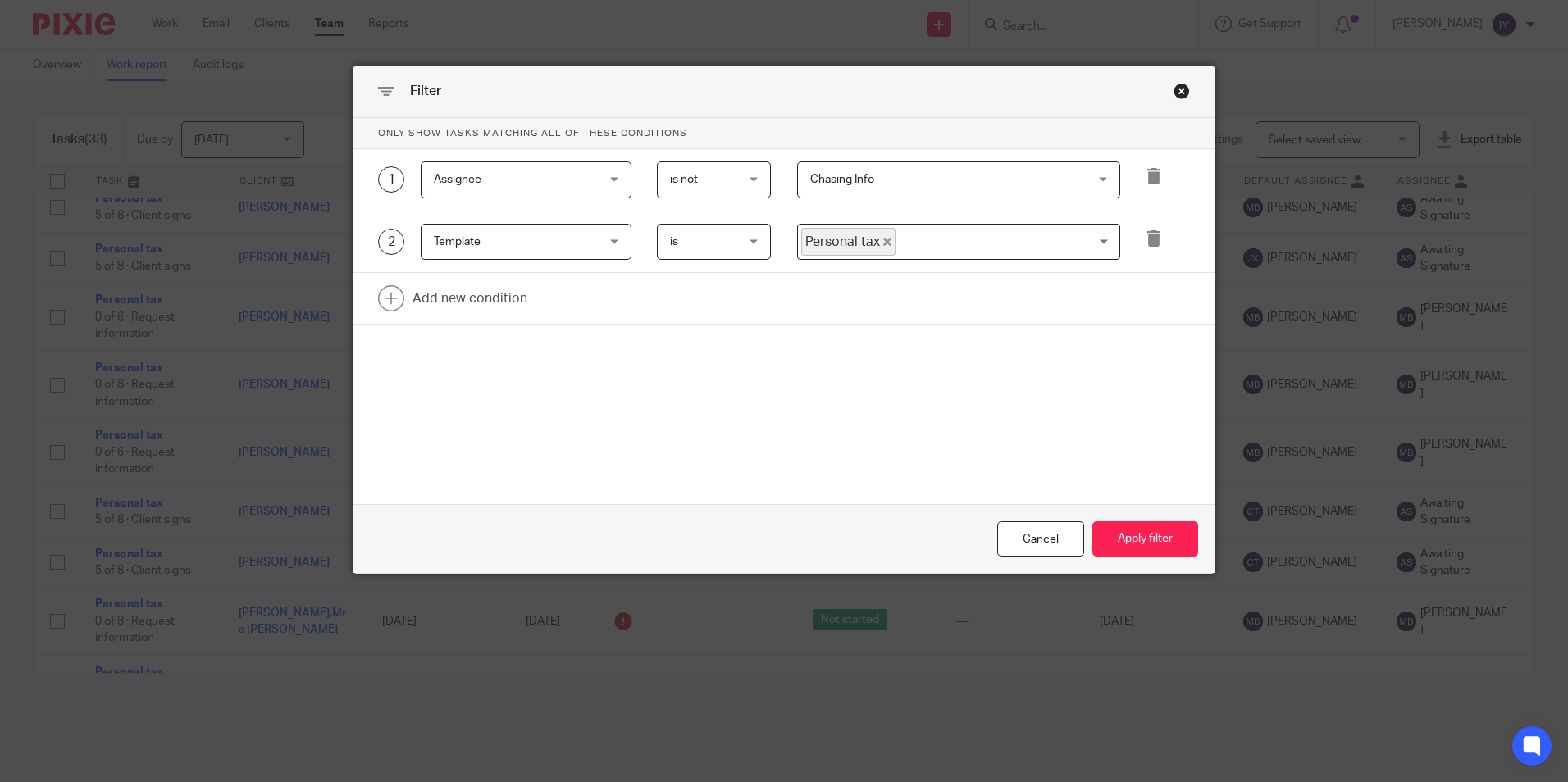
click at [603, 330] on div "Only show tasks matching all of these conditions 1 Assignee Assignee Task field…" at bounding box center [784, 266] width 862 height 297
click at [604, 314] on link at bounding box center [784, 298] width 862 height 51
click at [595, 312] on div "Field" at bounding box center [526, 304] width 211 height 37
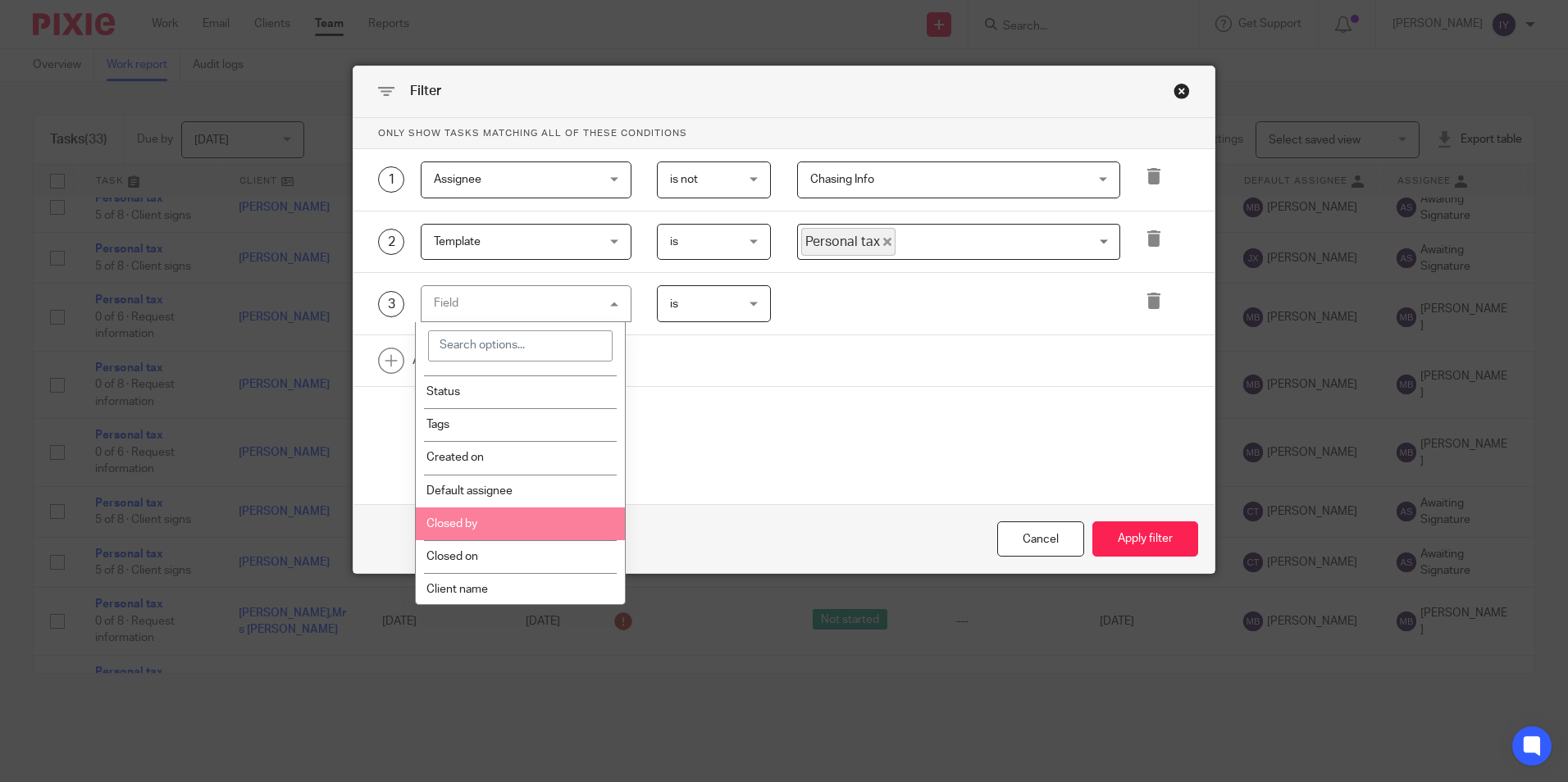
scroll to position [246, 0]
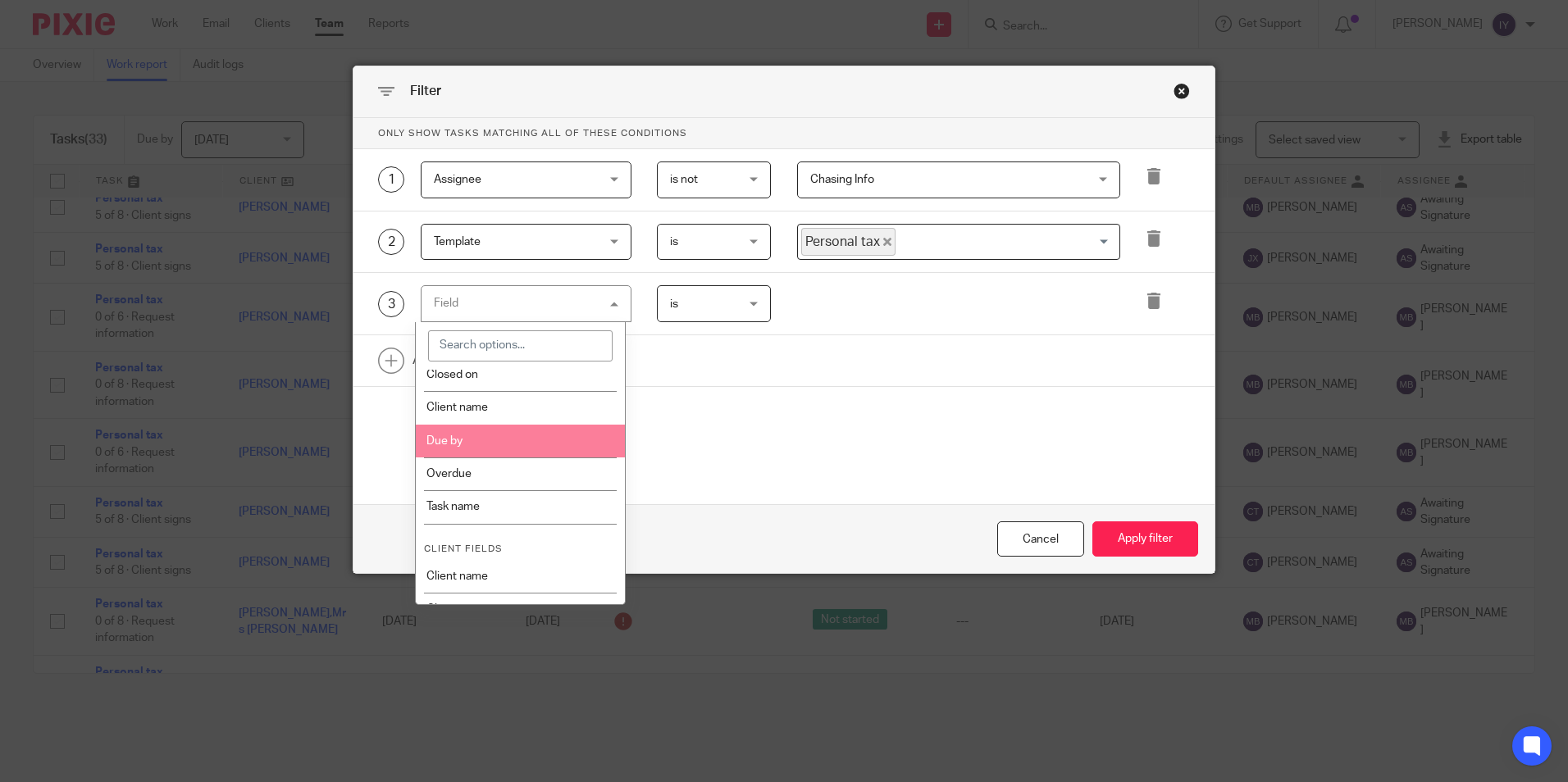
click at [540, 454] on li "Due by" at bounding box center [520, 441] width 209 height 32
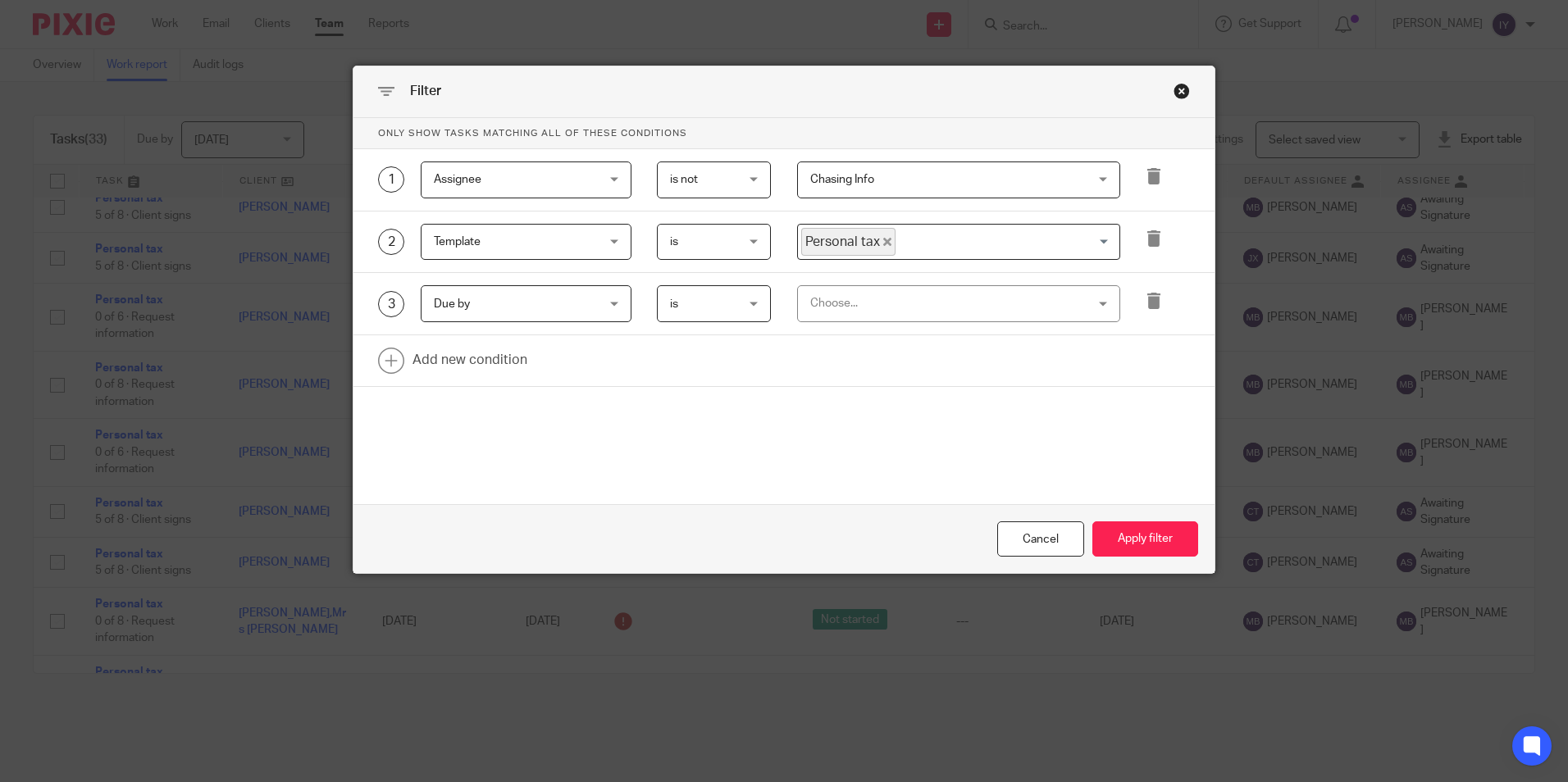
click at [984, 315] on div "Choose..." at bounding box center [934, 304] width 247 height 34
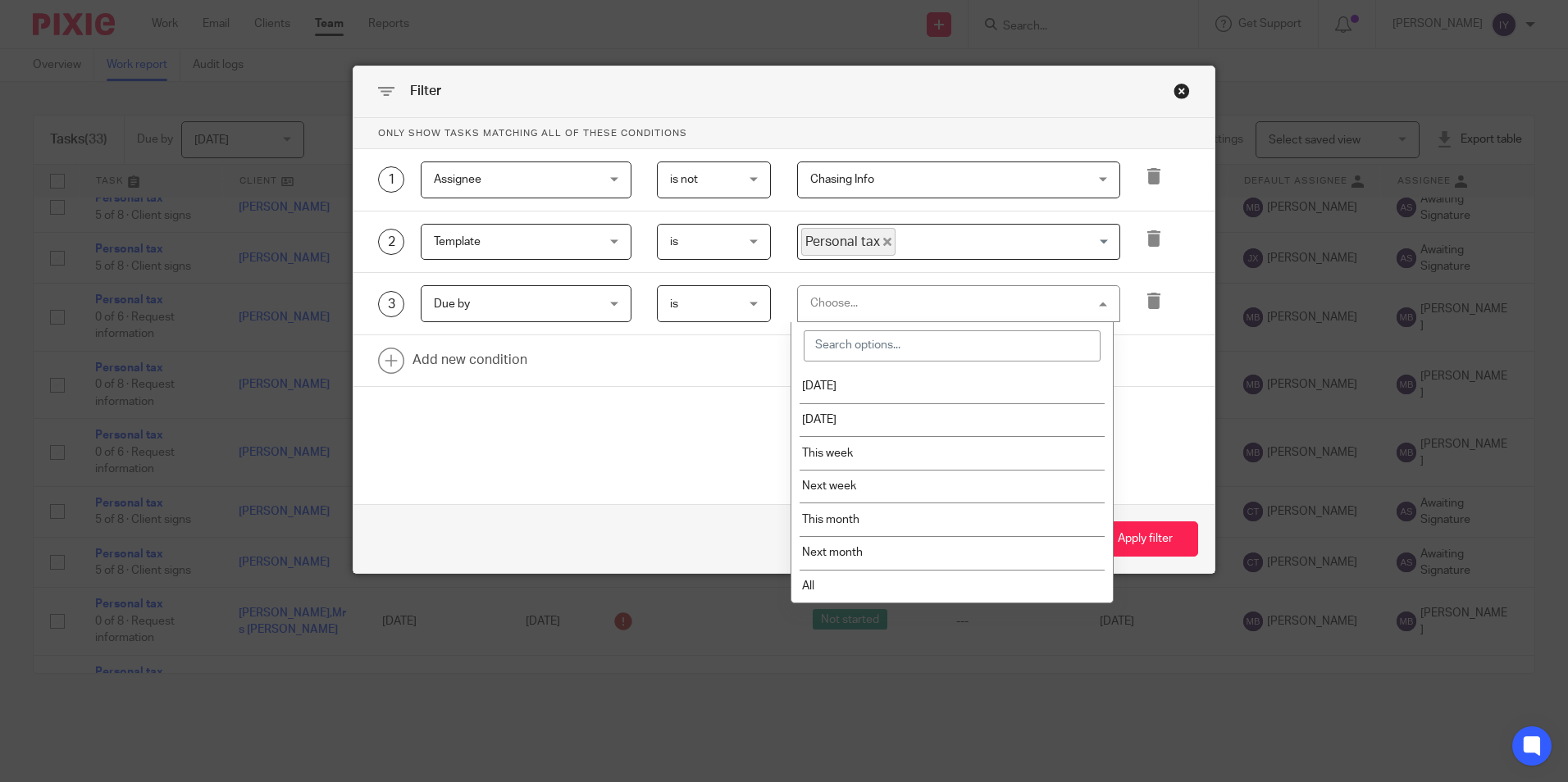
click at [984, 315] on div "Choose..." at bounding box center [959, 304] width 323 height 37
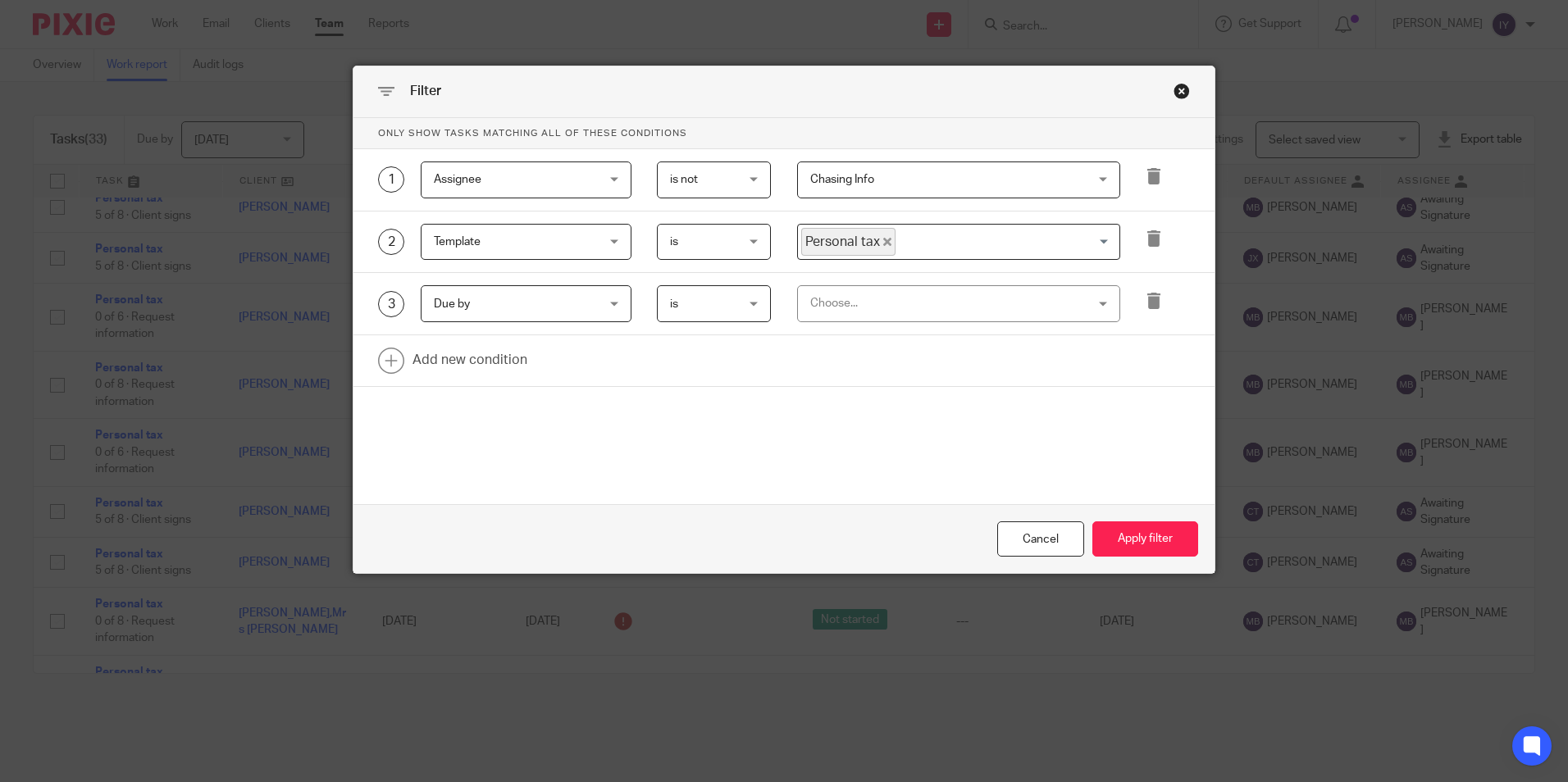
click at [984, 315] on div "Choose..." at bounding box center [934, 304] width 247 height 34
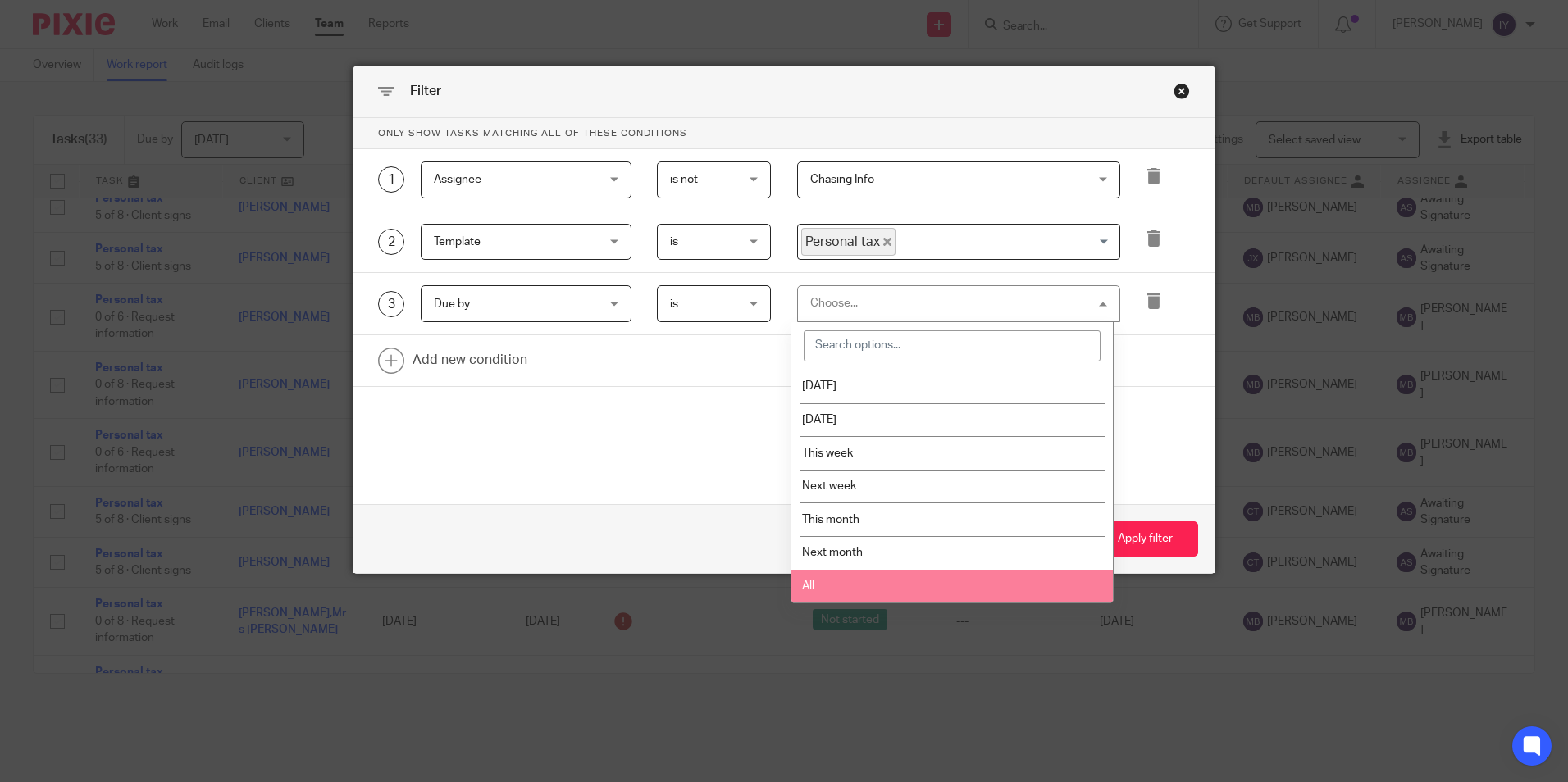
click at [873, 588] on li "All" at bounding box center [952, 586] width 322 height 33
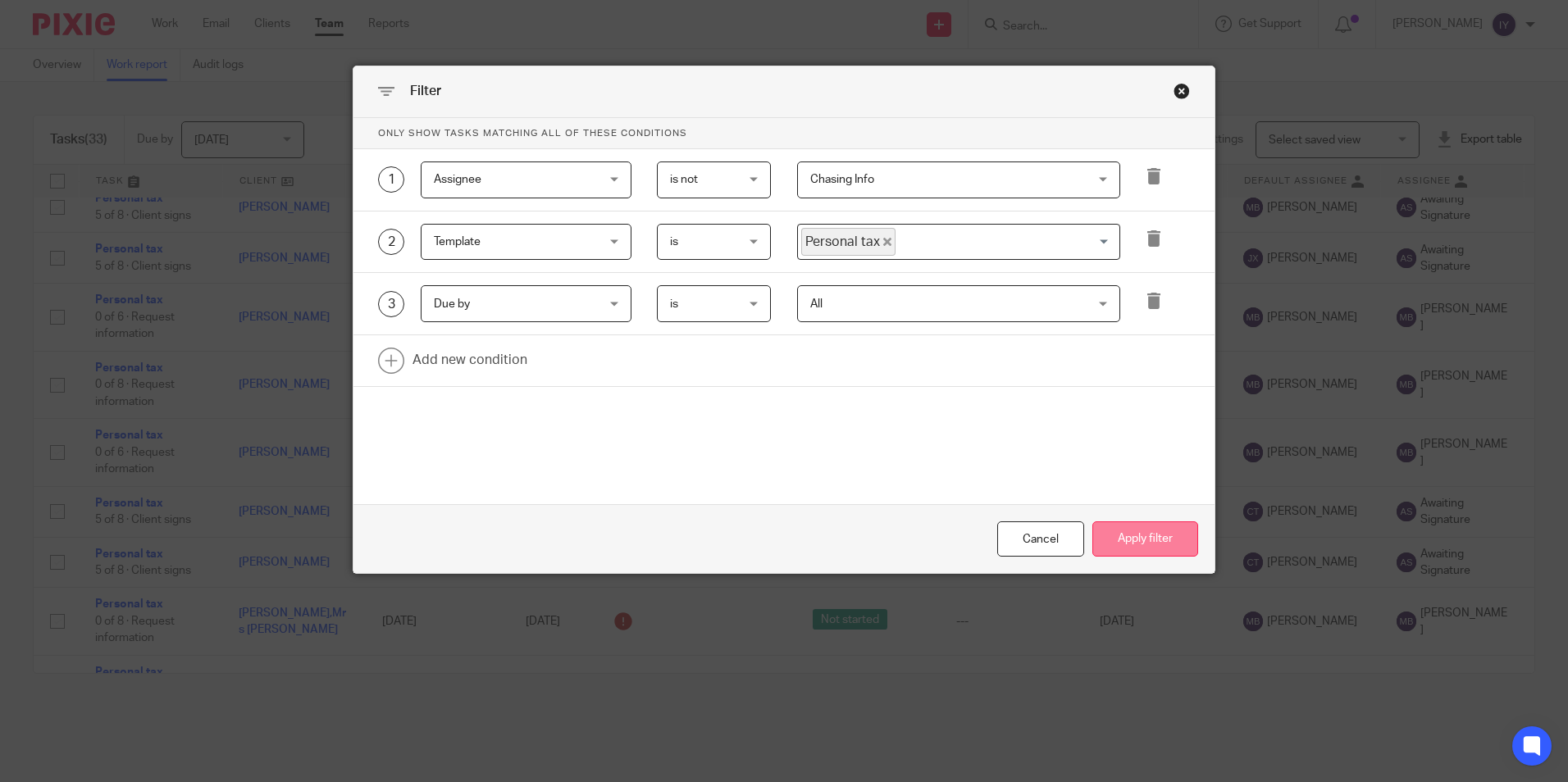
click at [1145, 543] on button "Apply filter" at bounding box center [1146, 539] width 106 height 35
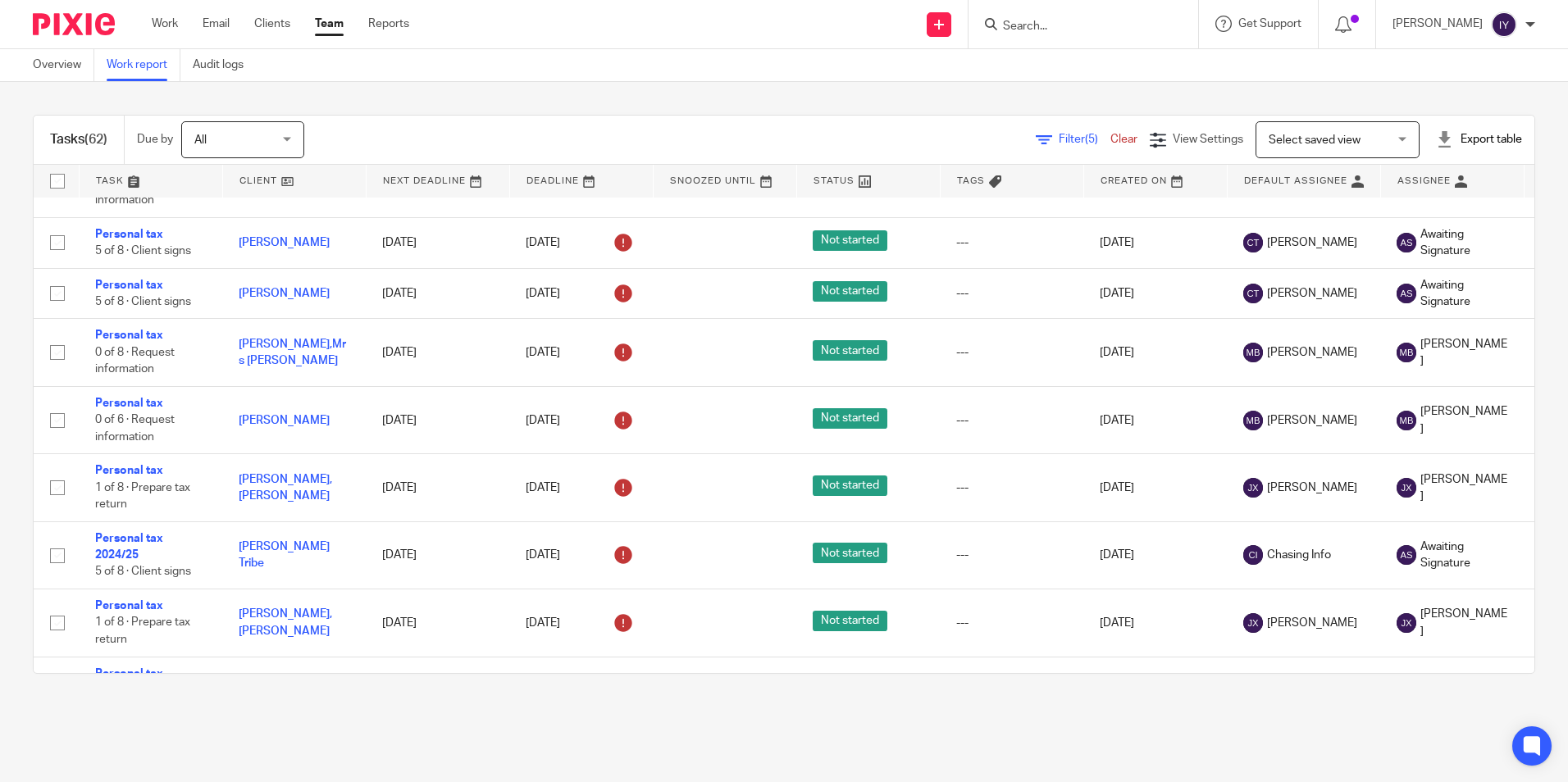
scroll to position [1004, 0]
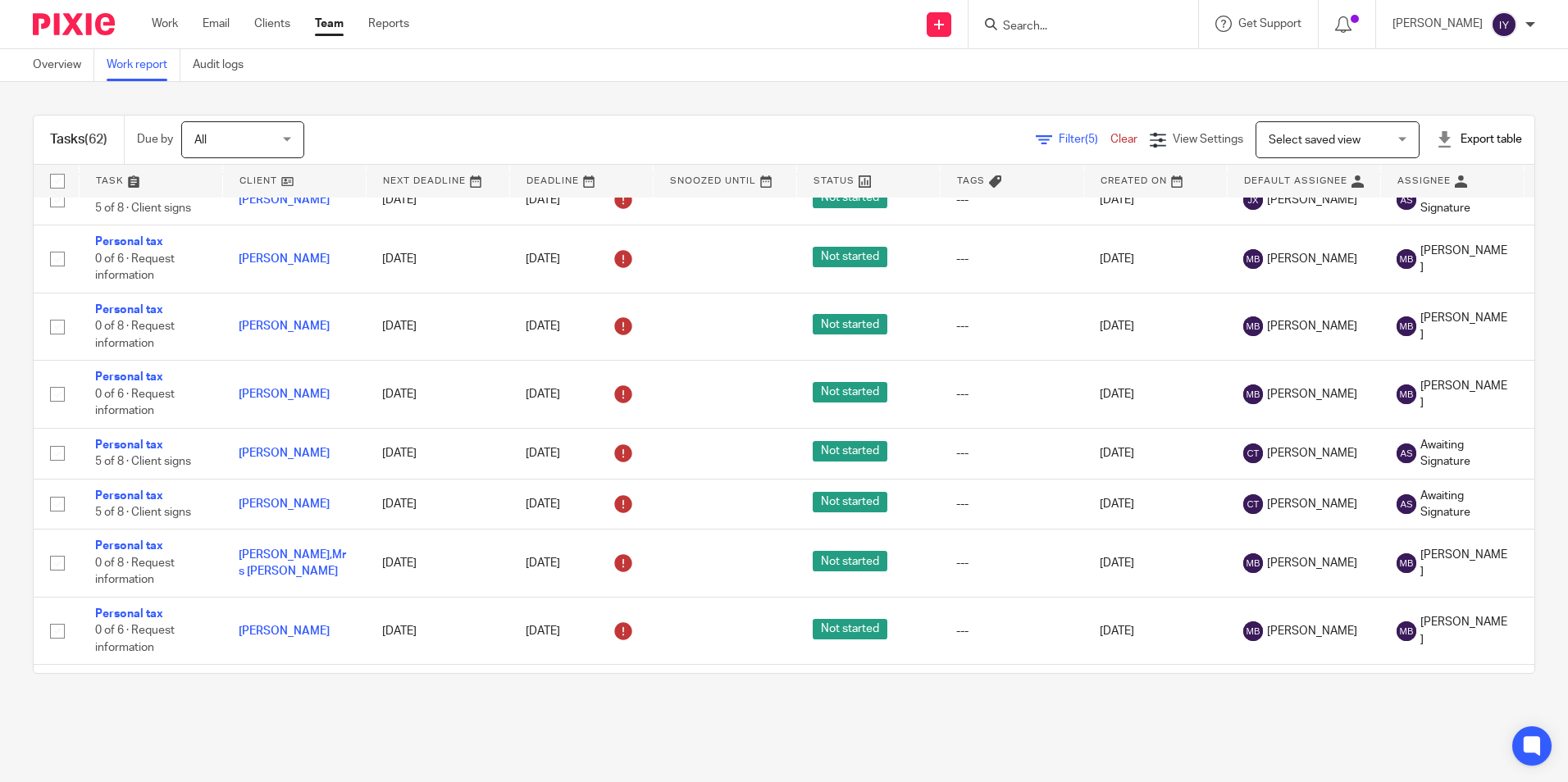
click at [1059, 138] on span "Filter (5)" at bounding box center [1084, 139] width 52 height 11
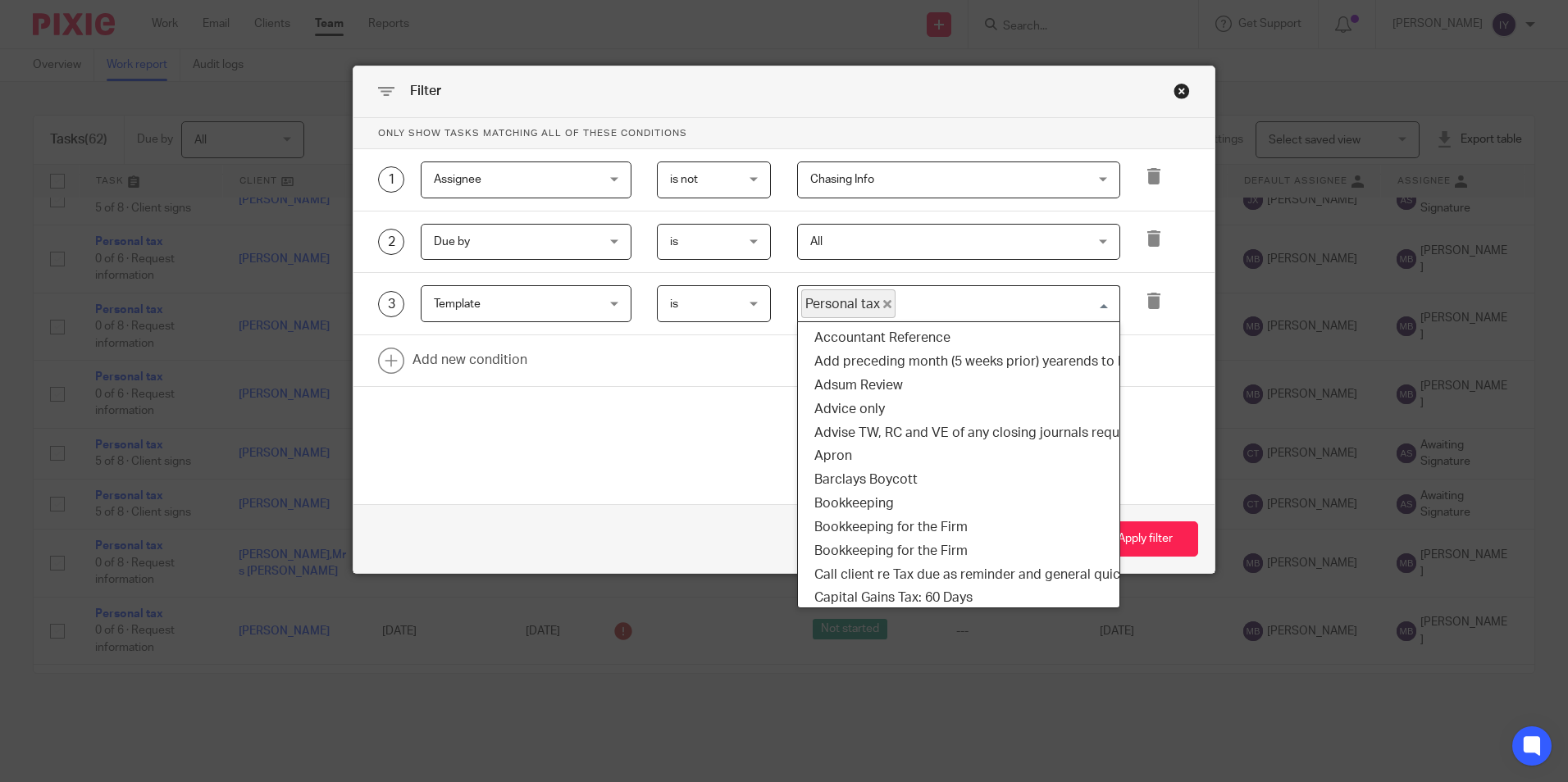
click at [899, 298] on input "Search for option" at bounding box center [1004, 304] width 213 height 29
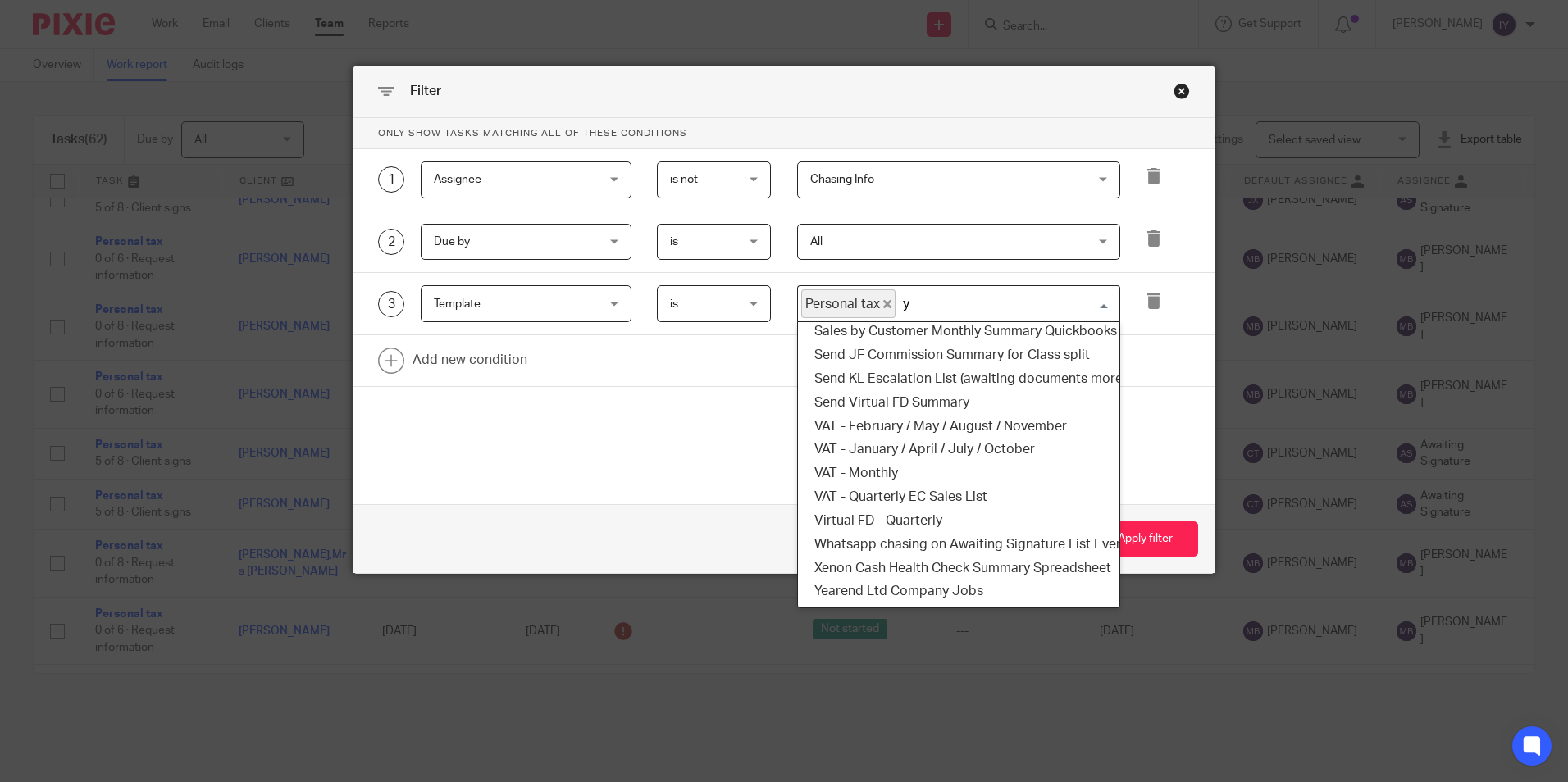
scroll to position [0, 0]
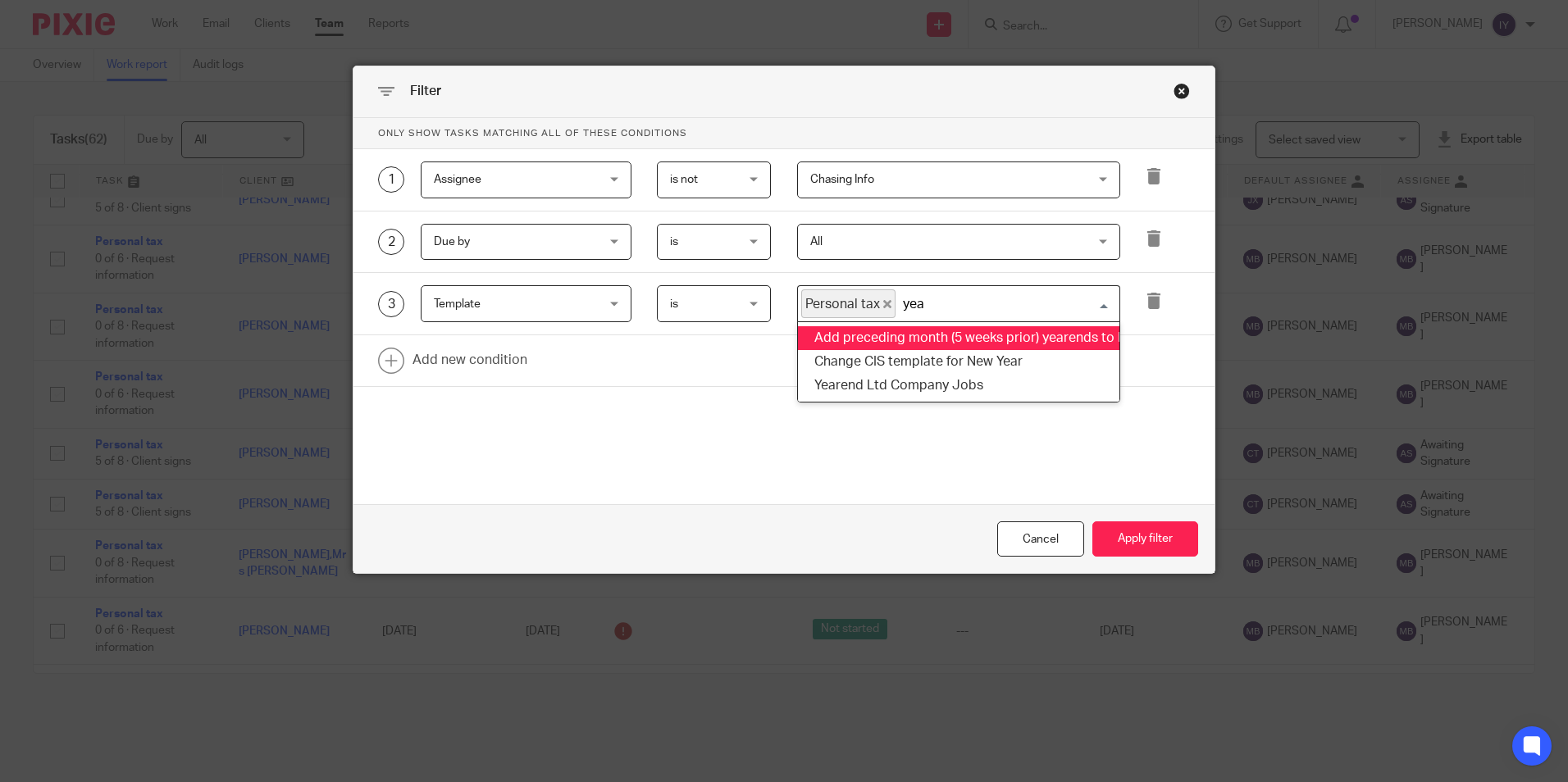
type input "year"
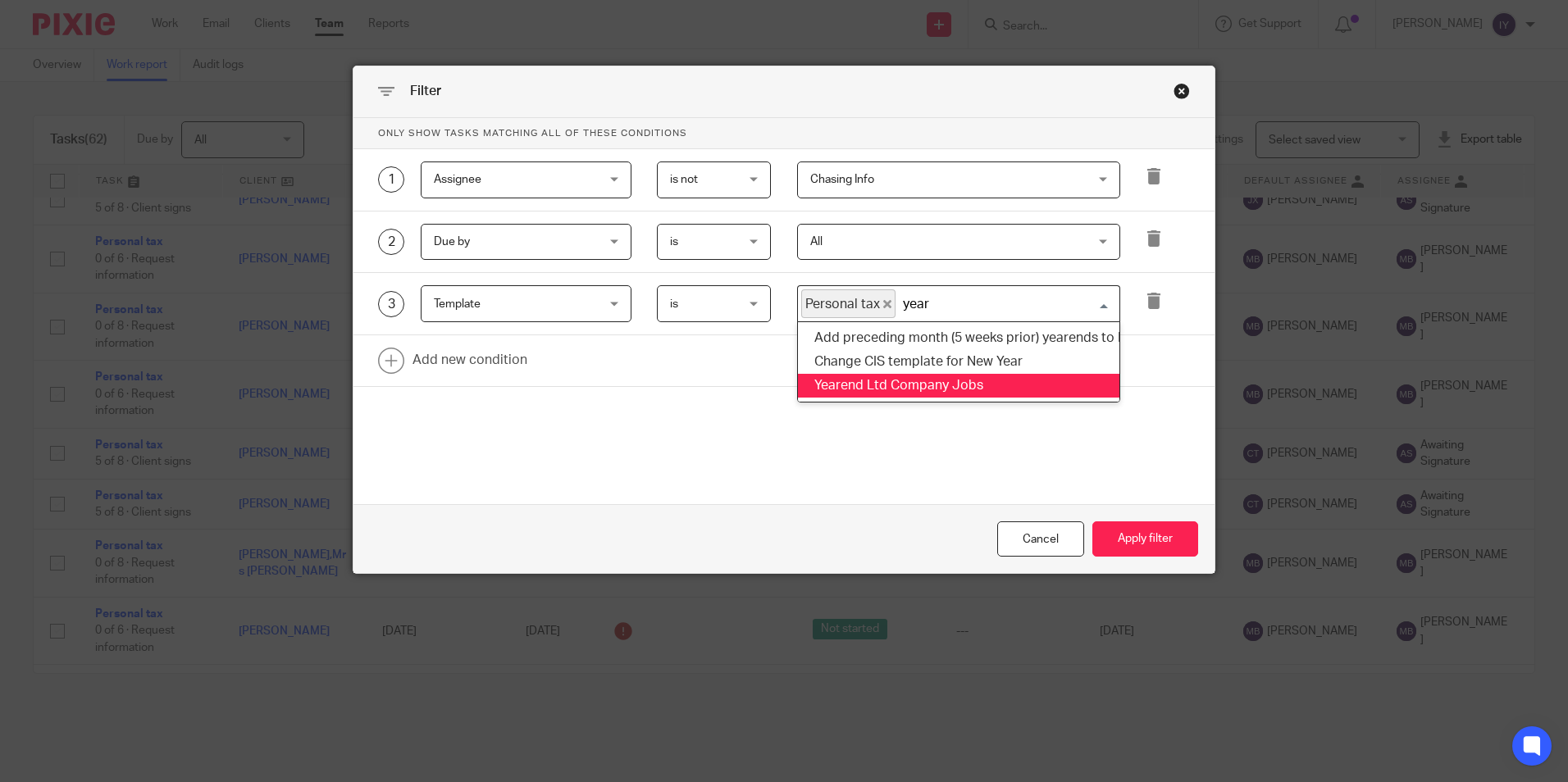
click at [904, 392] on li "Yearend Ltd Company Jobs" at bounding box center [959, 385] width 322 height 24
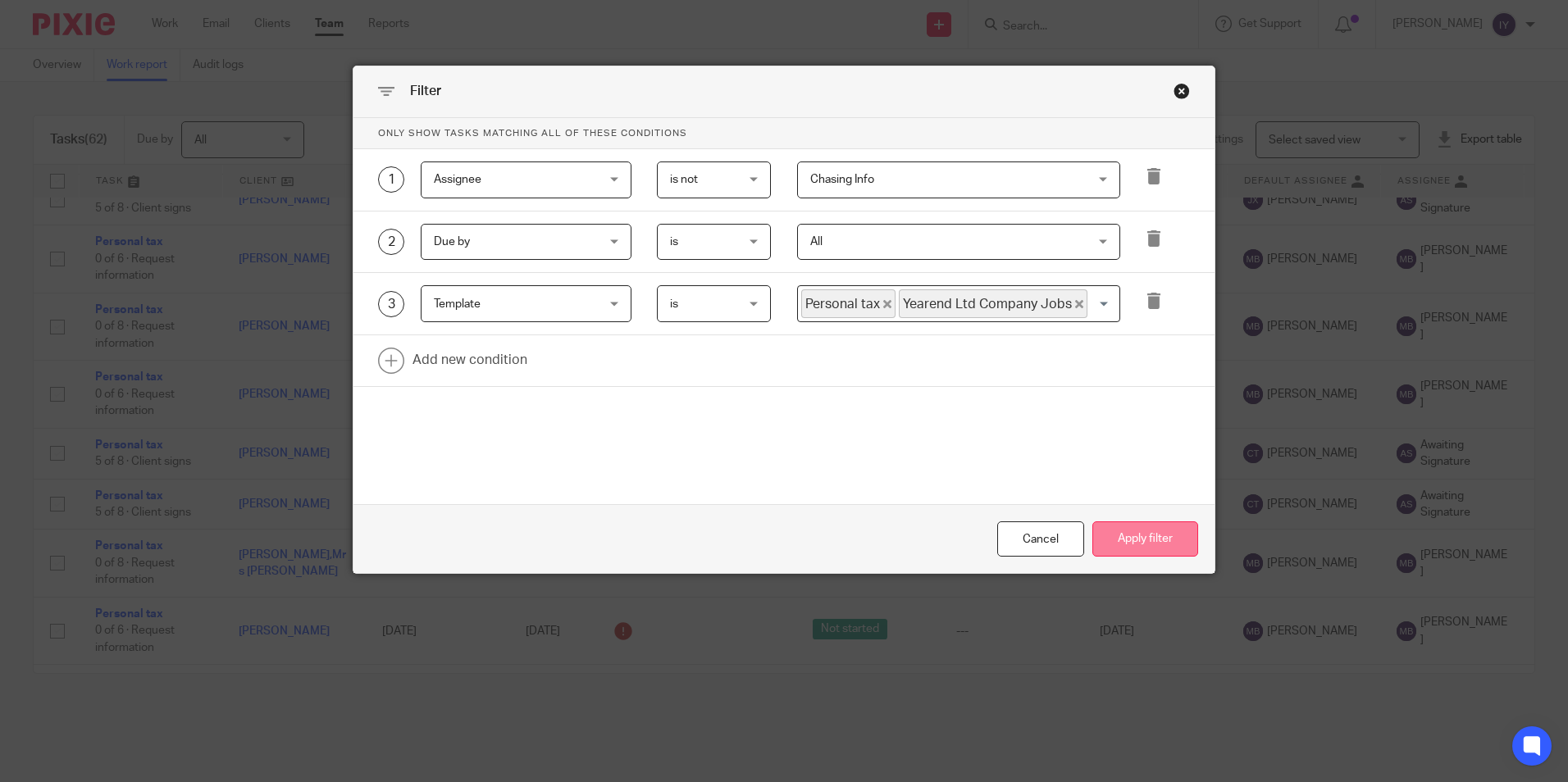
click at [1140, 530] on button "Apply filter" at bounding box center [1146, 539] width 106 height 35
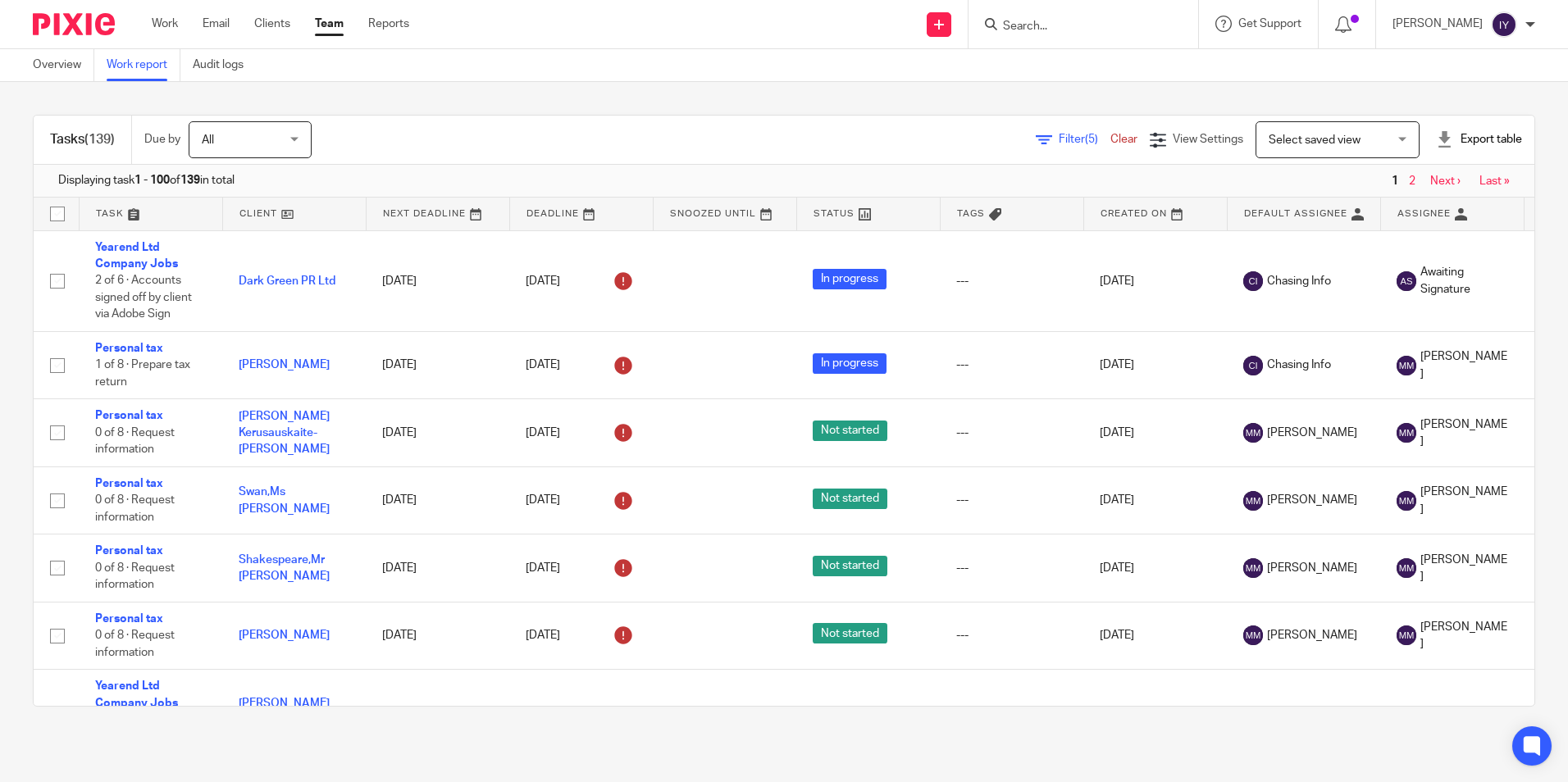
click at [1476, 142] on div "Export table" at bounding box center [1479, 139] width 86 height 16
click at [1414, 195] on link "Excel spreadsheet" at bounding box center [1439, 200] width 96 height 11
click at [154, 25] on link "Work" at bounding box center [165, 23] width 26 height 16
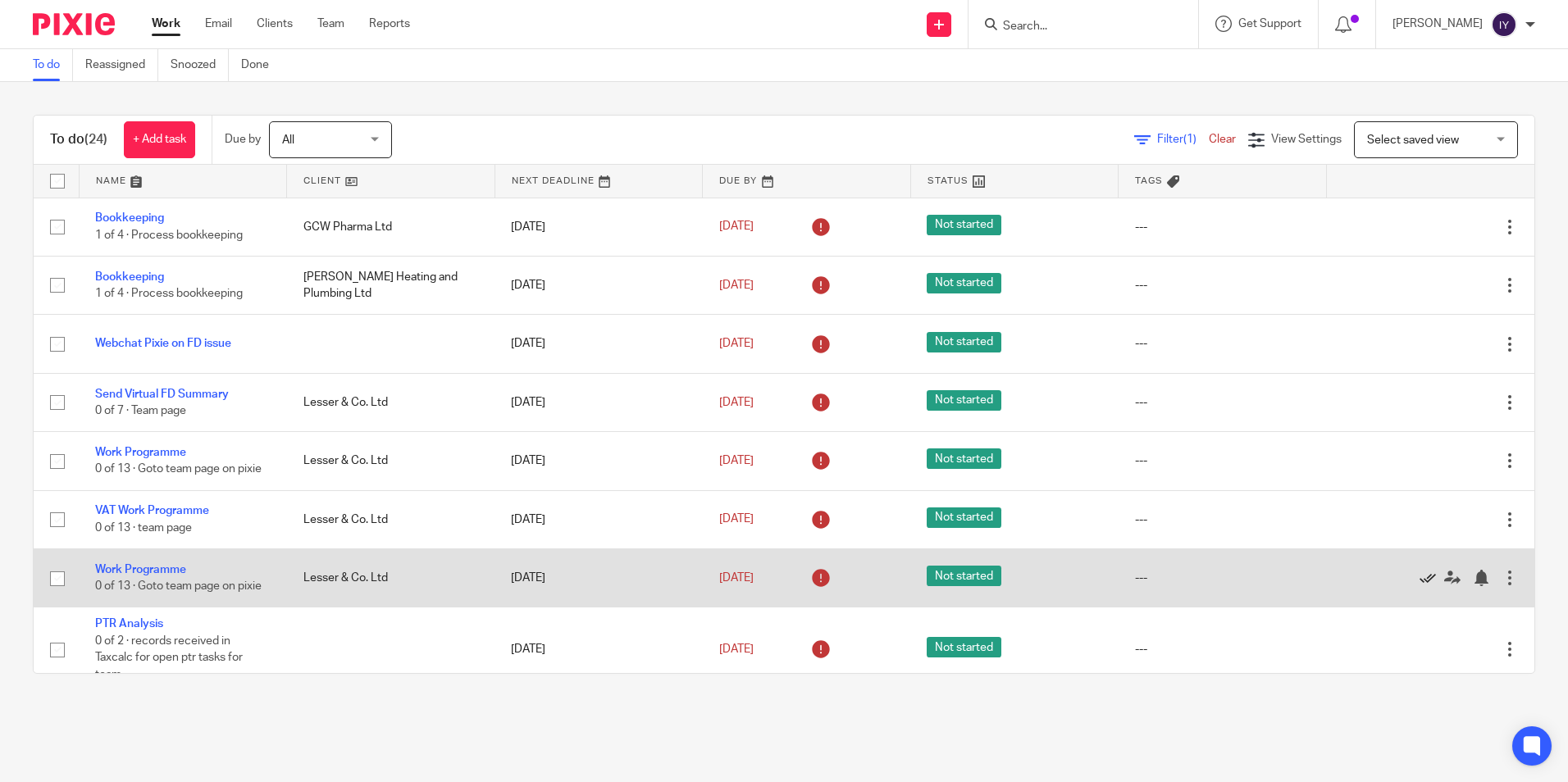
click at [1420, 577] on icon at bounding box center [1427, 577] width 16 height 16
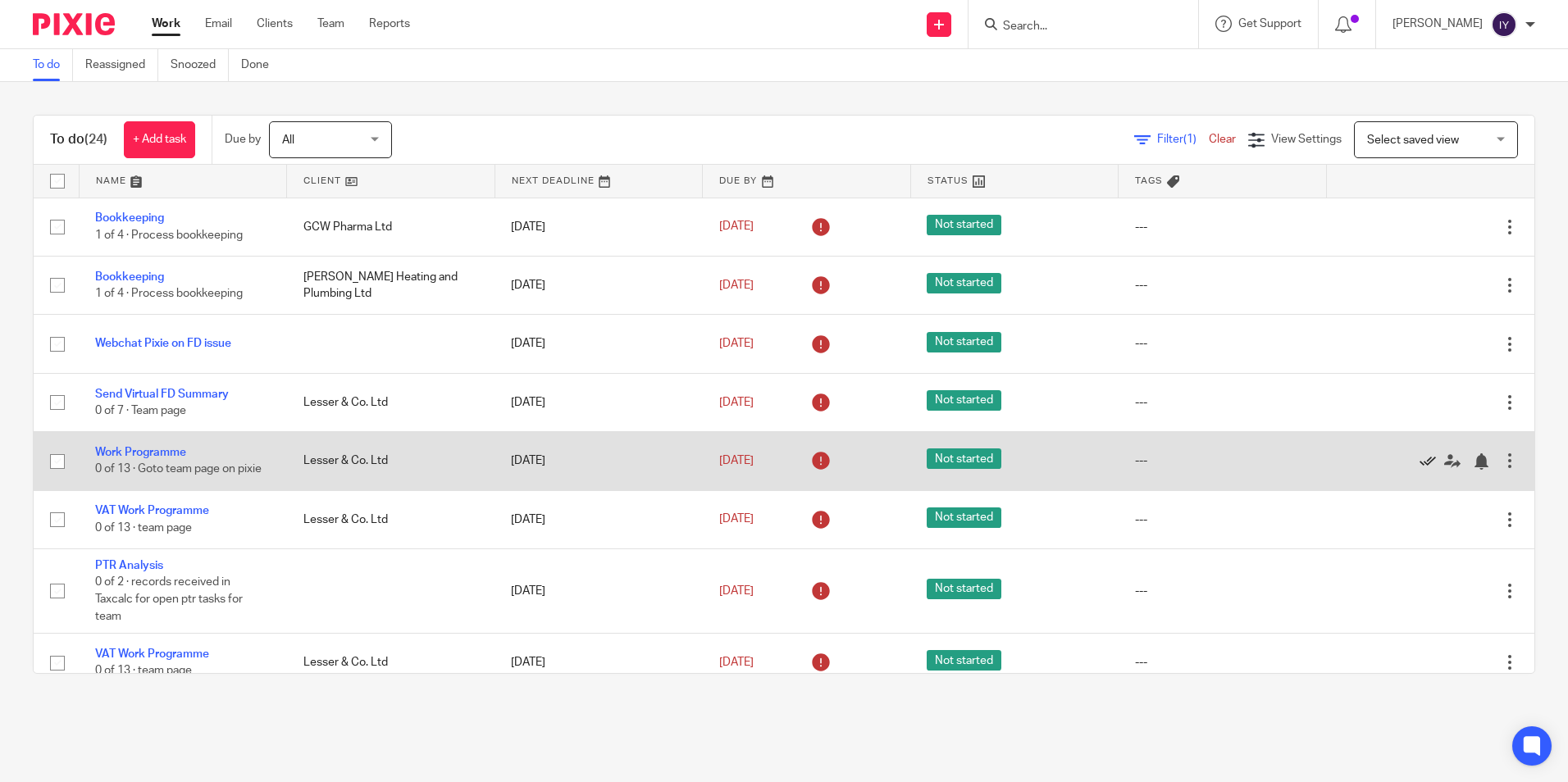
click at [1420, 459] on icon at bounding box center [1427, 461] width 16 height 16
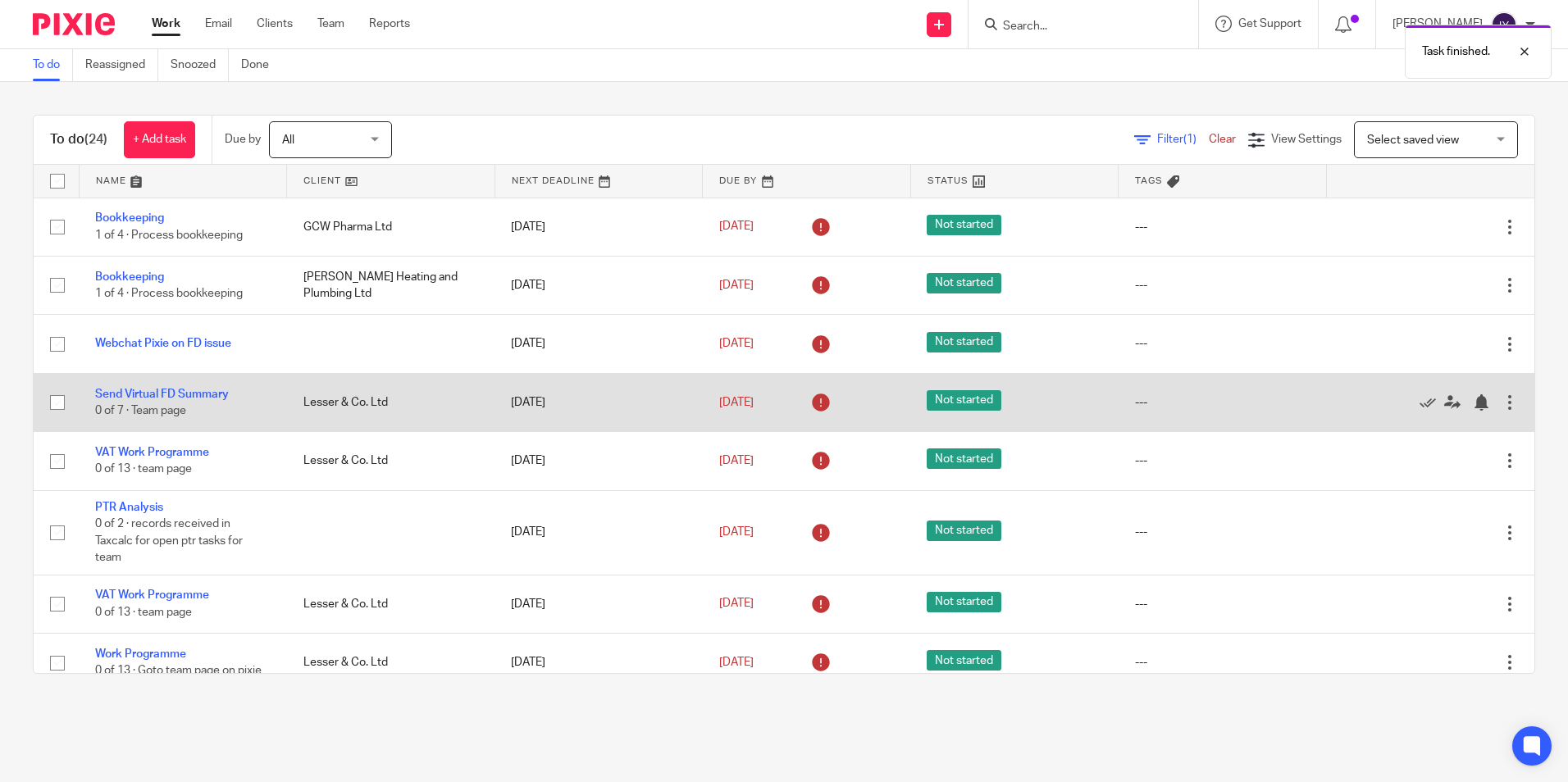
scroll to position [328, 0]
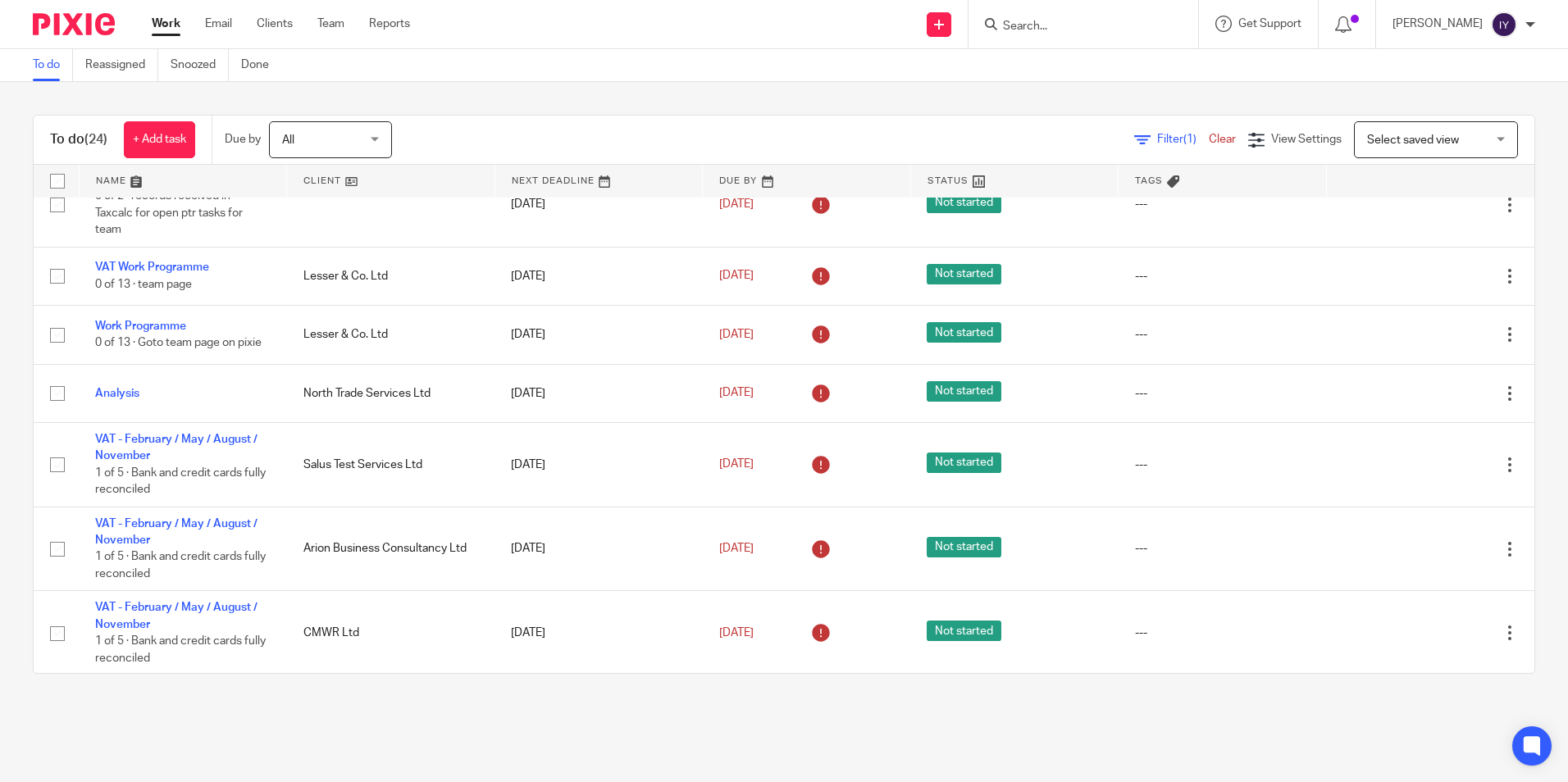
click at [148, 25] on div "Work Email Clients Team Reports Work Email Clients Team Reports Settings" at bounding box center [285, 24] width 299 height 49
click at [173, 20] on link "Work" at bounding box center [166, 23] width 29 height 16
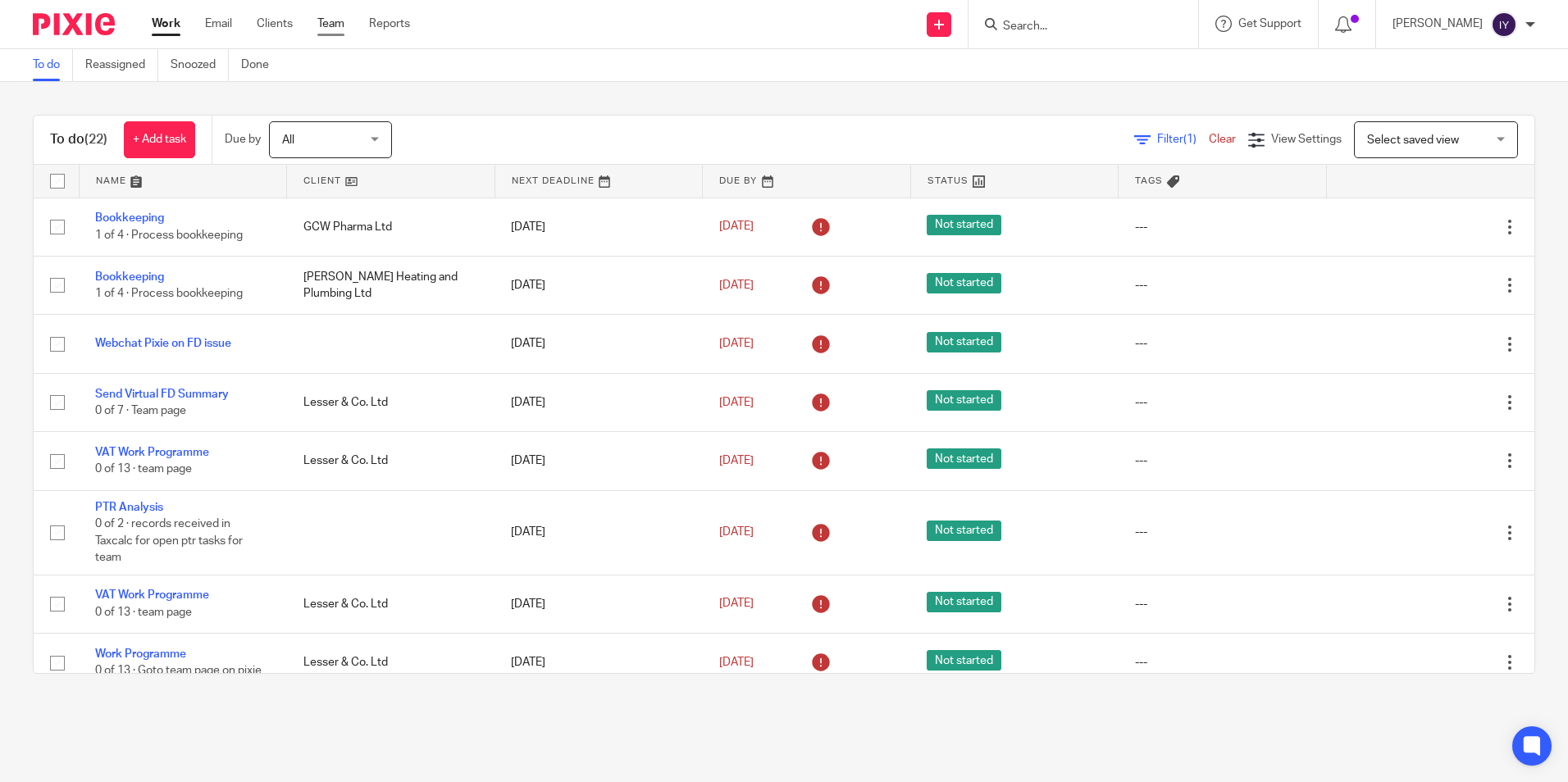
click at [322, 22] on link "Team" at bounding box center [331, 23] width 27 height 16
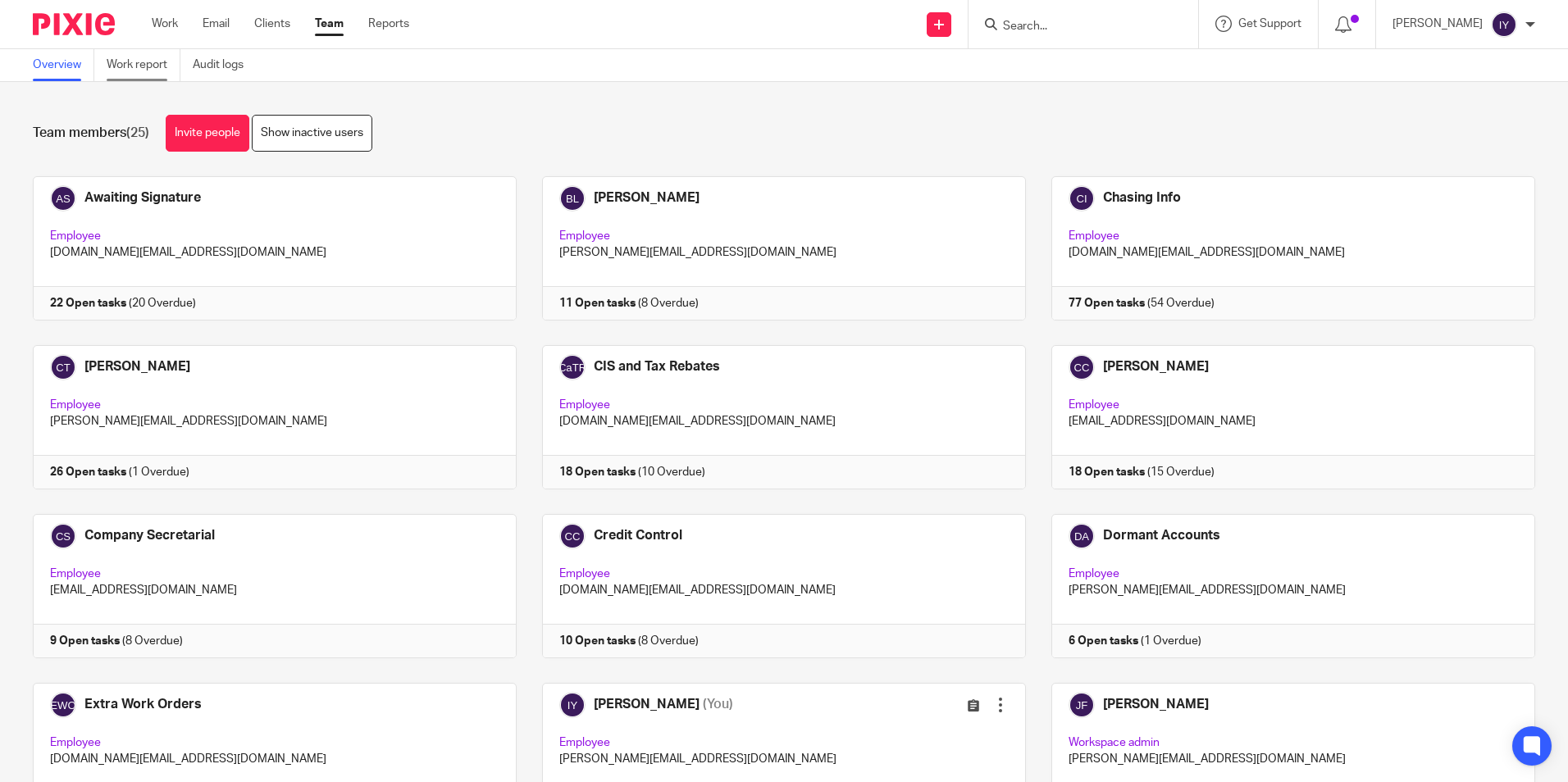
click at [149, 65] on link "Work report" at bounding box center [143, 65] width 74 height 32
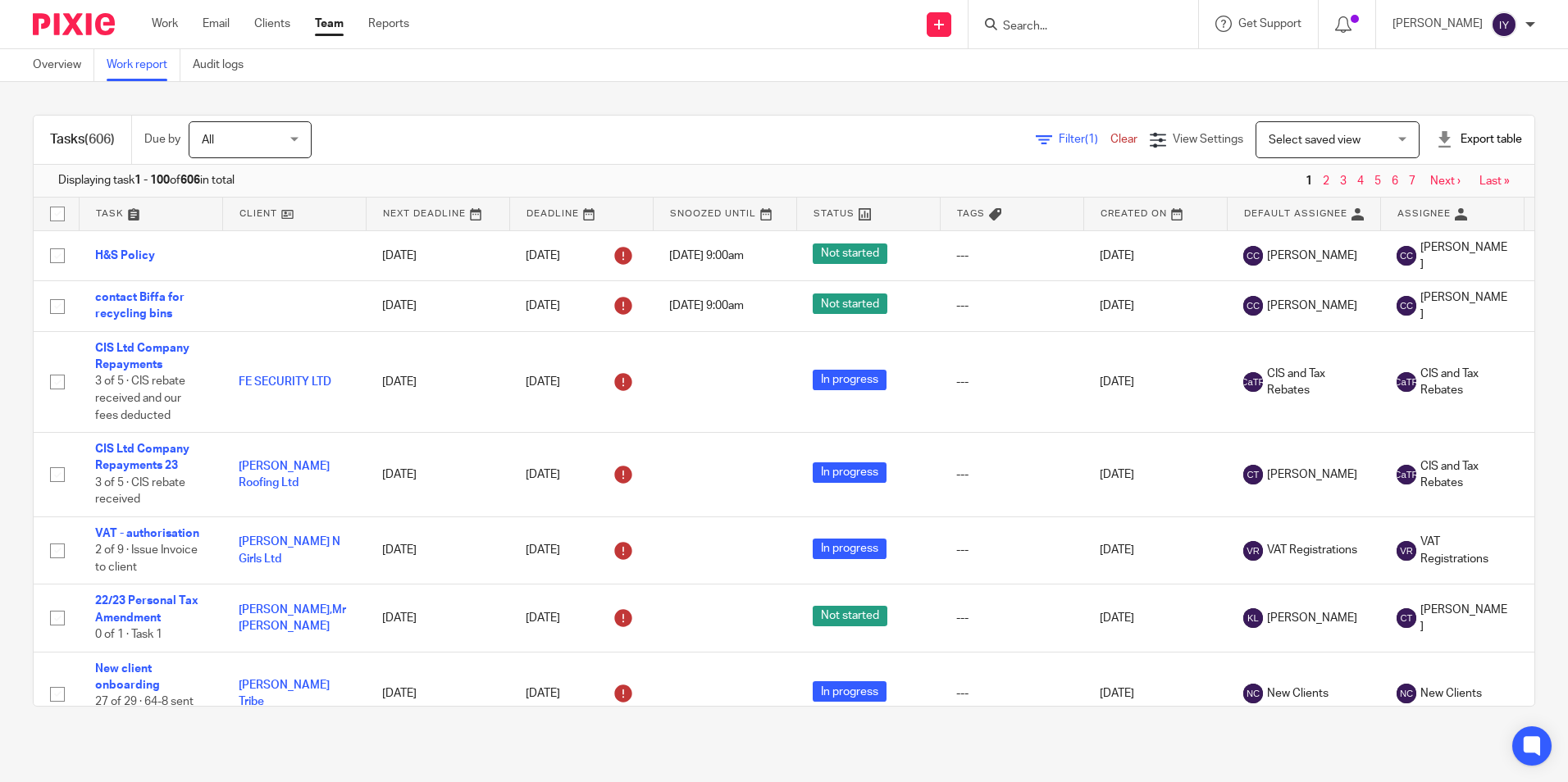
click at [1047, 126] on div "Filter (1) Clear View Settings View Settings (1) Filters Clear Save Manage save…" at bounding box center [938, 139] width 1194 height 37
click at [1059, 138] on span "Filter (1)" at bounding box center [1084, 139] width 52 height 11
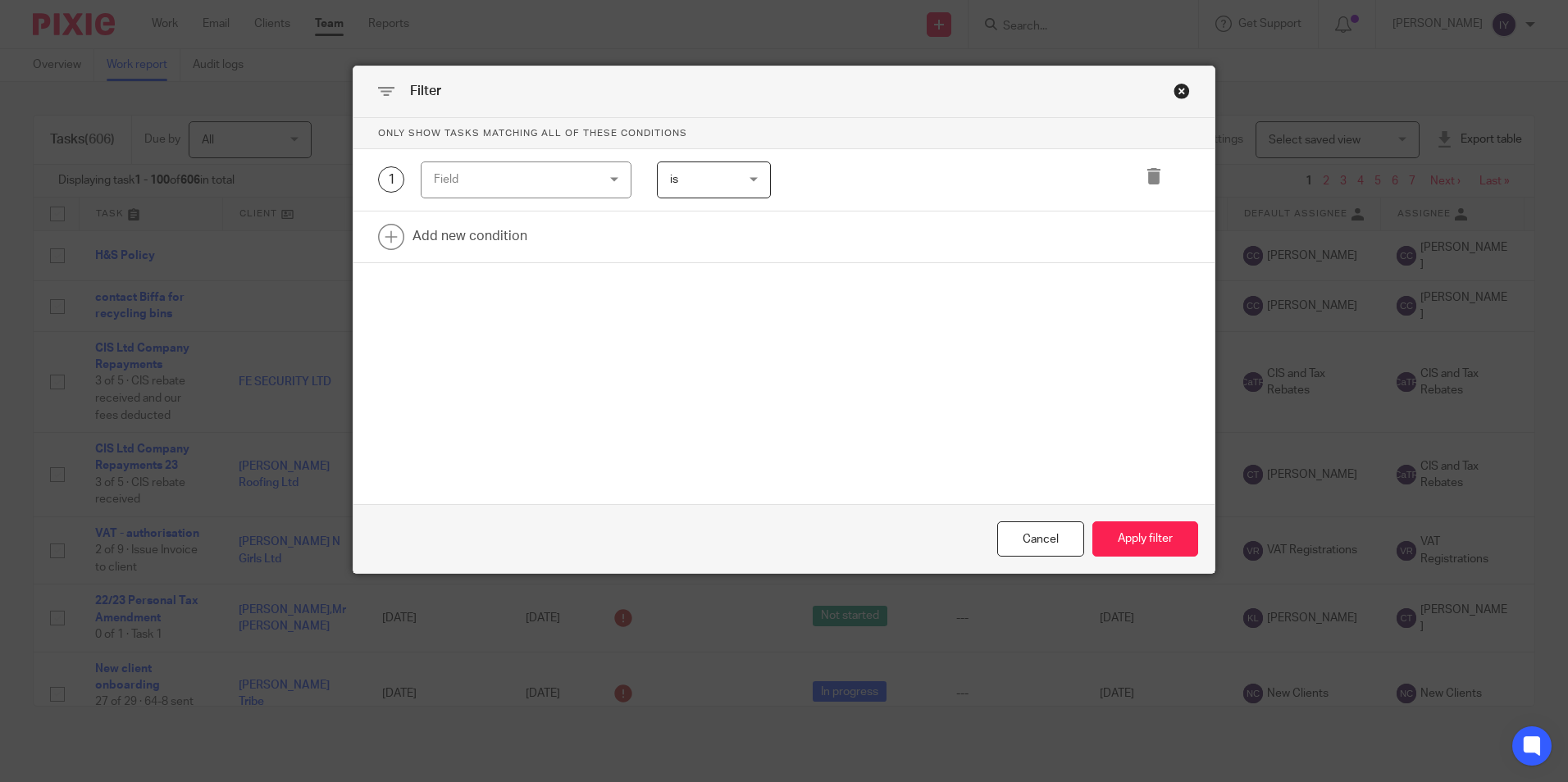
click at [538, 162] on div "Field" at bounding box center [513, 179] width 158 height 34
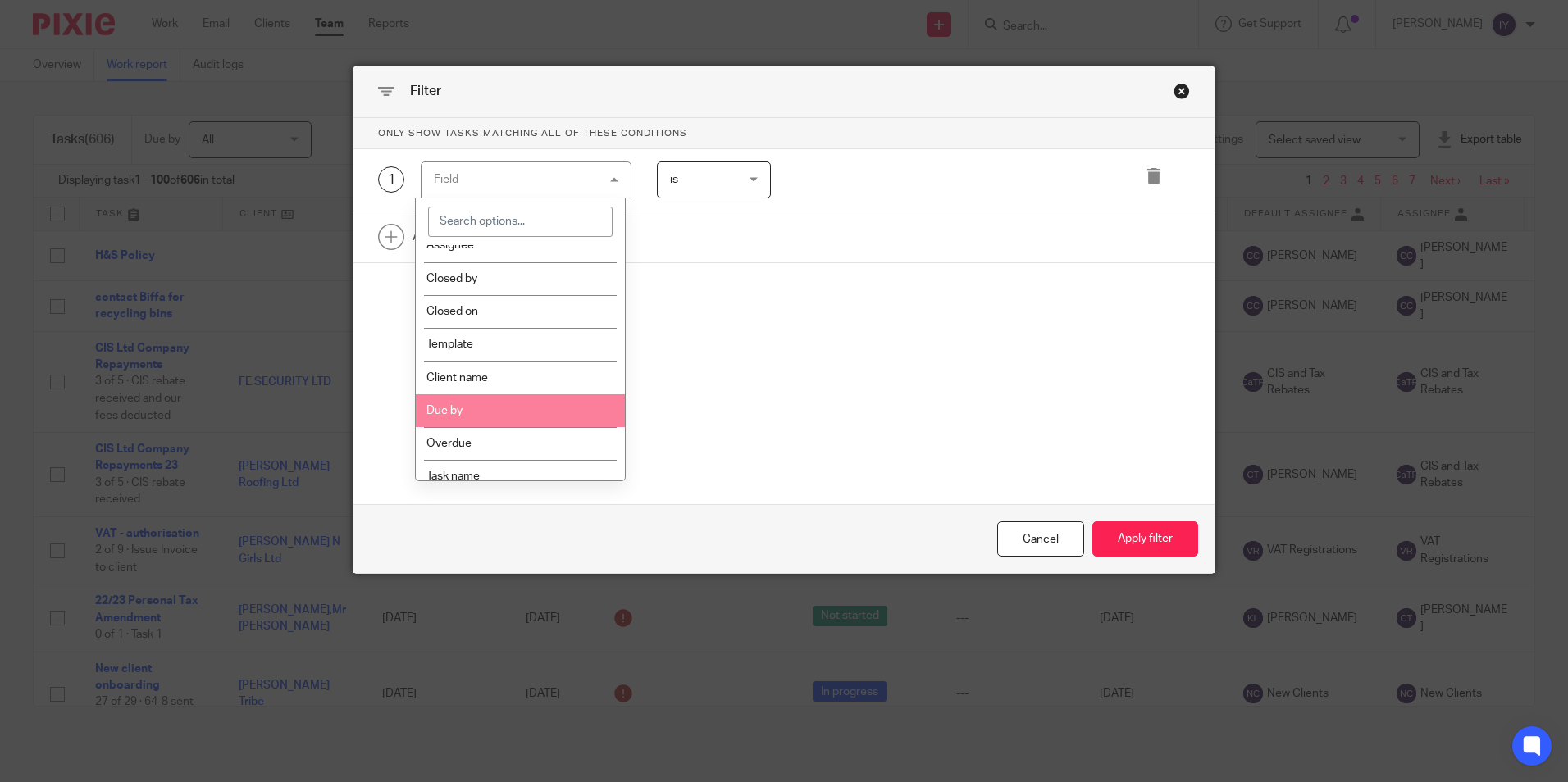
scroll to position [164, 0]
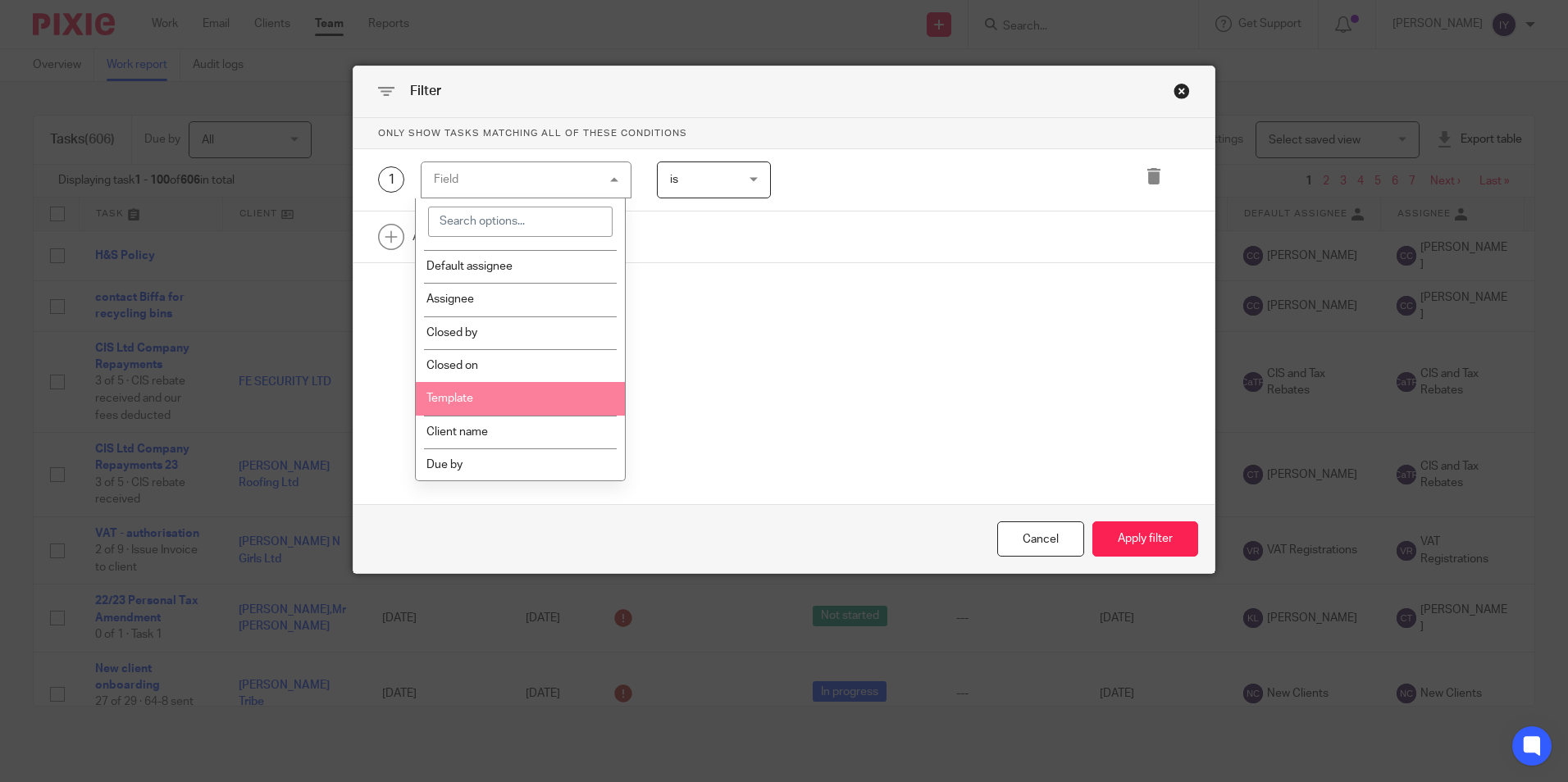
click at [545, 404] on li "Template" at bounding box center [520, 398] width 209 height 32
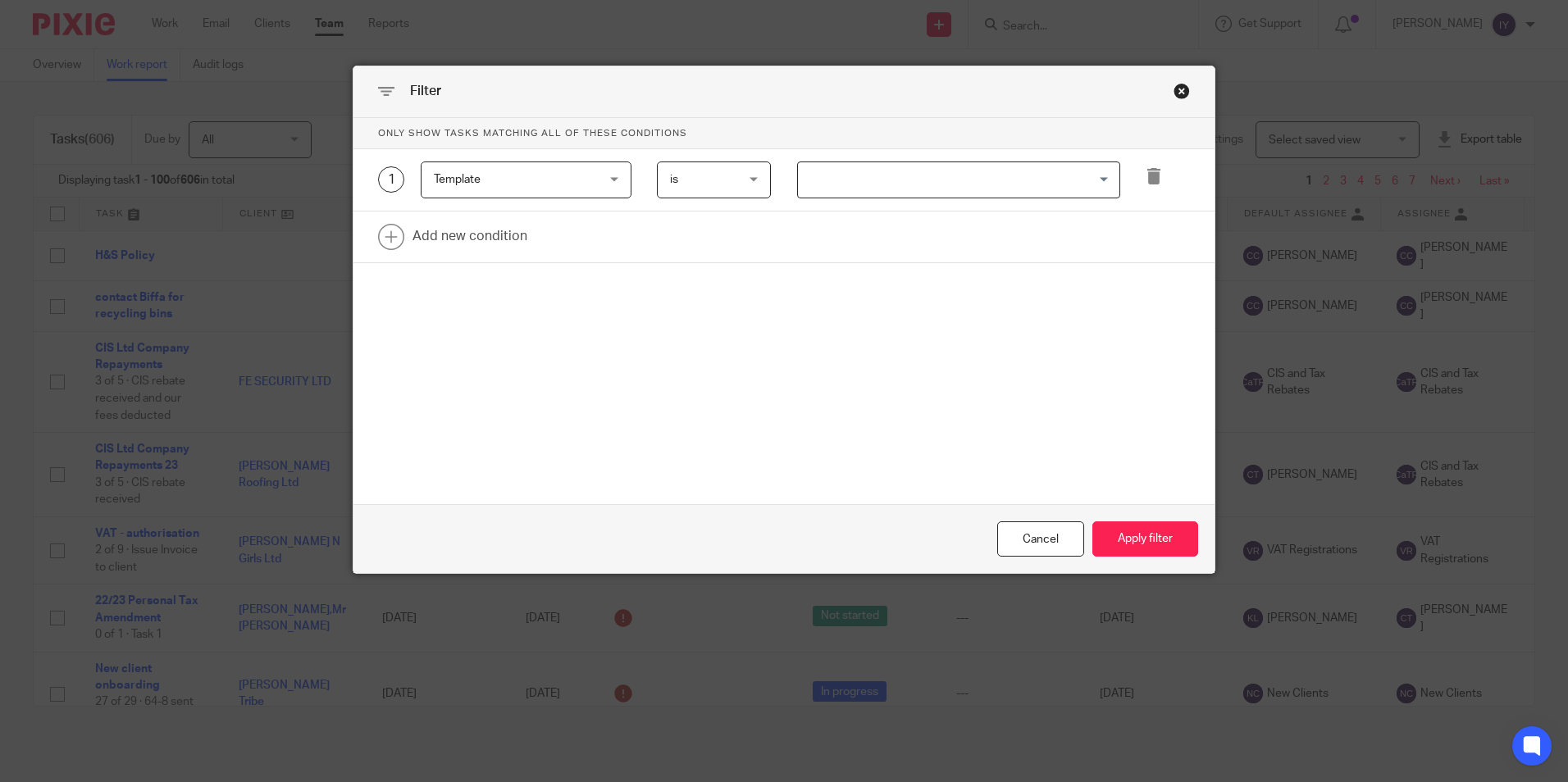
click at [688, 194] on span "is" at bounding box center [711, 179] width 80 height 34
click at [833, 191] on input "Search for option" at bounding box center [955, 180] width 311 height 29
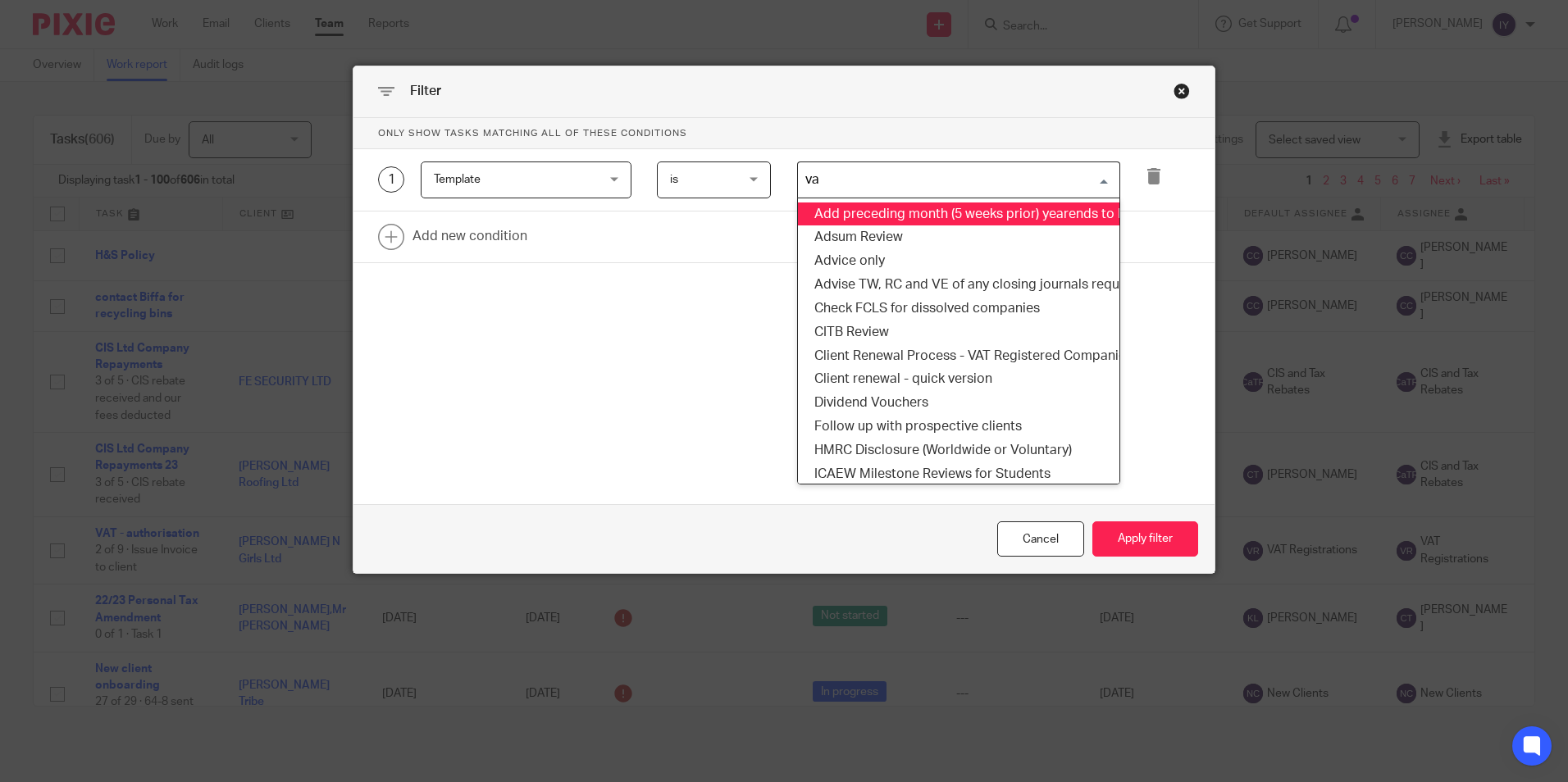
type input "vat"
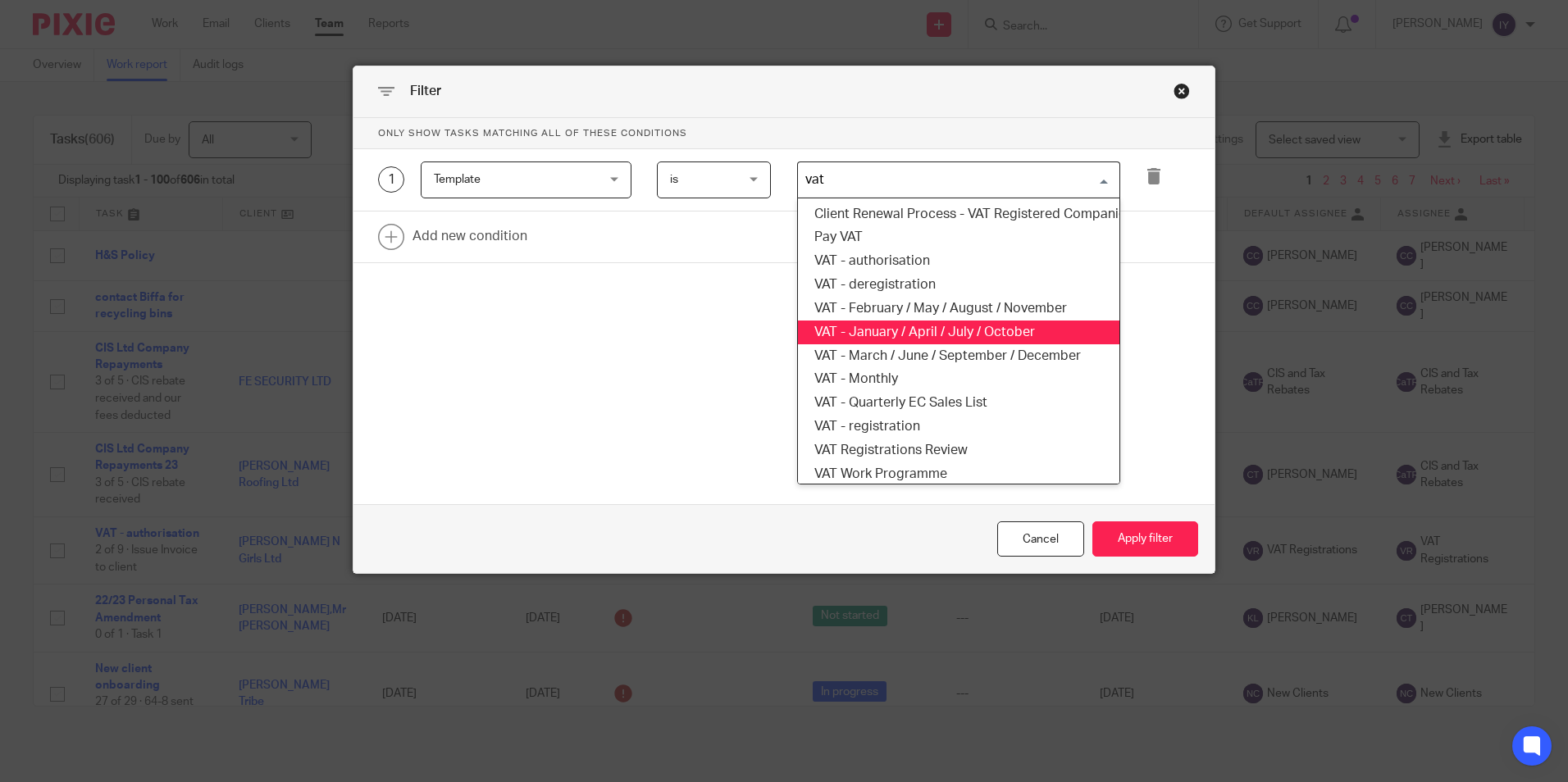
click at [995, 333] on li "VAT - January / April / July / October" at bounding box center [959, 333] width 322 height 24
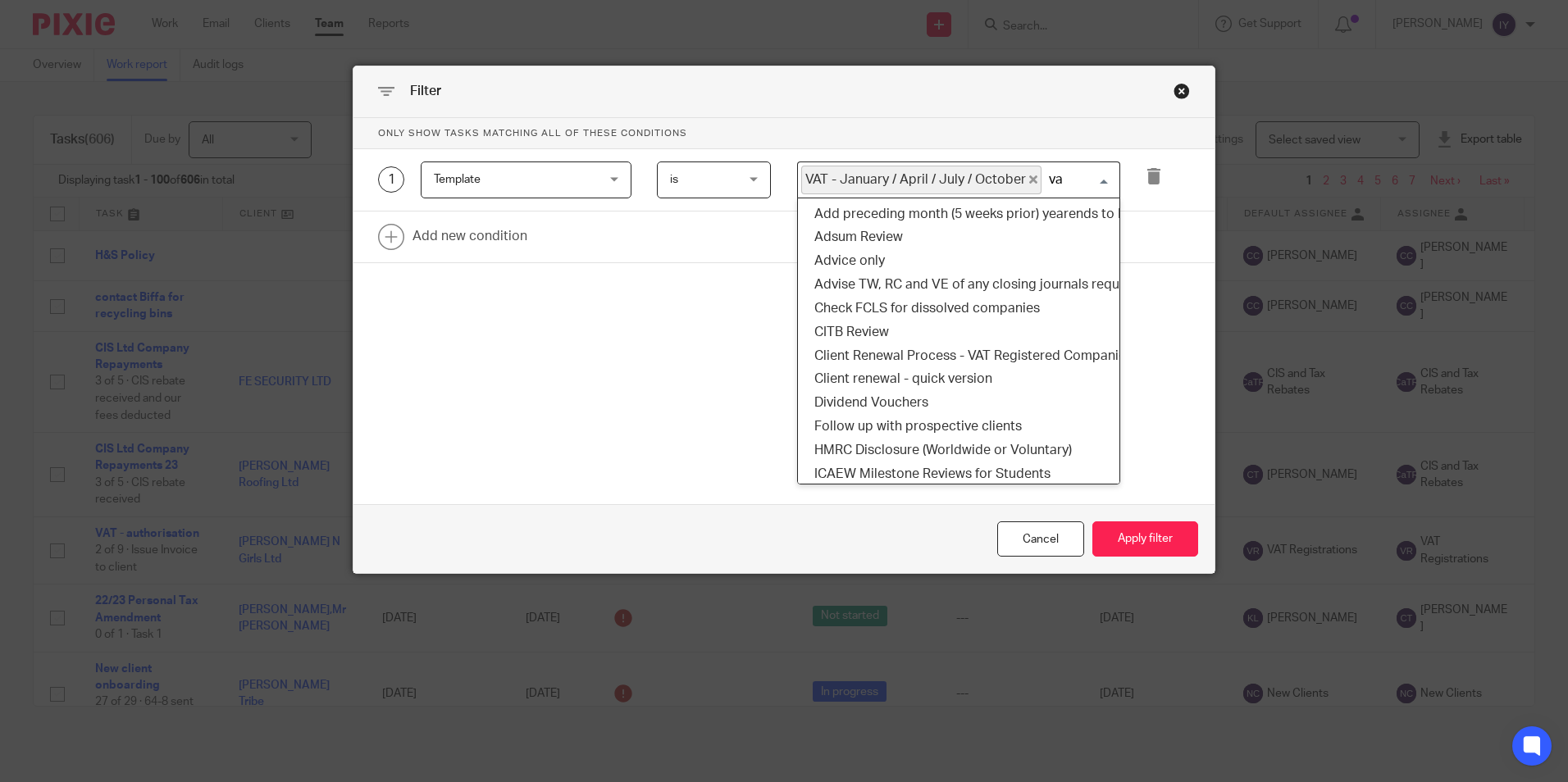
scroll to position [4, 0]
type input "vat"
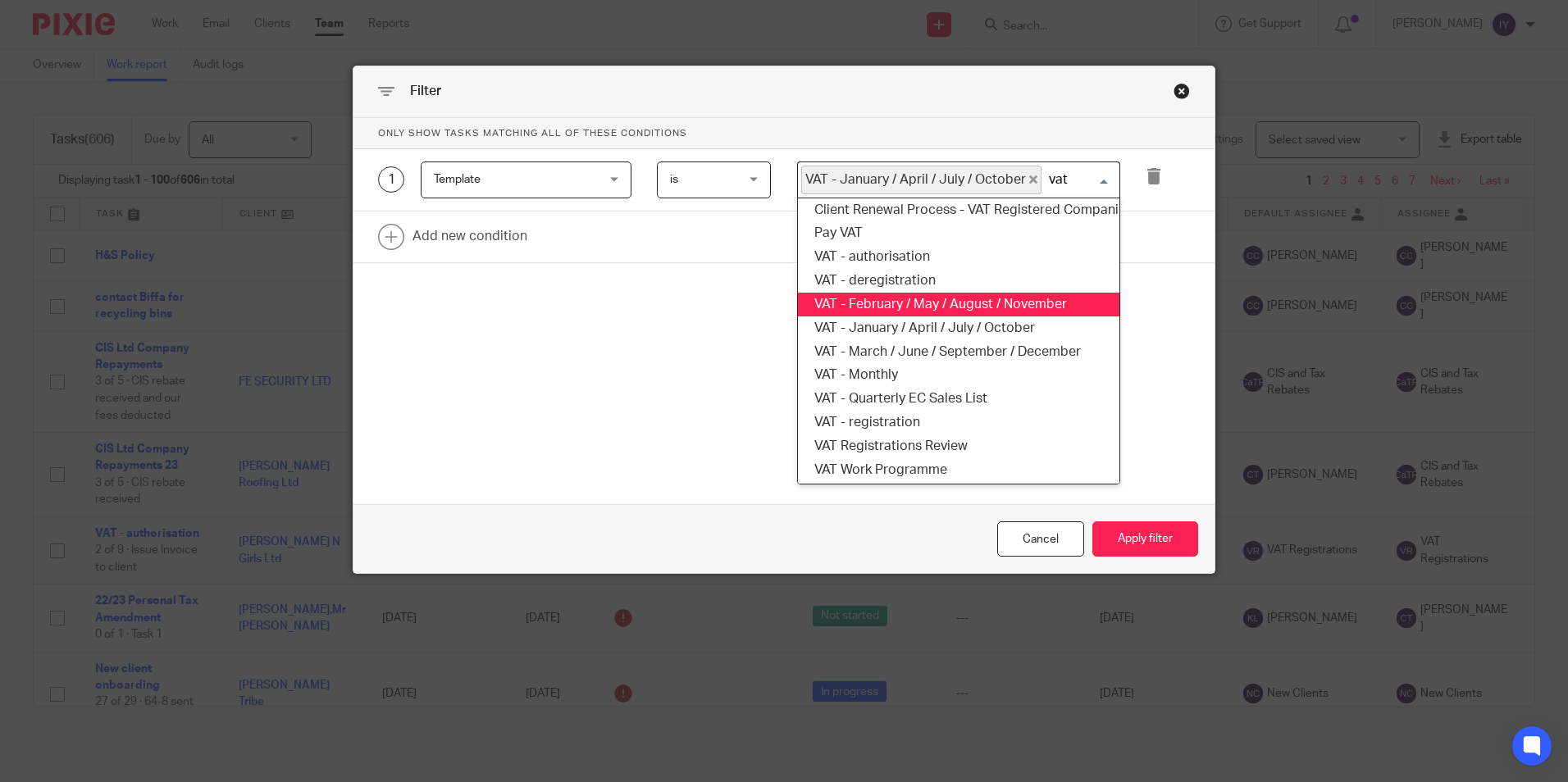
click at [997, 306] on li "VAT - February / May / August / November" at bounding box center [959, 304] width 322 height 24
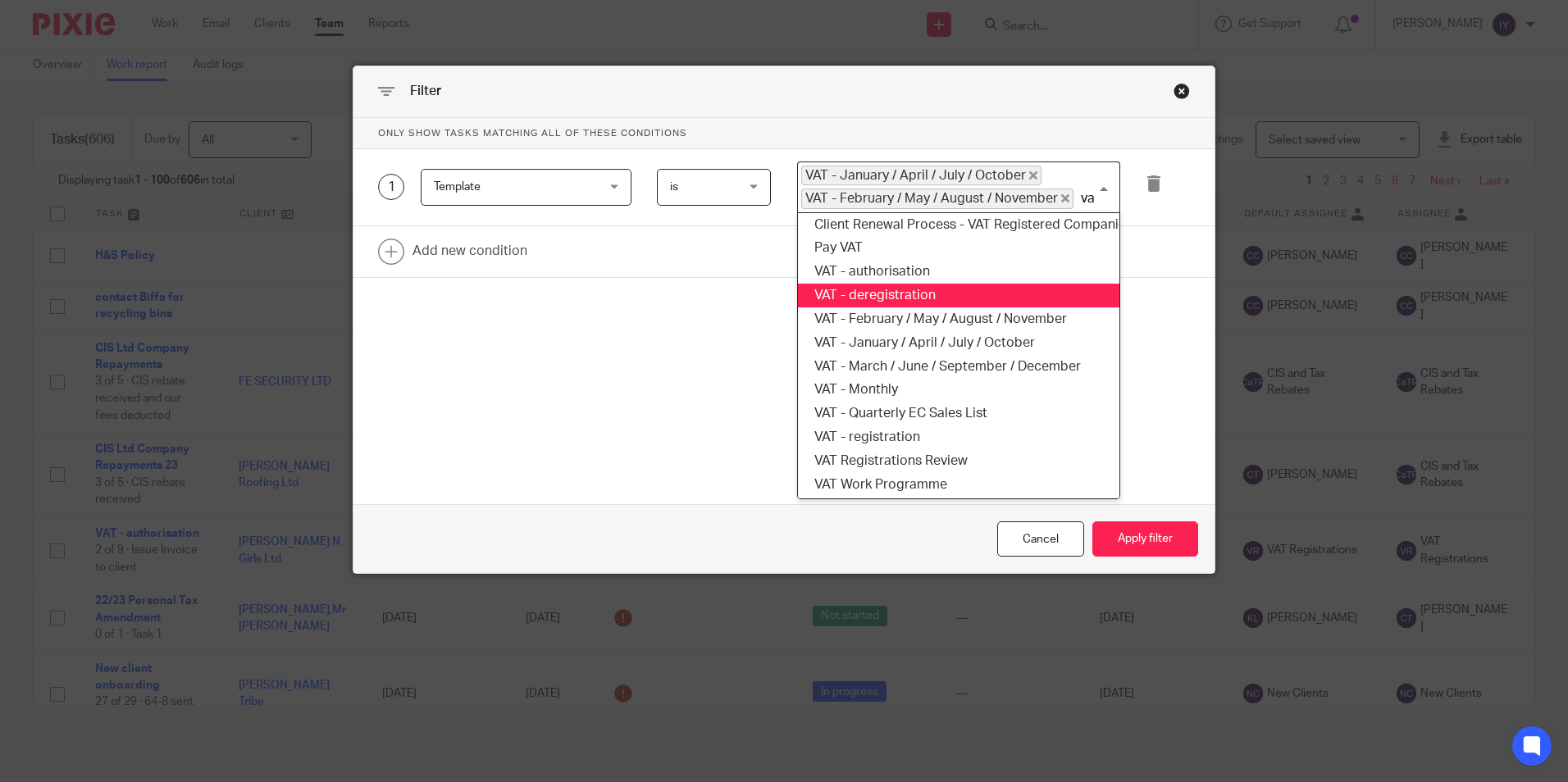
type input "vat"
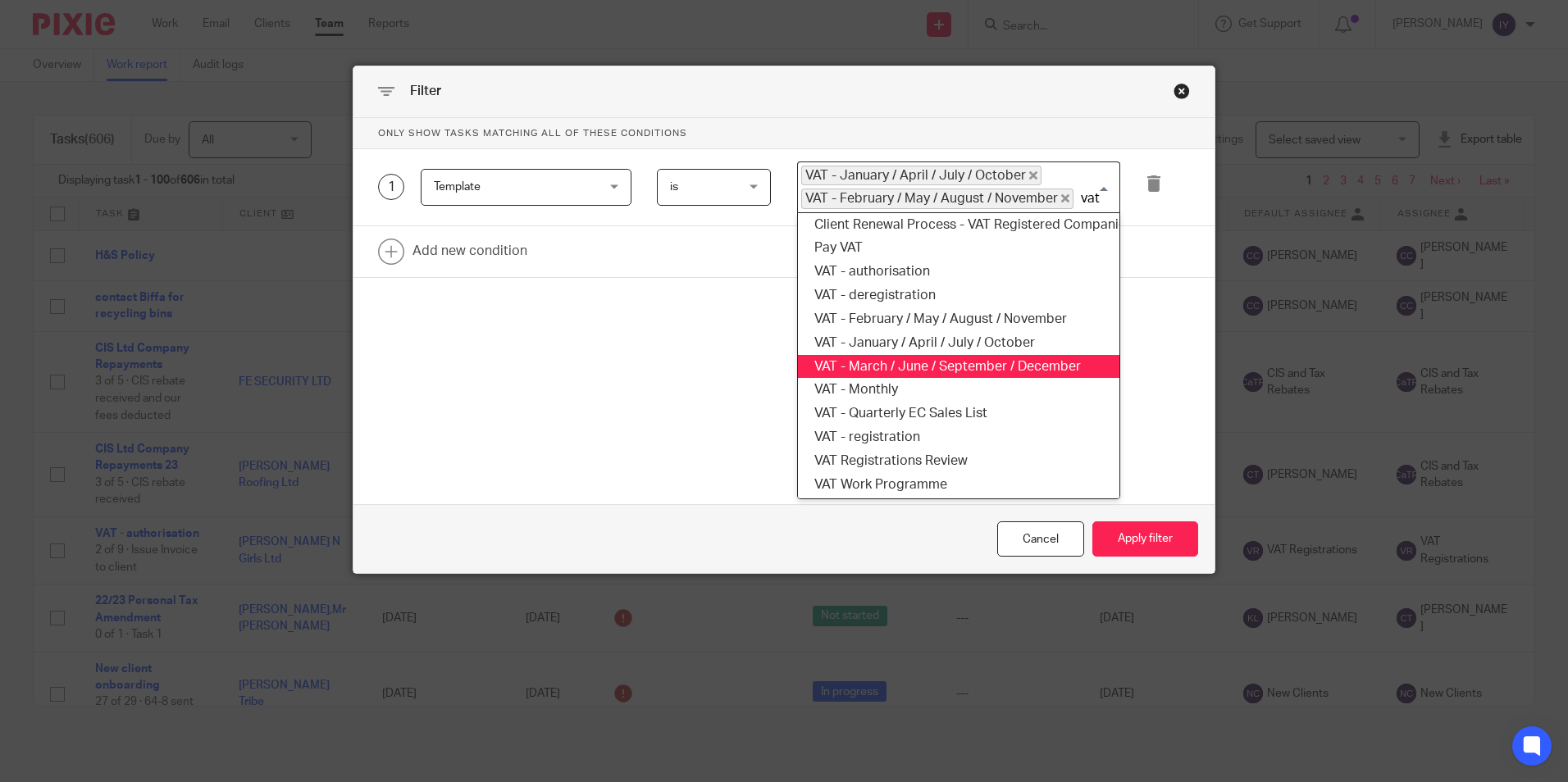
click at [991, 364] on li "VAT - March / June / September / December" at bounding box center [959, 367] width 322 height 24
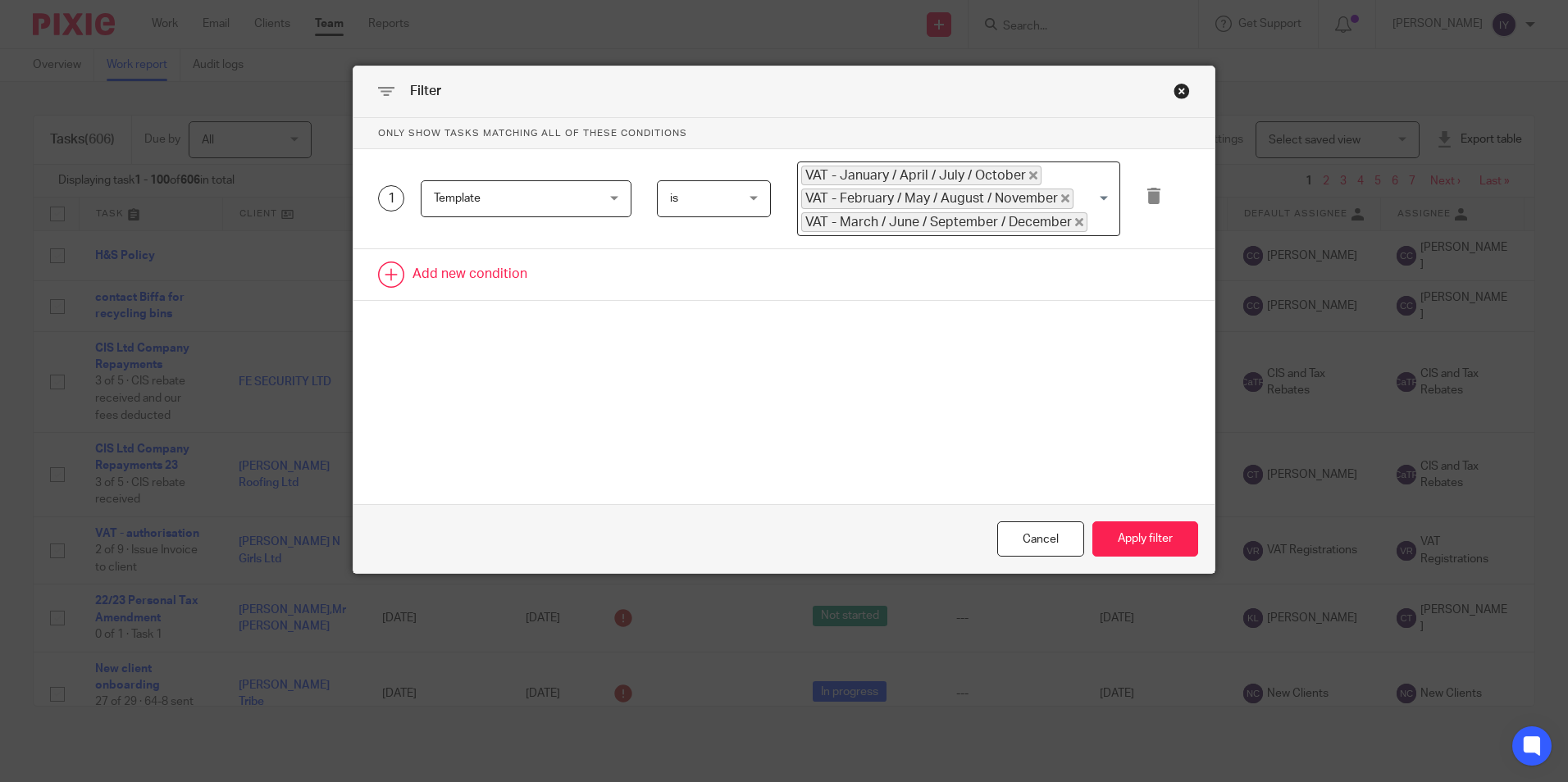
click at [515, 287] on link at bounding box center [784, 275] width 862 height 51
click at [515, 287] on div "Field" at bounding box center [513, 280] width 158 height 34
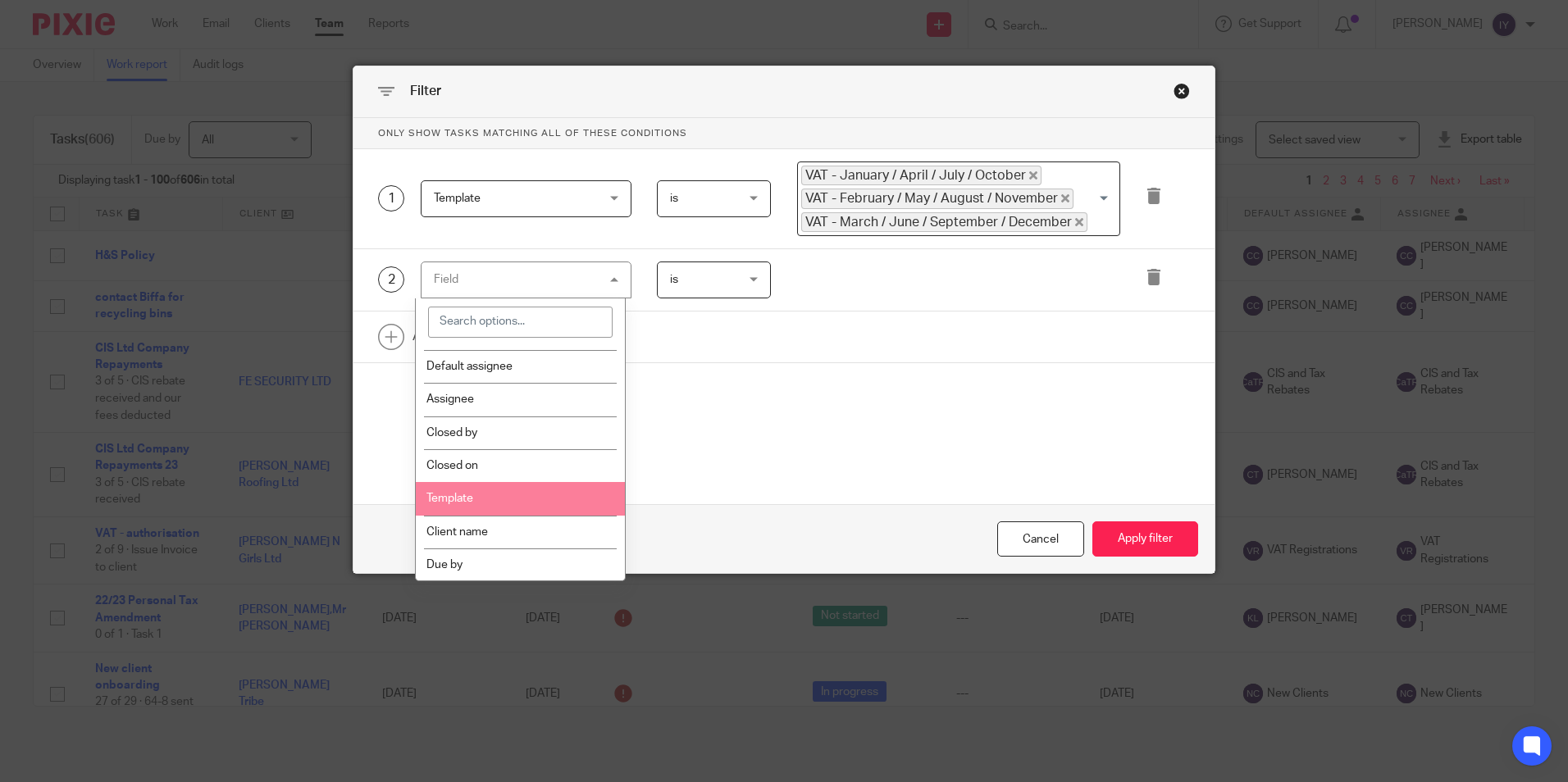
scroll to position [0, 0]
click at [697, 465] on form "Only show tasks matching all of these conditions 1 Template Template Task field…" at bounding box center [784, 345] width 862 height 456
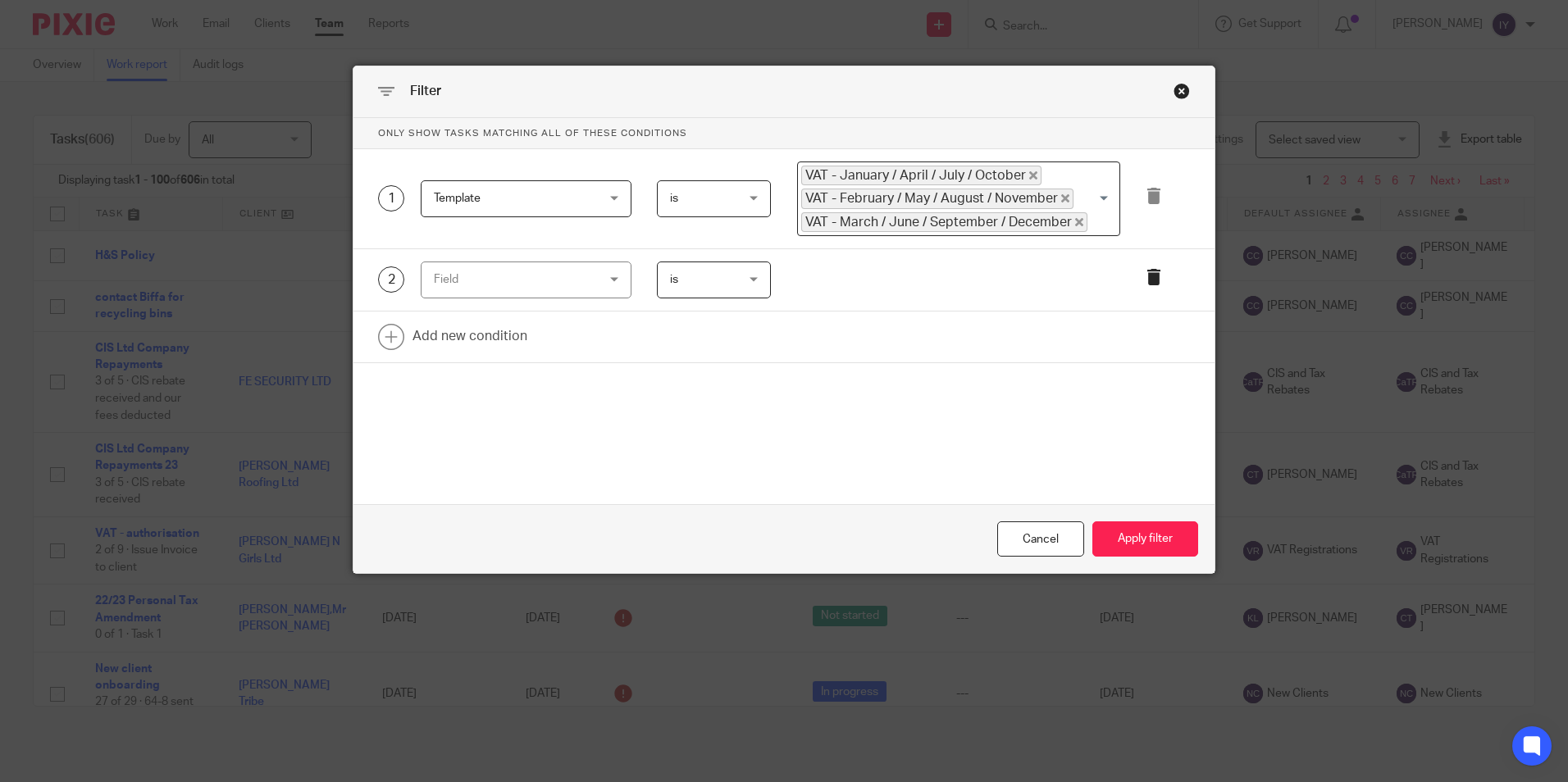
click at [1154, 269] on icon at bounding box center [1153, 276] width 16 height 16
click at [526, 287] on link at bounding box center [784, 275] width 862 height 51
click at [526, 287] on div "Field" at bounding box center [513, 280] width 158 height 34
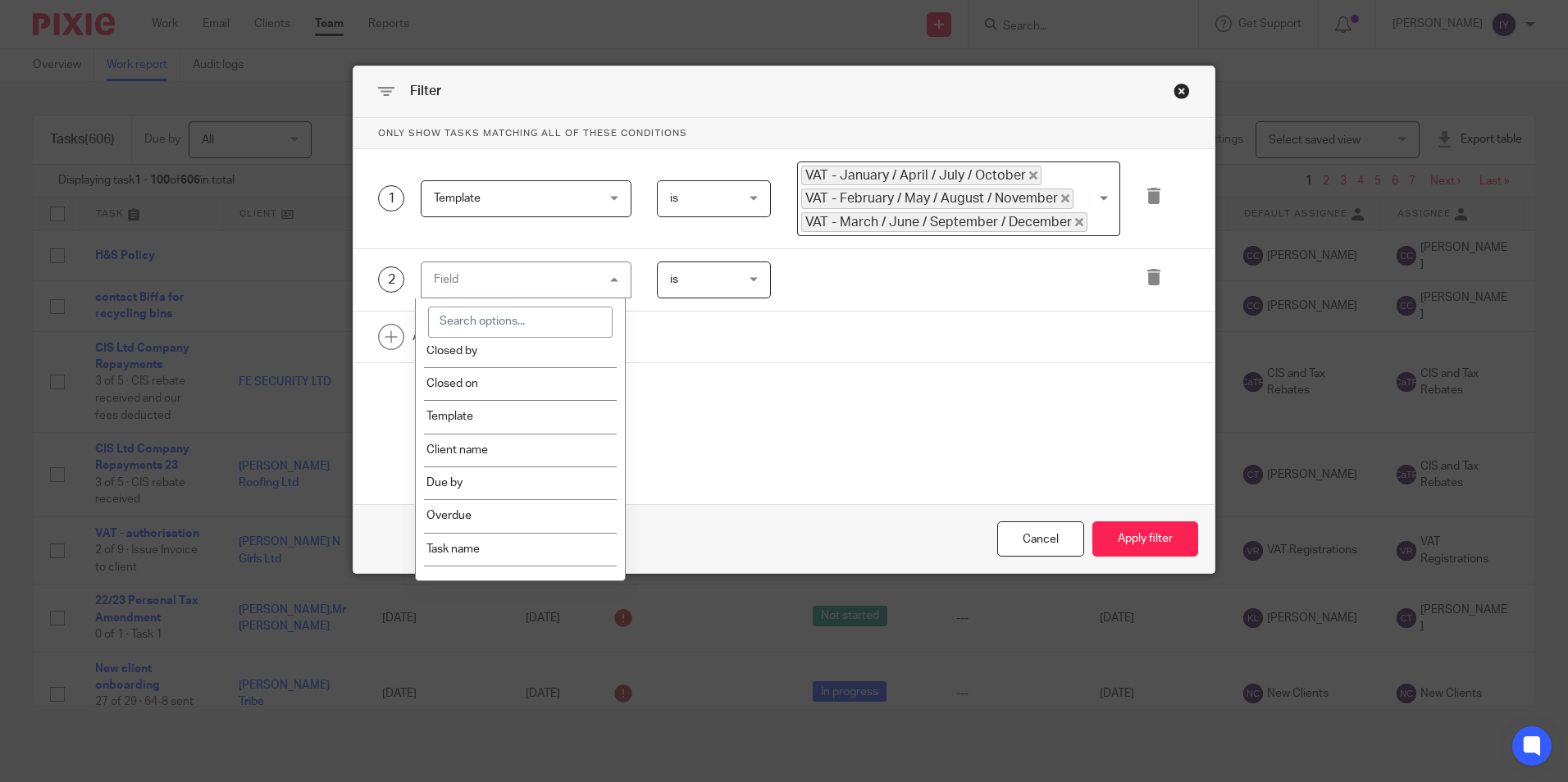
scroll to position [328, 0]
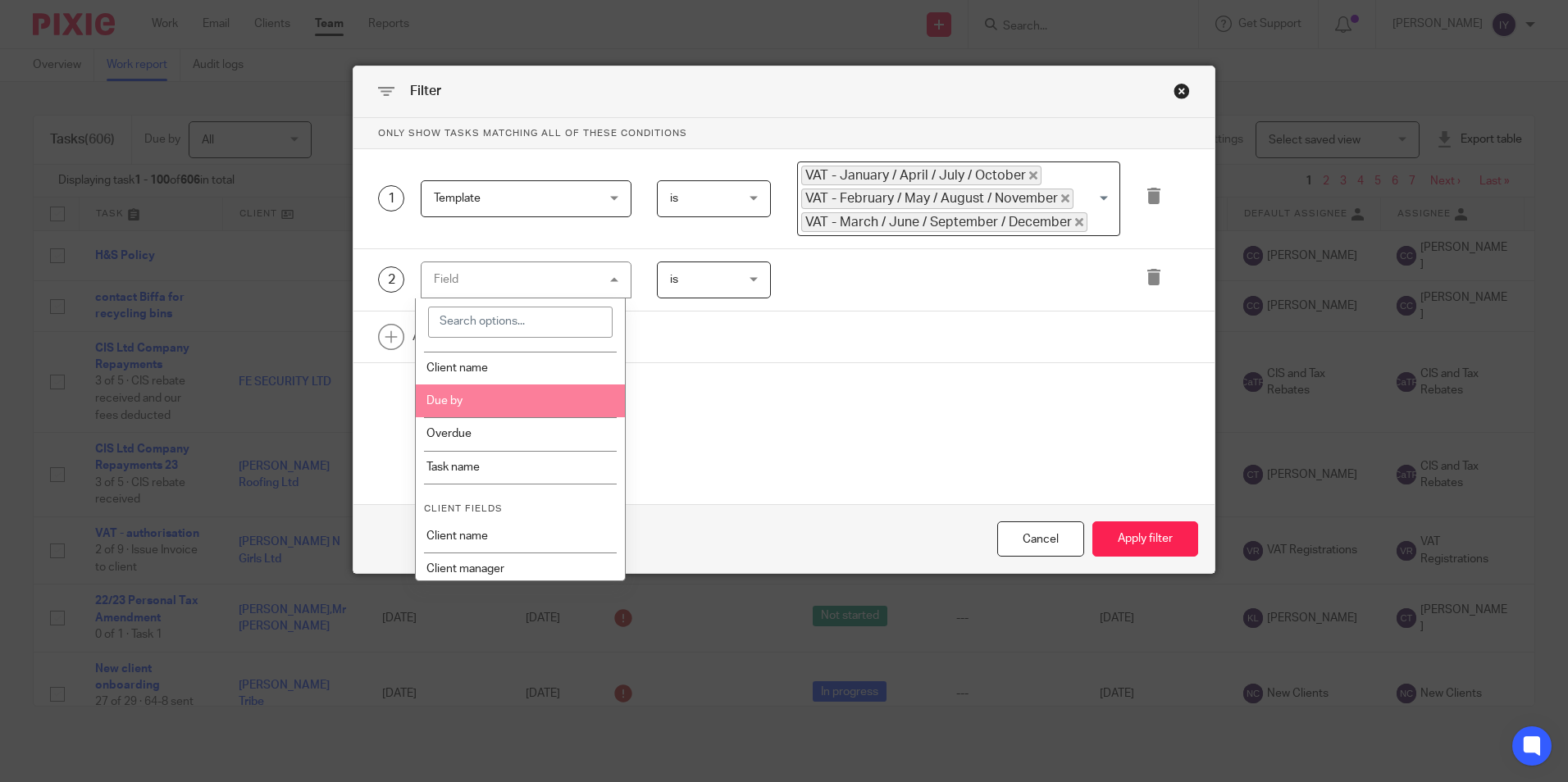
click at [528, 403] on li "Due by" at bounding box center [520, 401] width 209 height 32
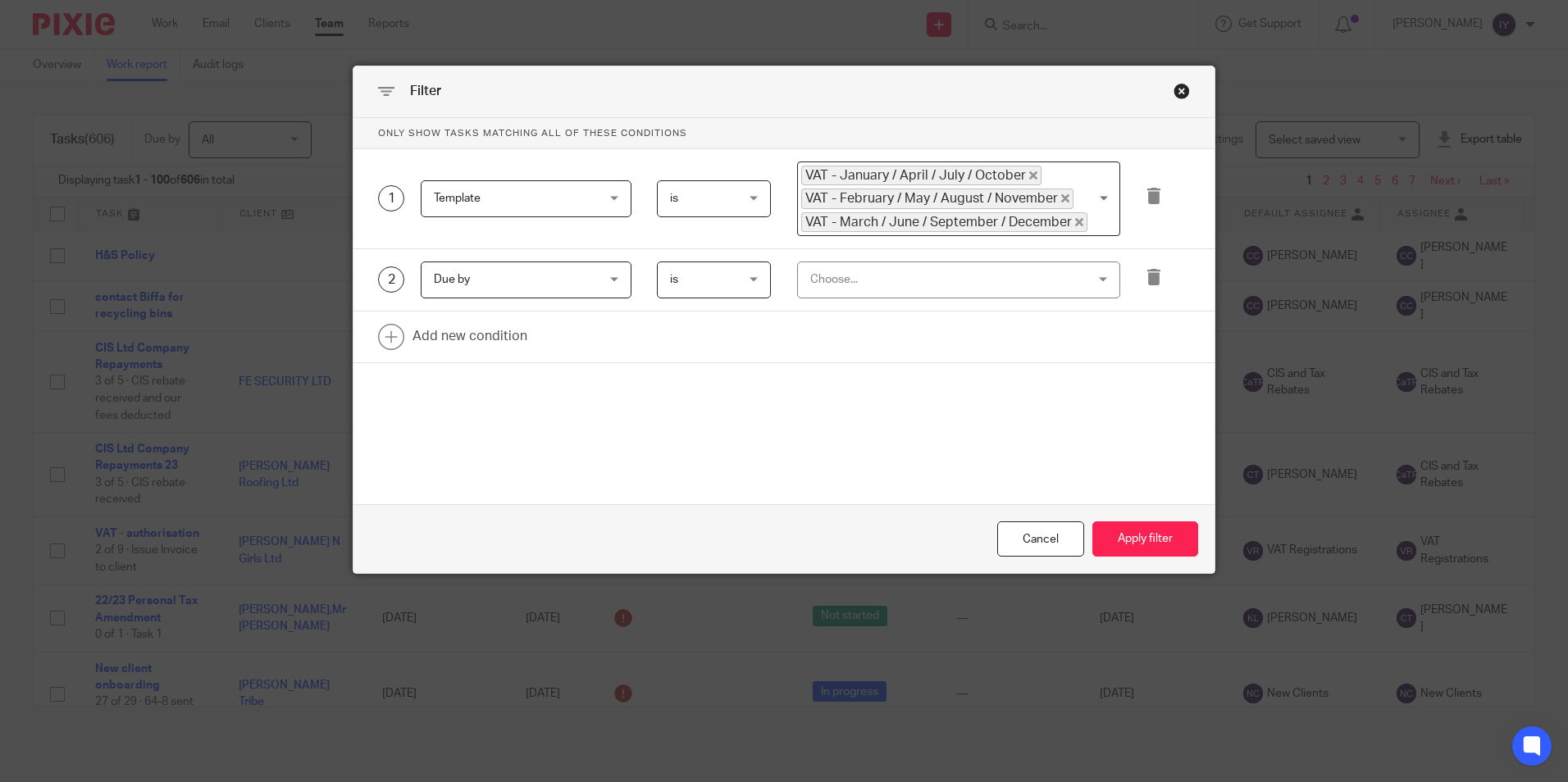
click at [800, 275] on div "Choose..." at bounding box center [959, 280] width 323 height 37
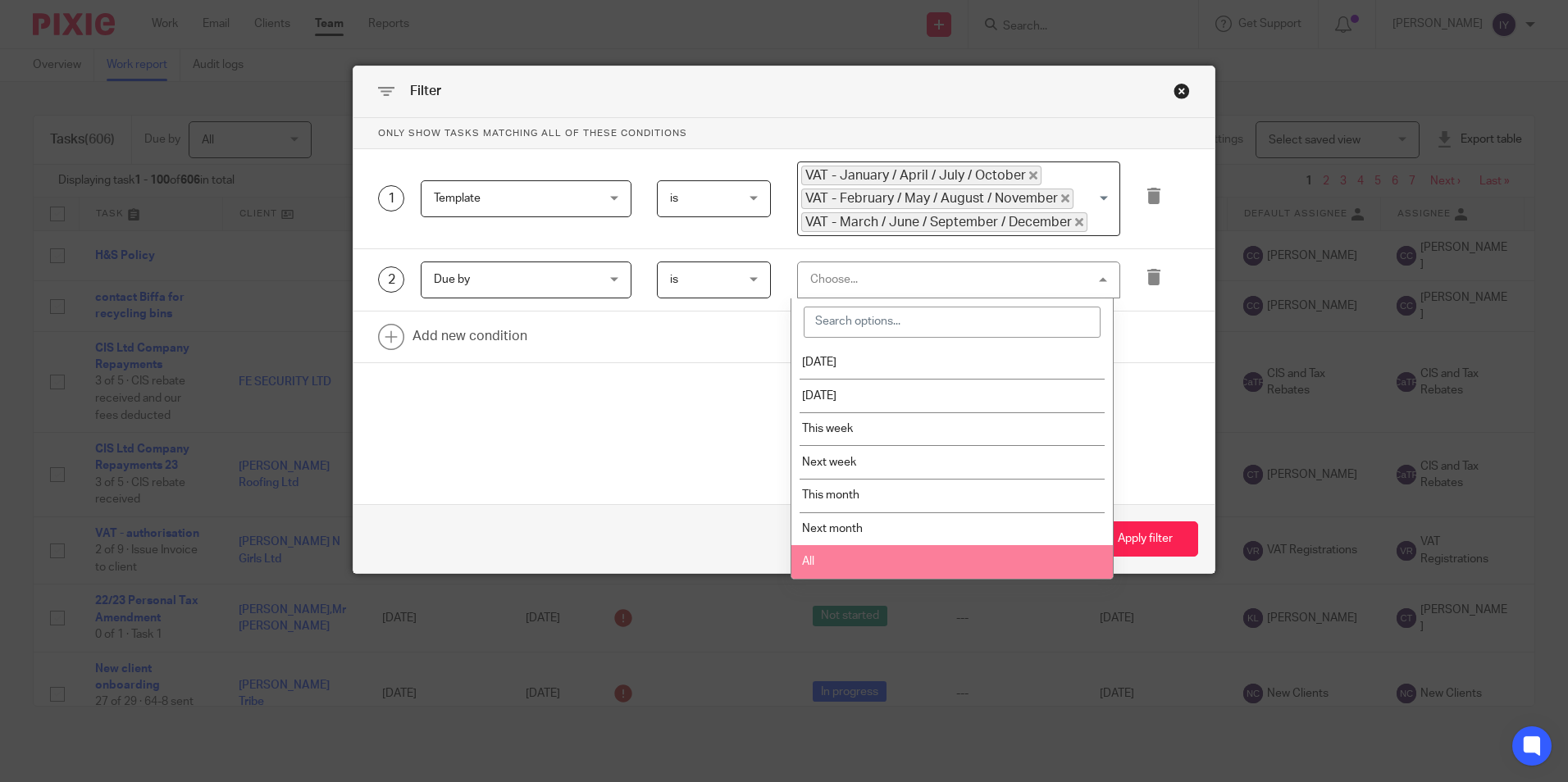
click at [811, 563] on span "All" at bounding box center [808, 561] width 12 height 11
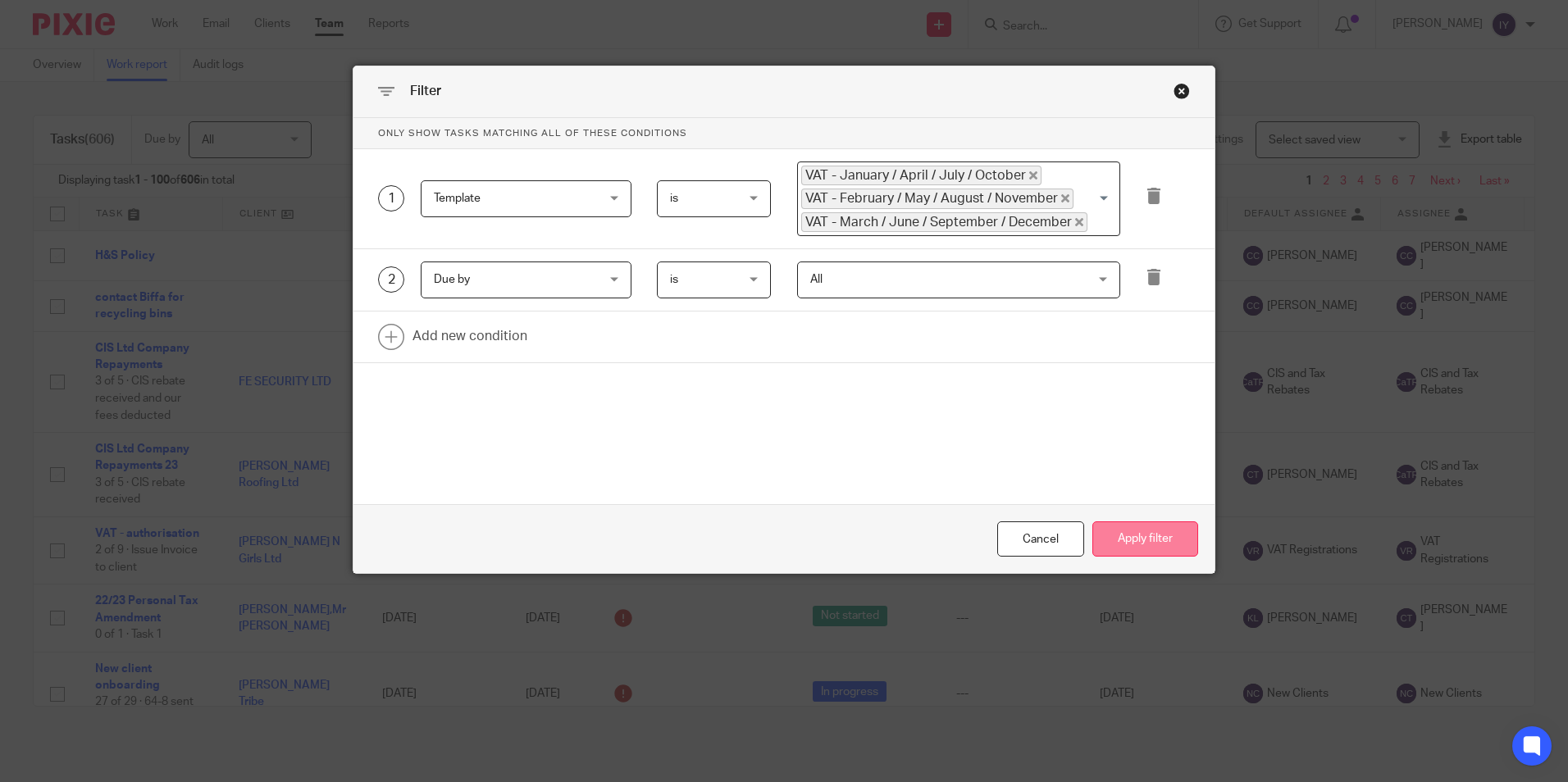
click at [1114, 548] on button "Apply filter" at bounding box center [1146, 539] width 106 height 35
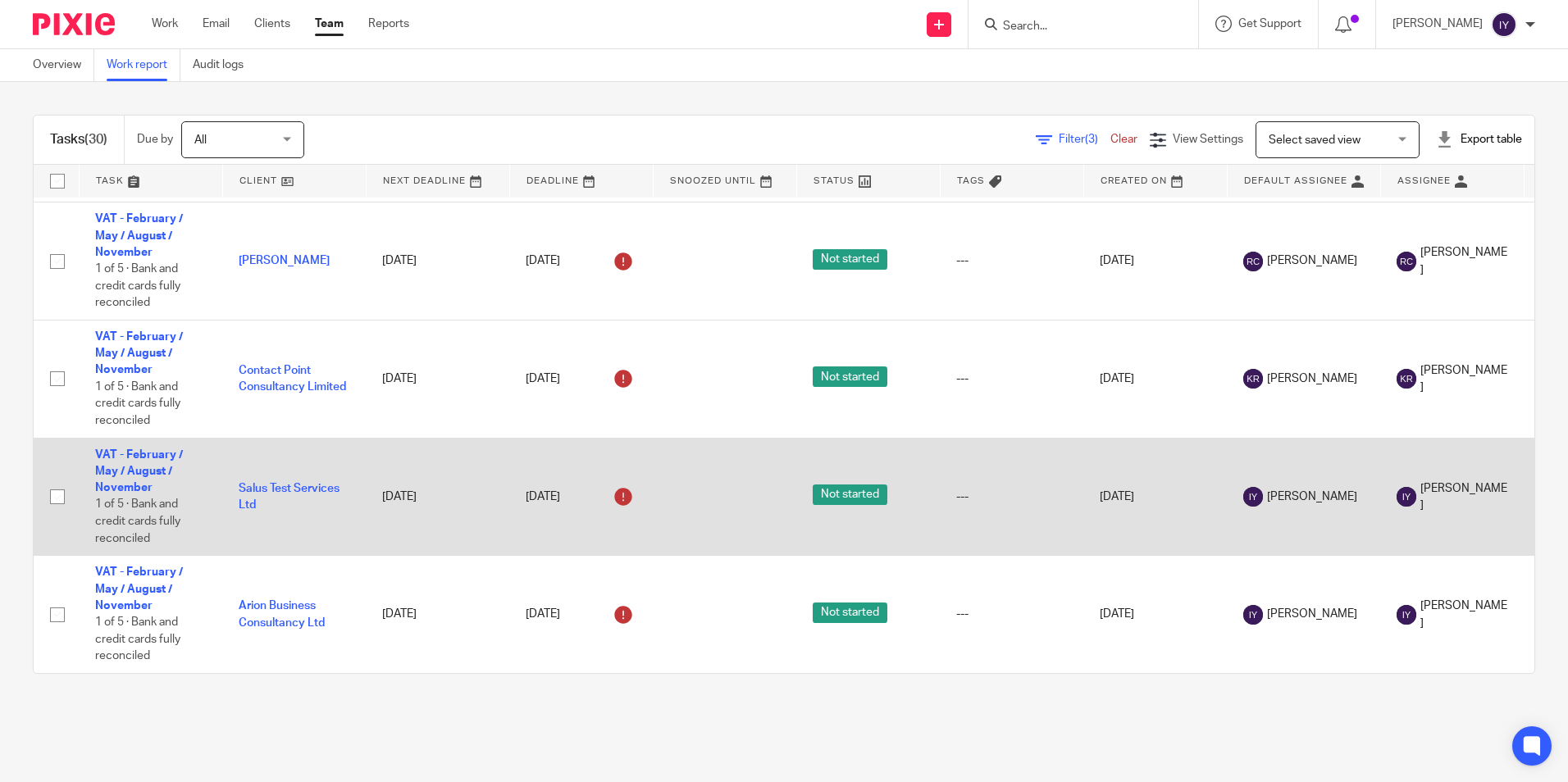
scroll to position [2902, 0]
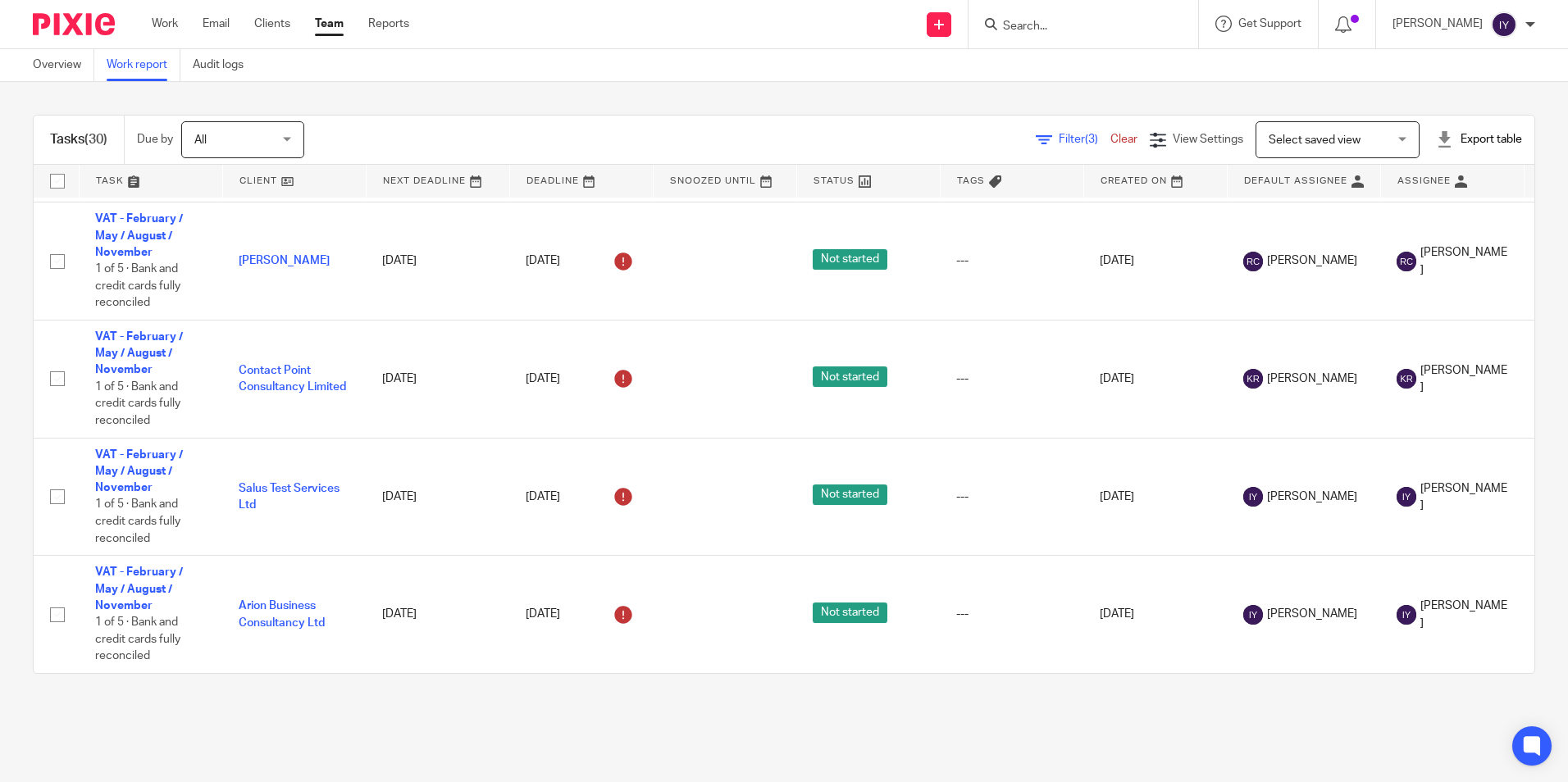
click at [1439, 142] on div "Export table" at bounding box center [1479, 139] width 86 height 16
click at [1414, 203] on link "Excel spreadsheet" at bounding box center [1439, 200] width 96 height 11
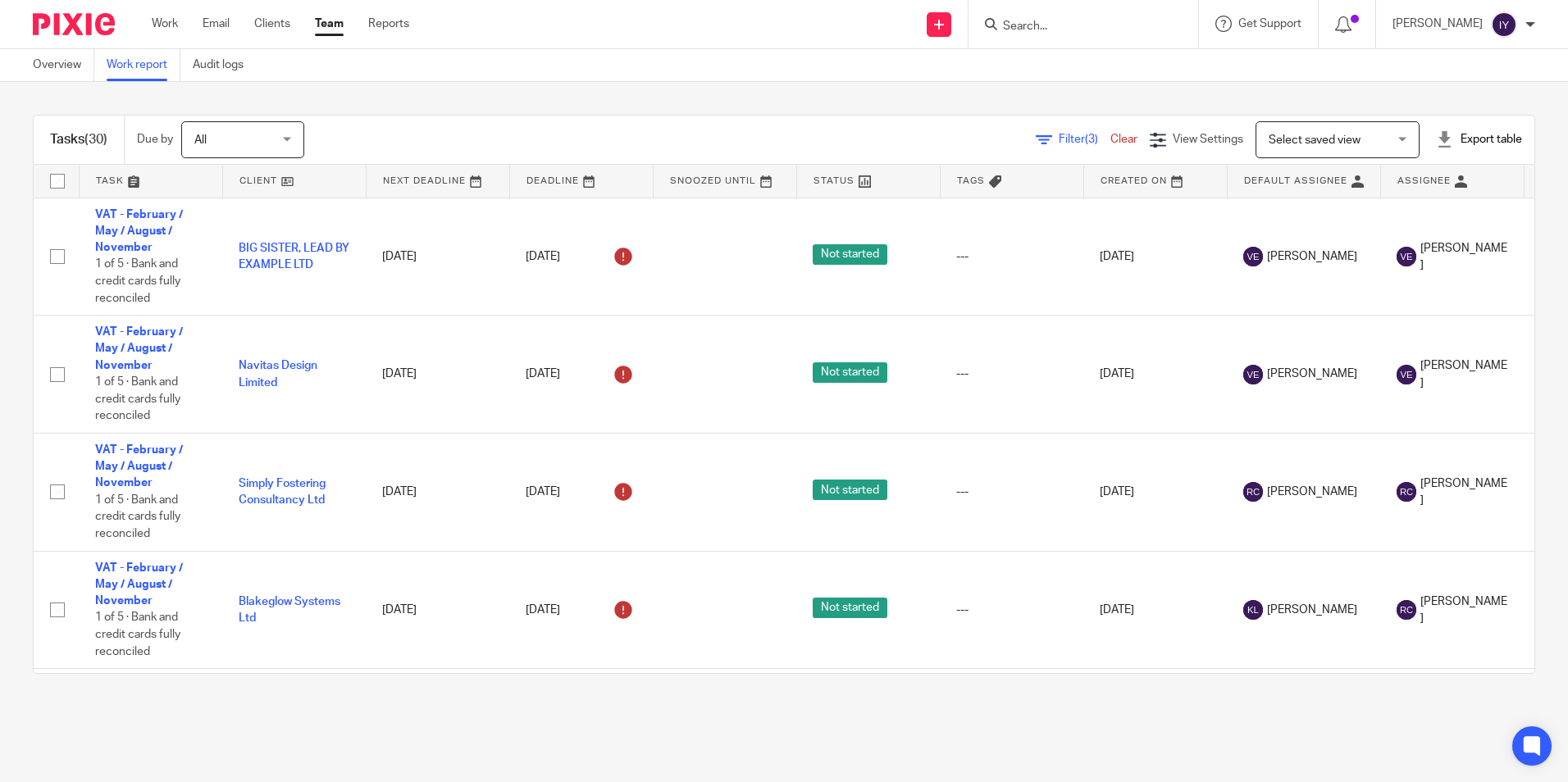
click at [714, 95] on div "Tasks (30) Due by All All Today Tomorrow This week Next week This month Next mo…" at bounding box center [784, 394] width 1568 height 625
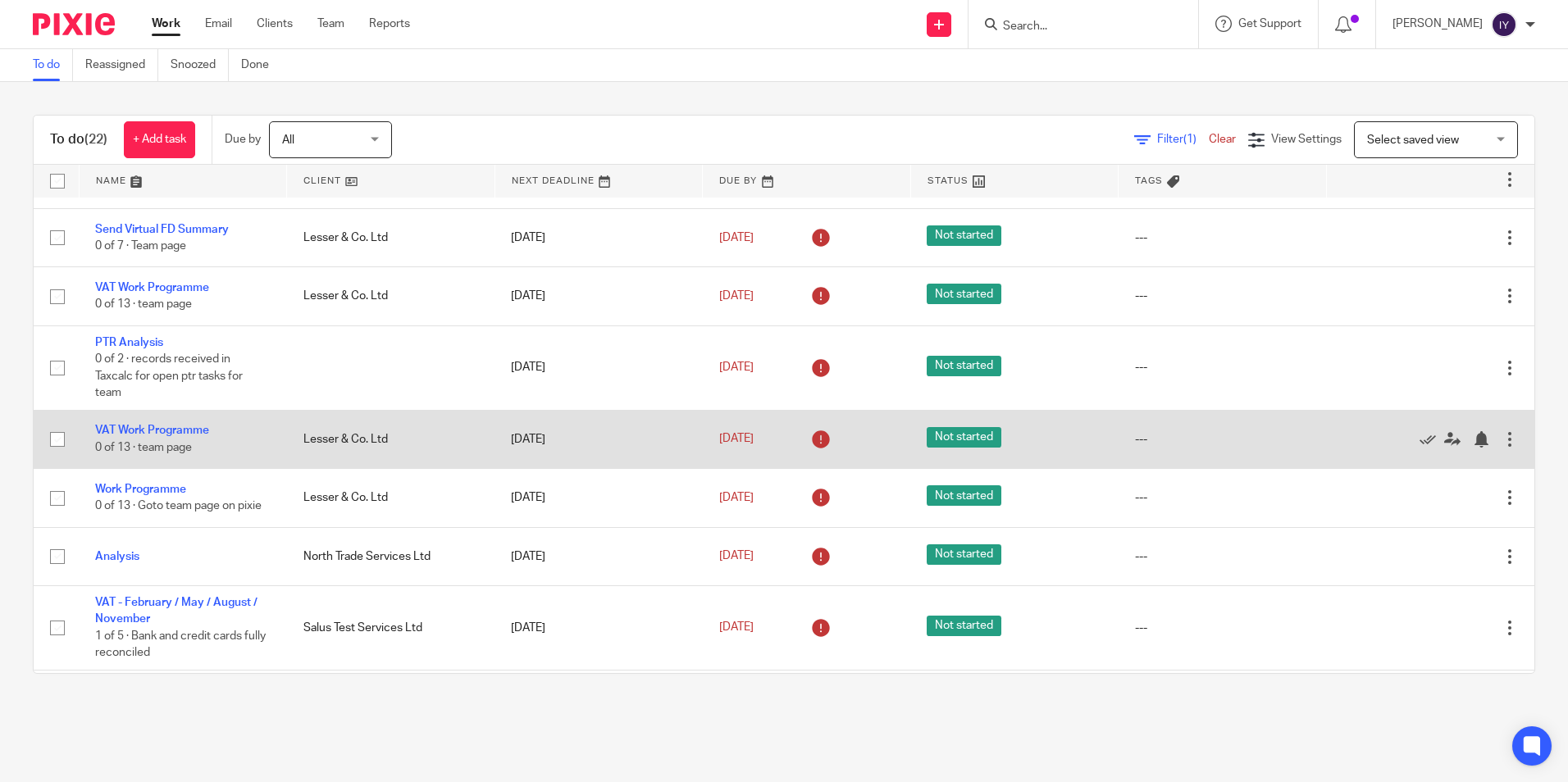
scroll to position [164, 0]
click at [1420, 440] on icon at bounding box center [1427, 440] width 16 height 16
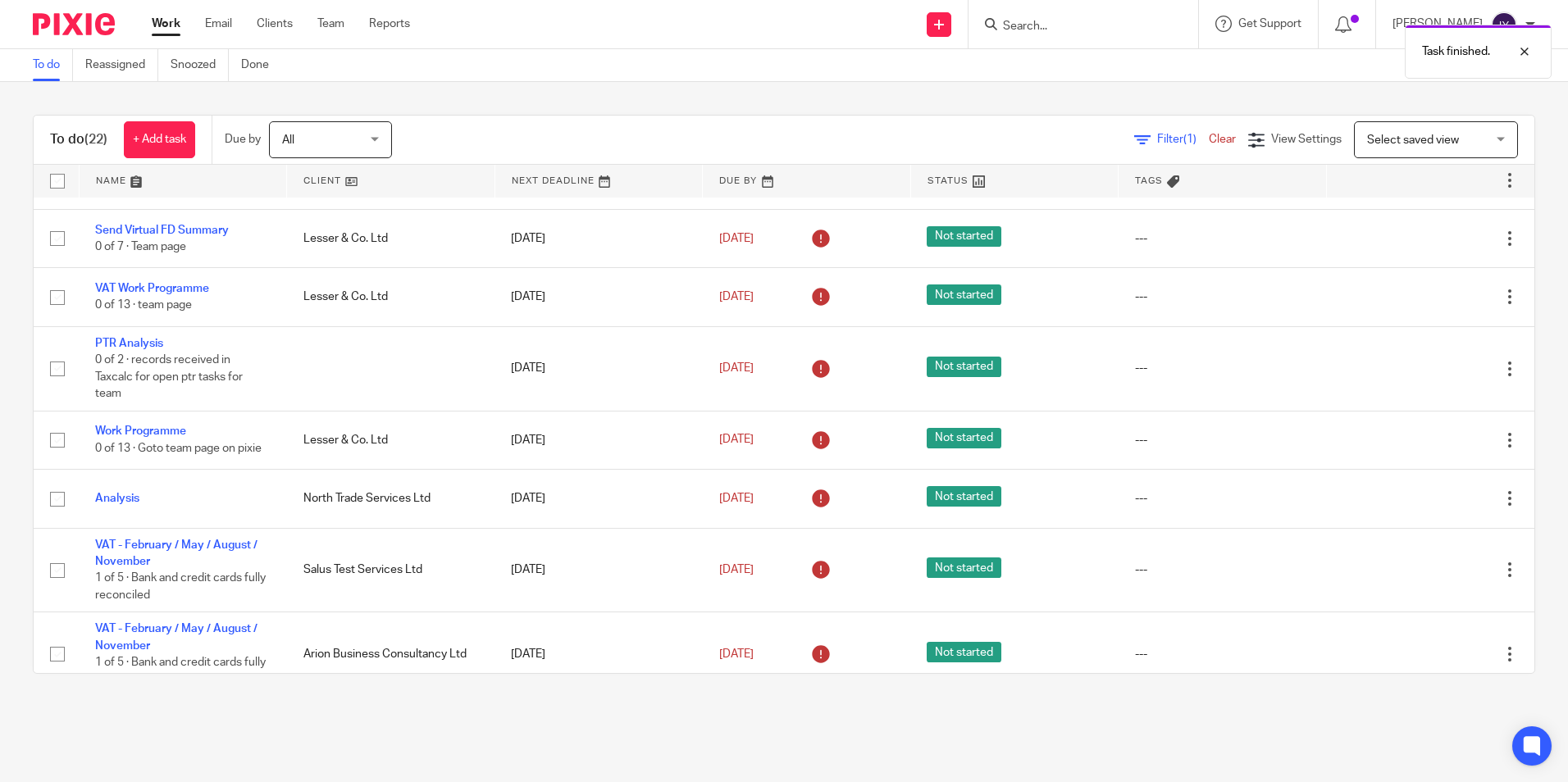
click at [1420, 440] on icon at bounding box center [1427, 440] width 16 height 16
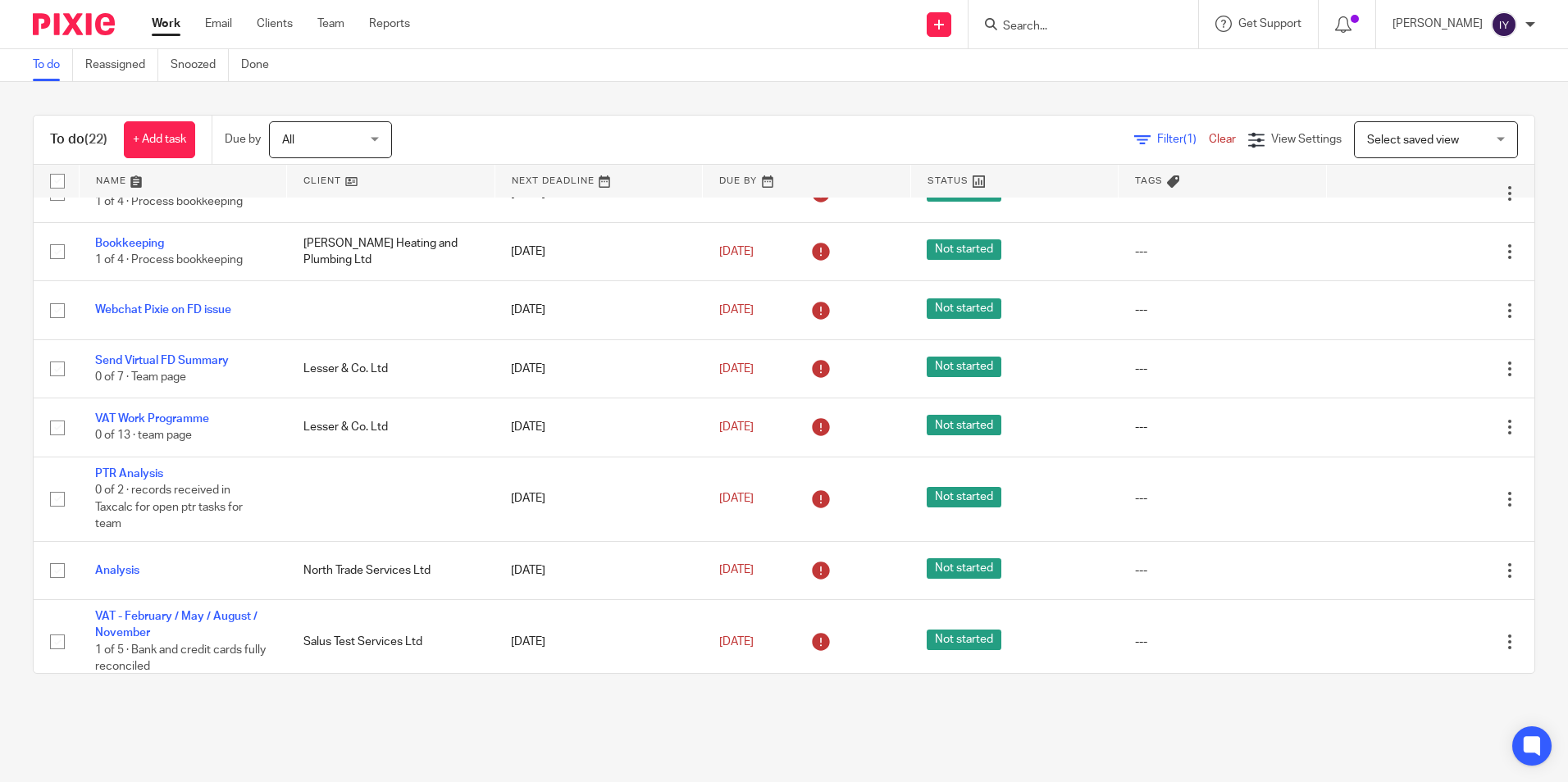
scroll to position [0, 0]
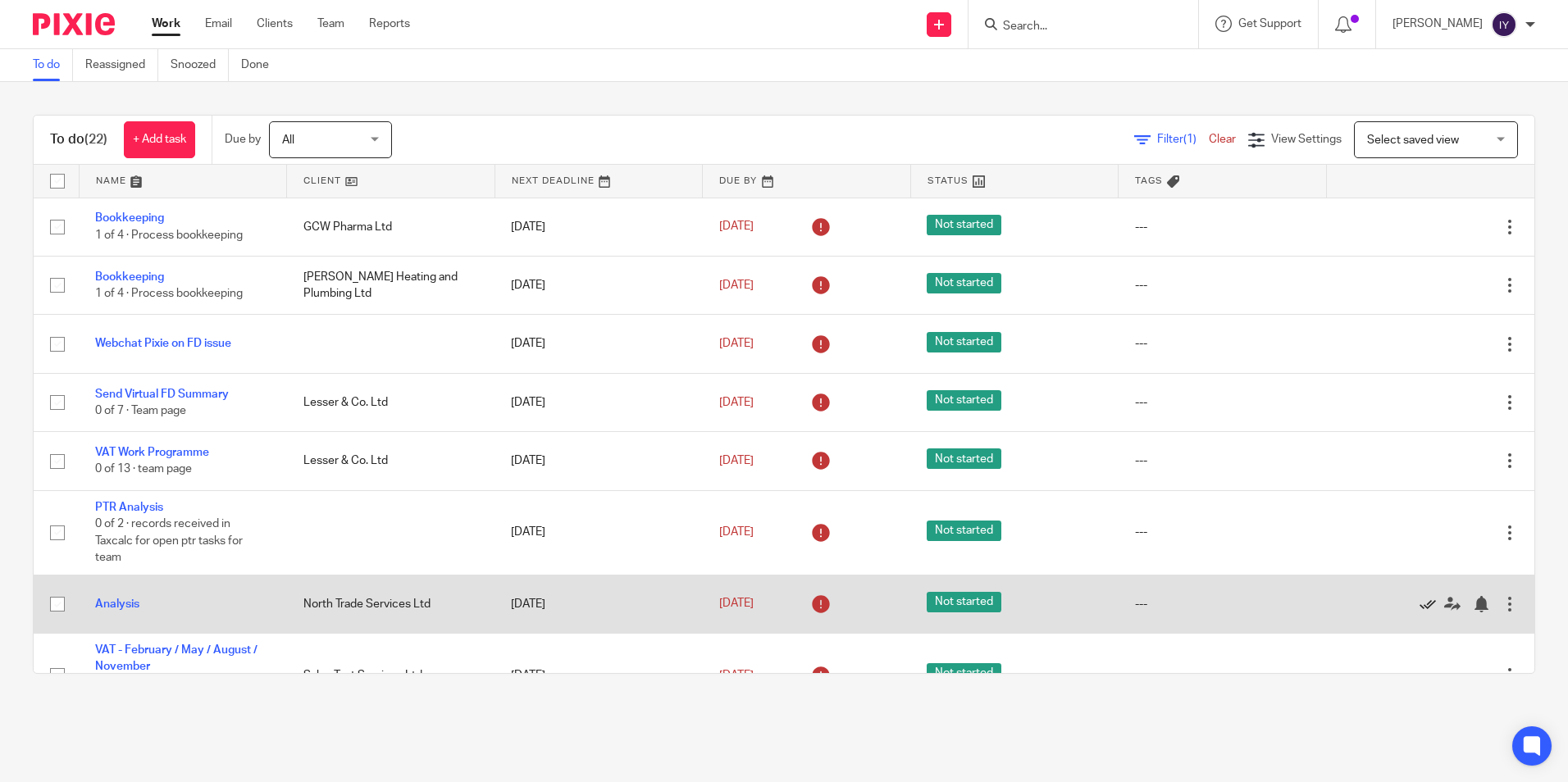
click at [1420, 604] on icon at bounding box center [1427, 604] width 16 height 16
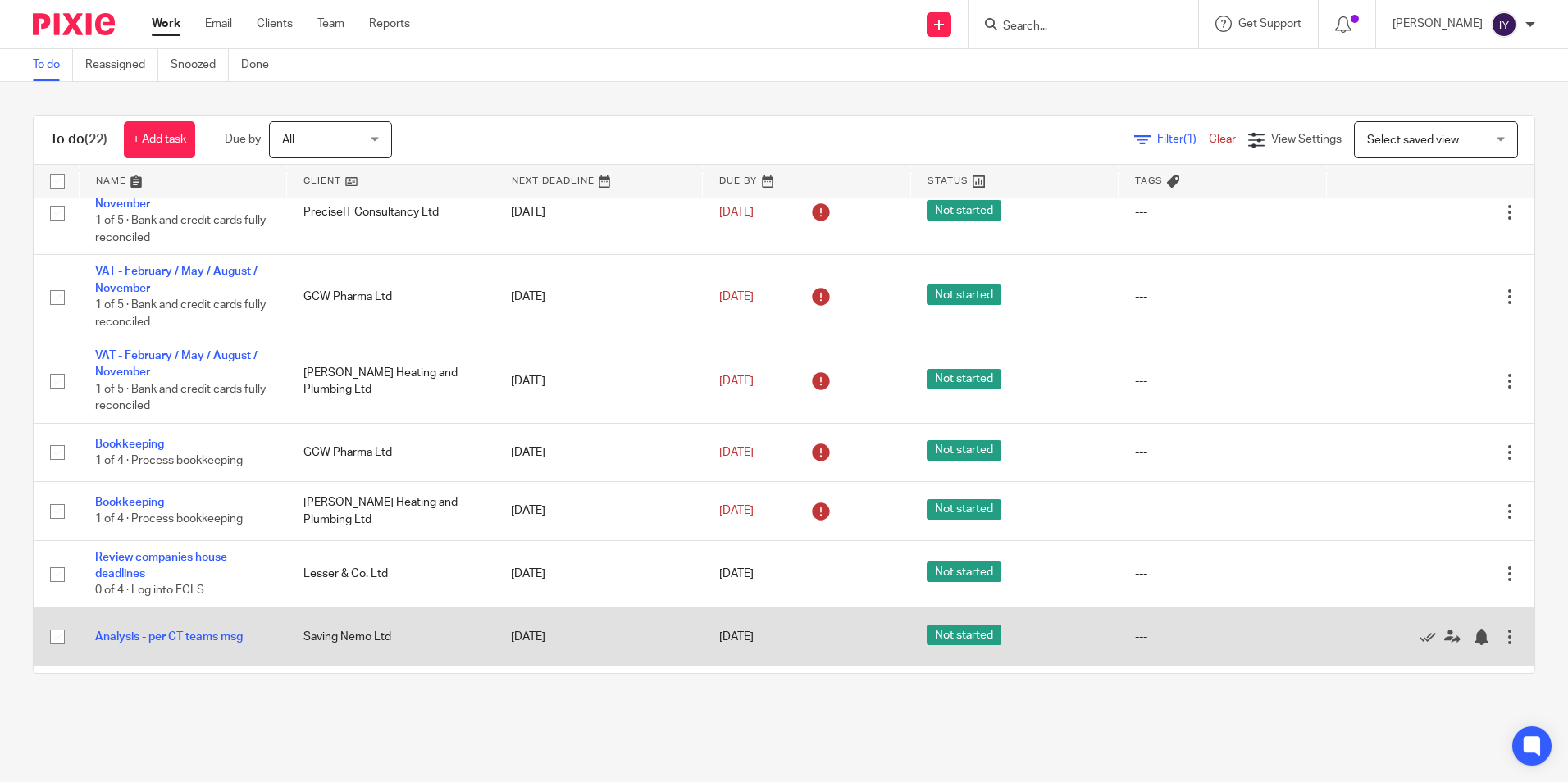
scroll to position [878, 0]
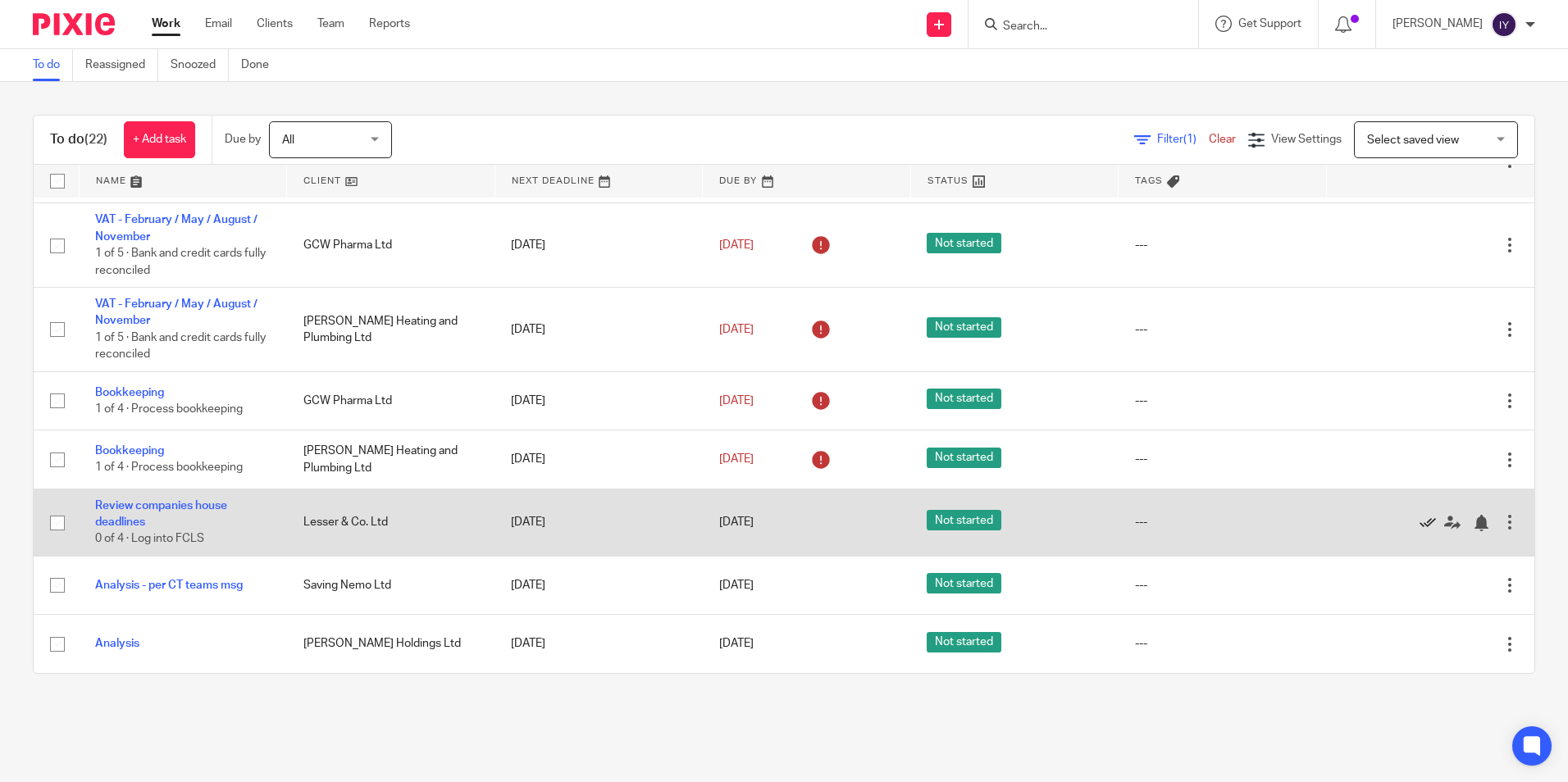
click at [1420, 517] on icon at bounding box center [1427, 523] width 16 height 16
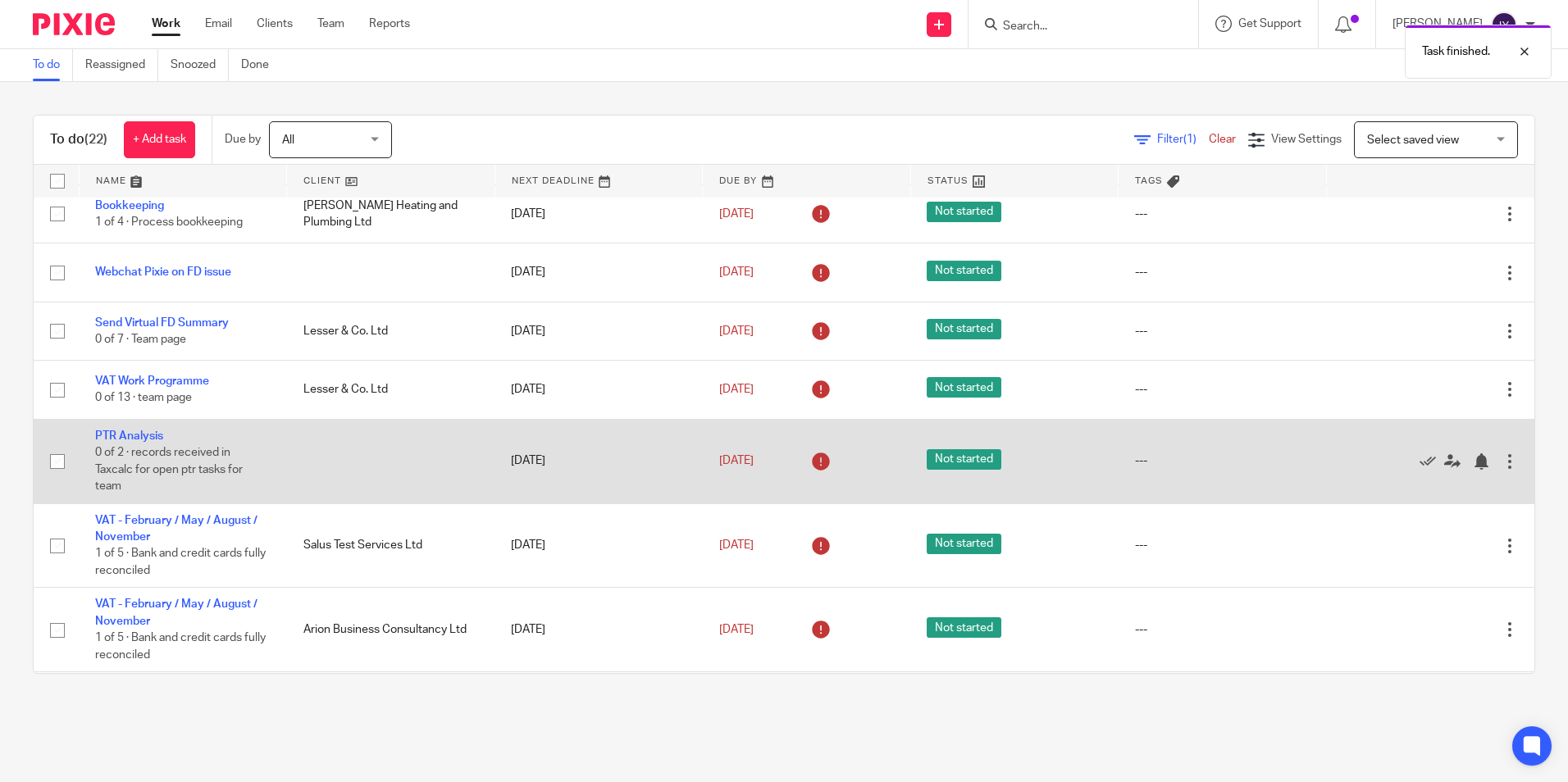
scroll to position [0, 0]
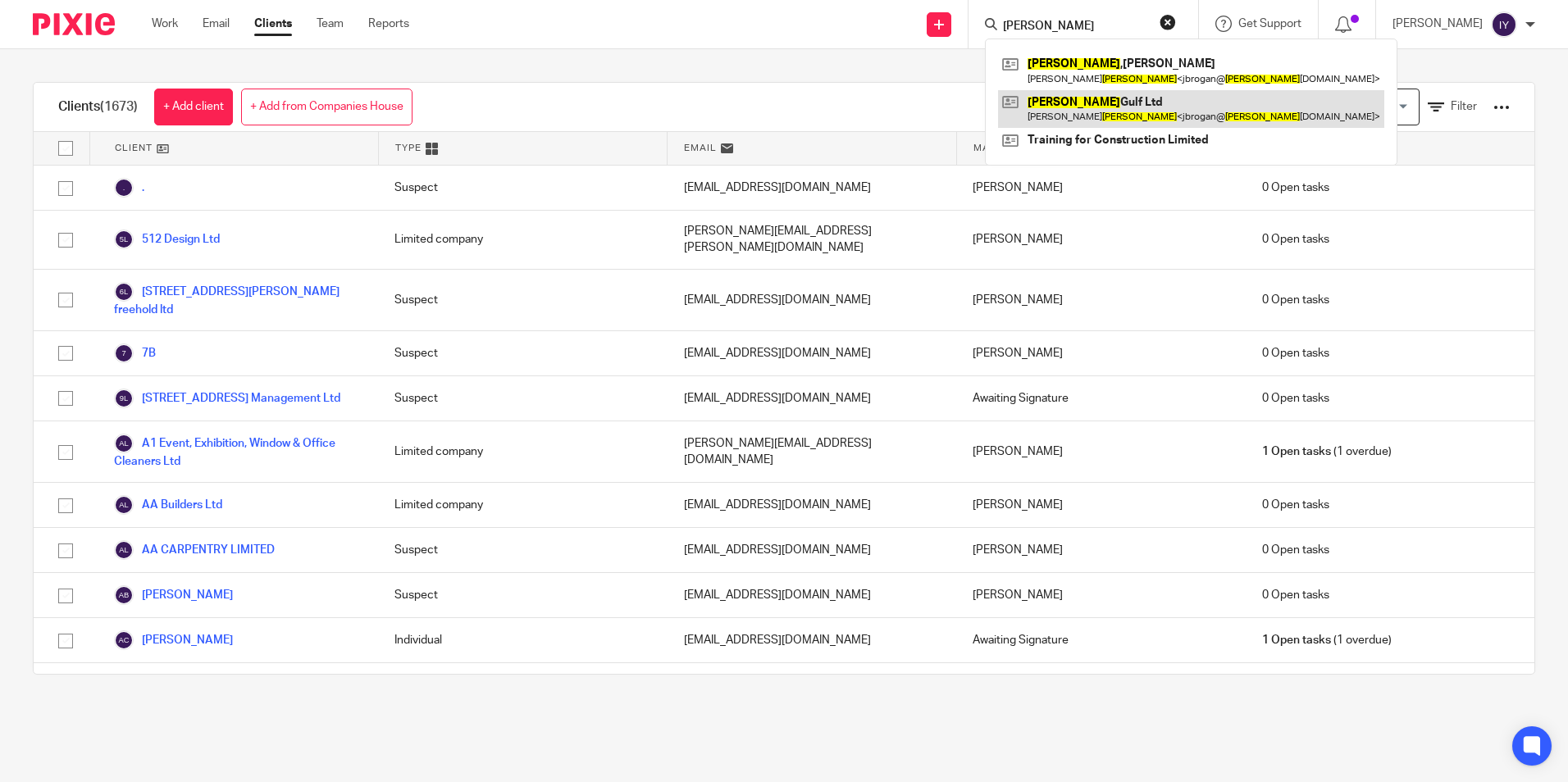
type input "brogan"
click at [1176, 118] on link at bounding box center [1191, 109] width 386 height 38
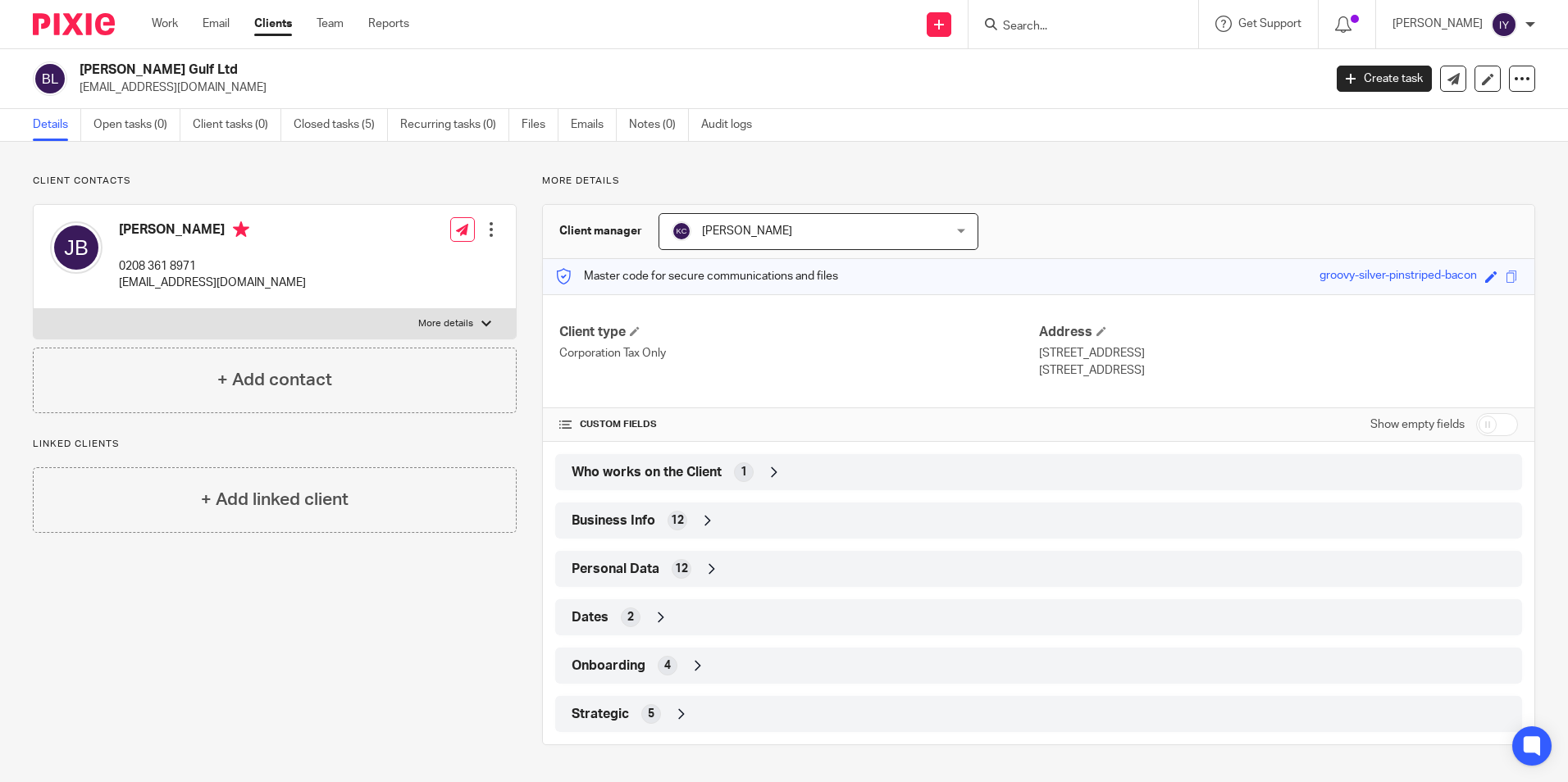
click at [1147, 24] on input "Search" at bounding box center [1075, 26] width 148 height 14
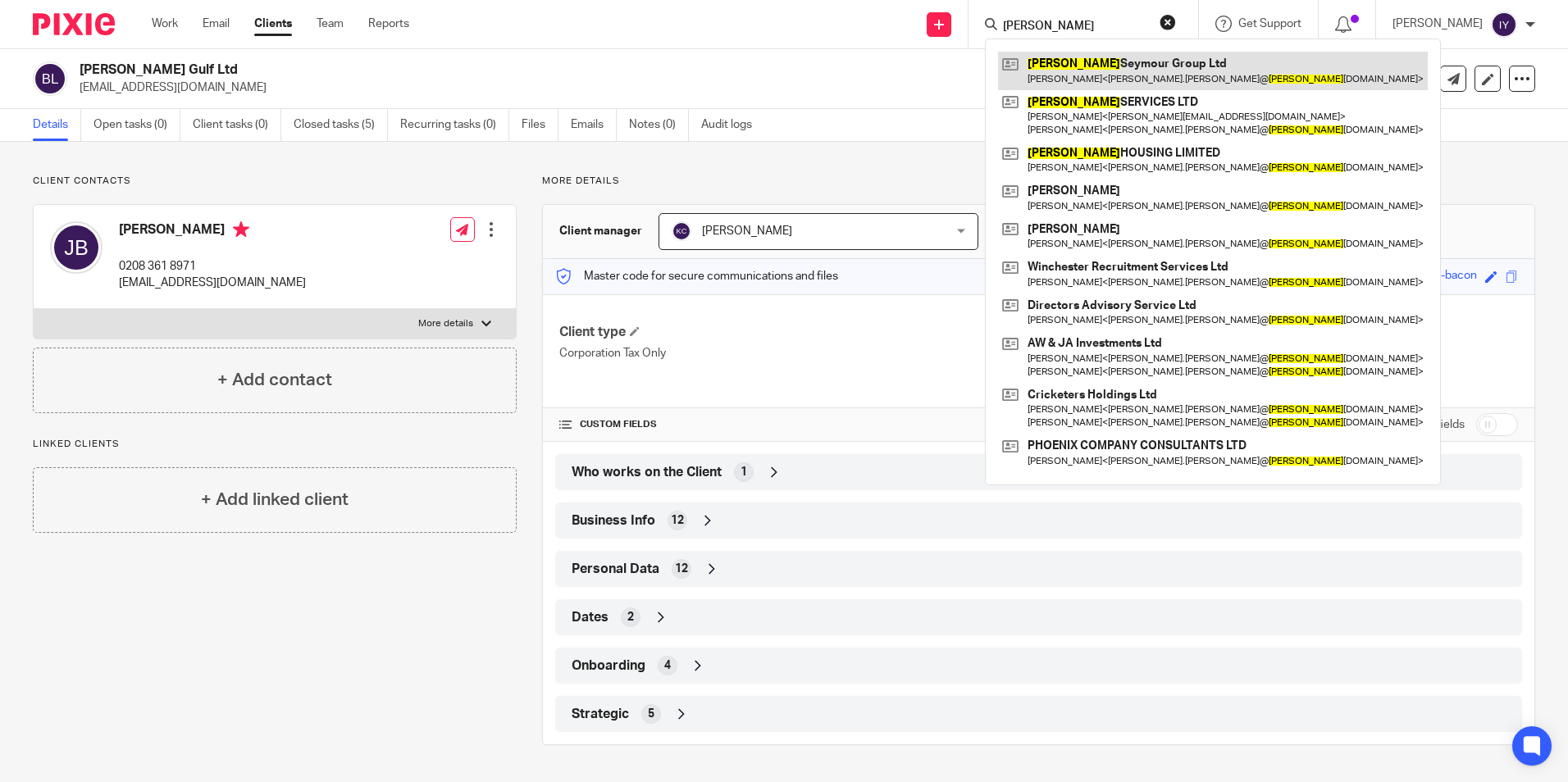
type input "cromwell"
click at [1192, 79] on link at bounding box center [1213, 71] width 430 height 38
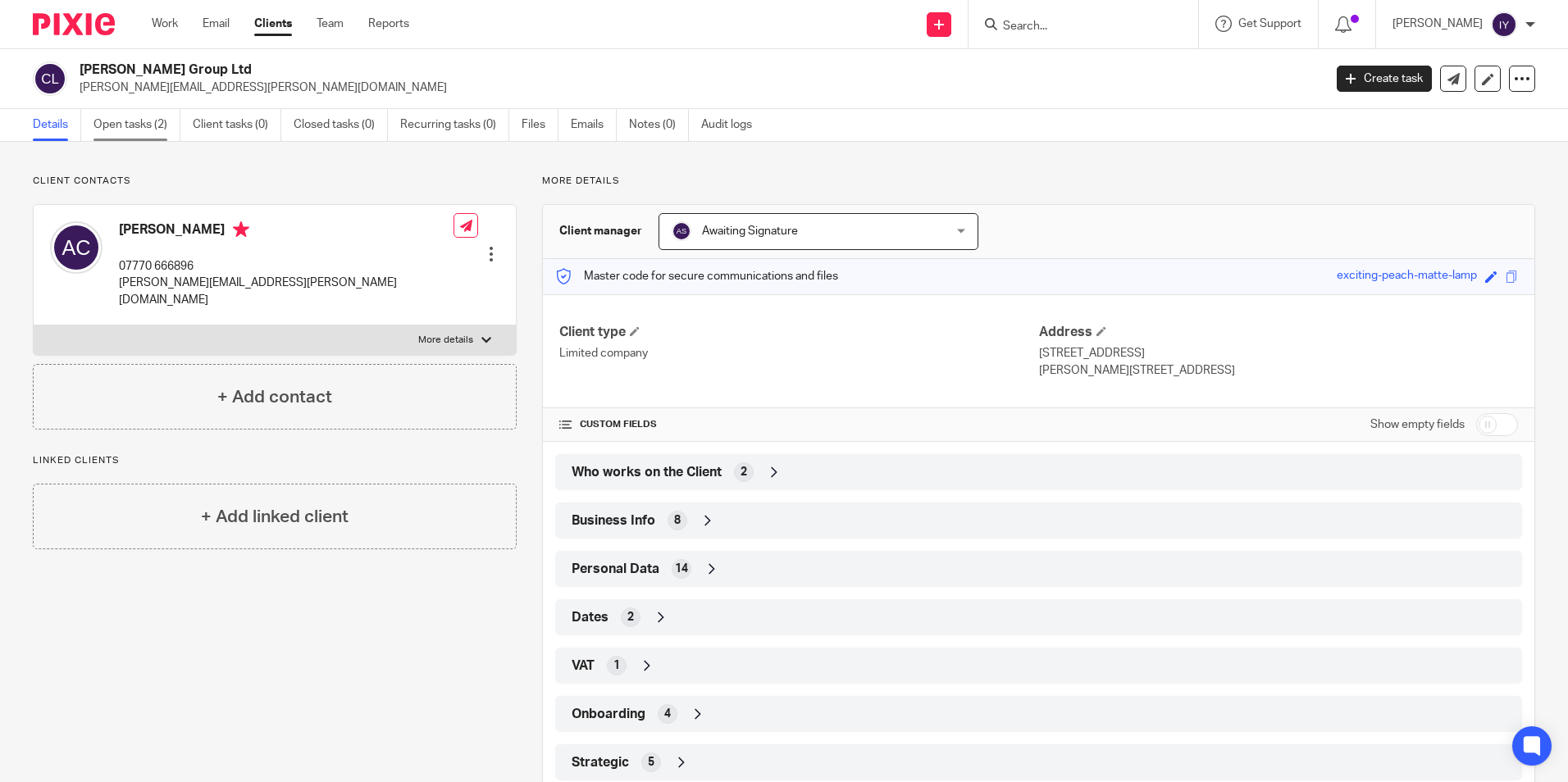
click at [130, 116] on link "Open tasks (2)" at bounding box center [137, 125] width 87 height 32
